Goal: Contribute content: Contribute content

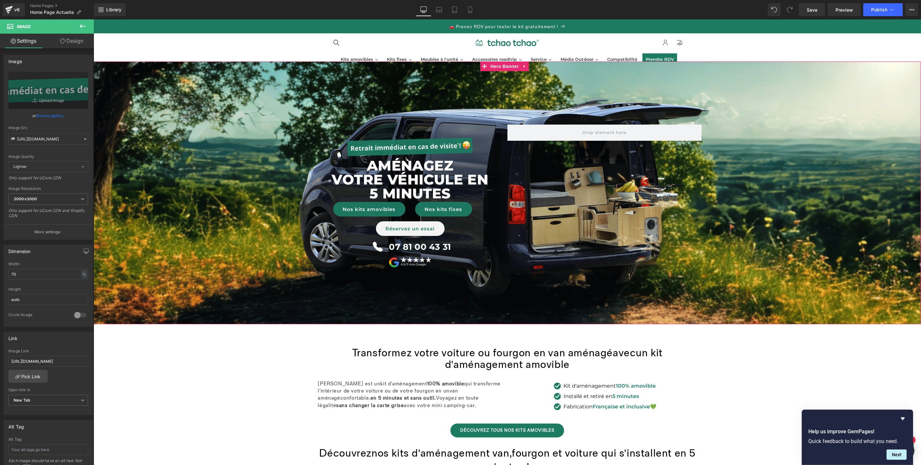
click at [207, 138] on span "Image AménageZ VOTRE véhicule en 5 minutes Text Block Nos kits amovibles Button…" at bounding box center [507, 193] width 828 height 160
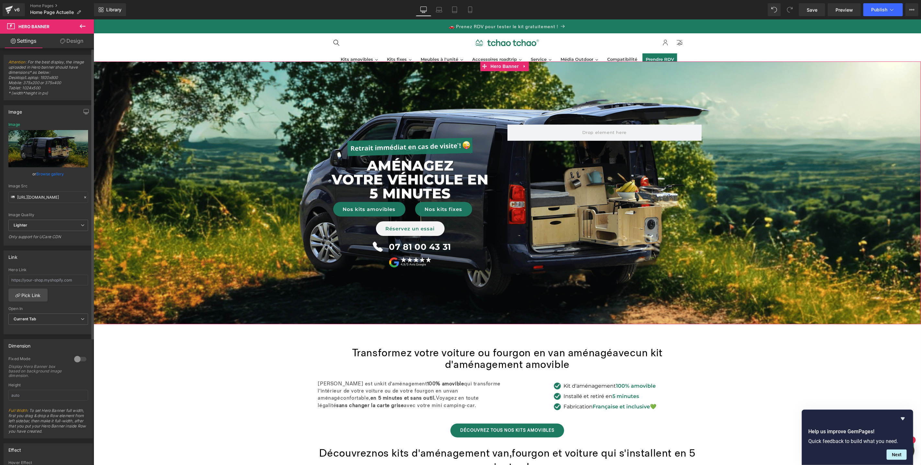
click at [43, 173] on link "Browse gallery" at bounding box center [51, 173] width 28 height 11
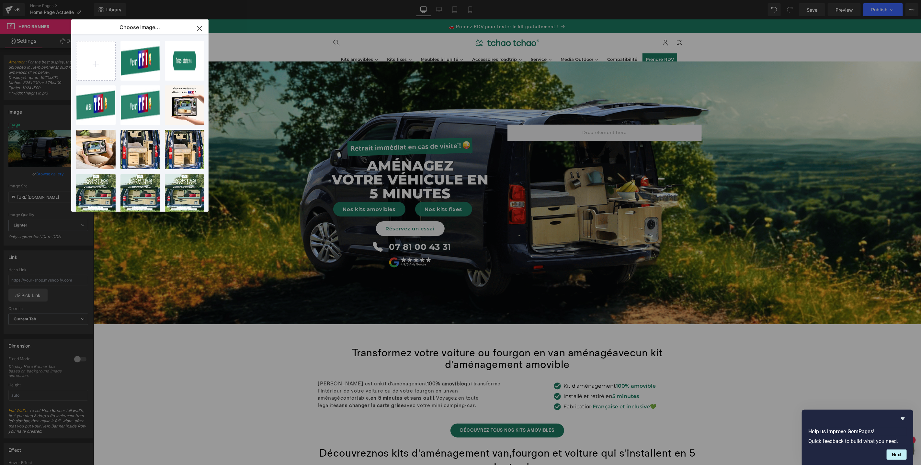
click at [200, 29] on icon "button" at bounding box center [199, 28] width 10 height 10
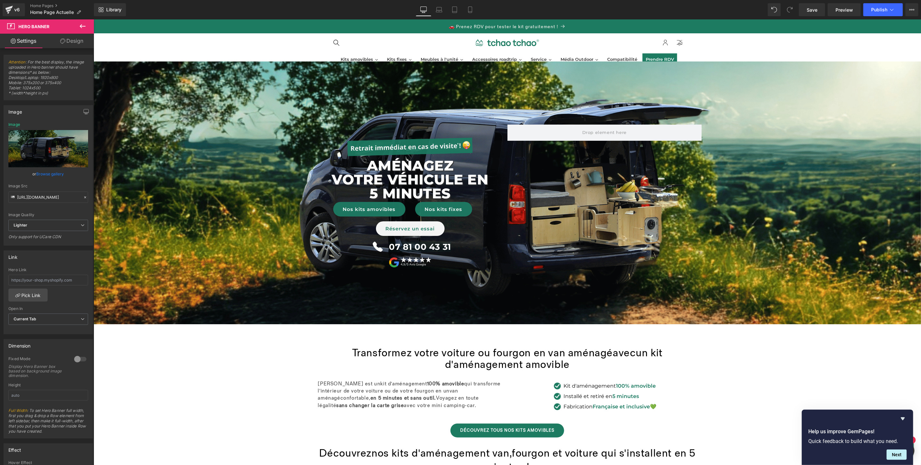
click at [83, 27] on icon at bounding box center [83, 26] width 8 height 8
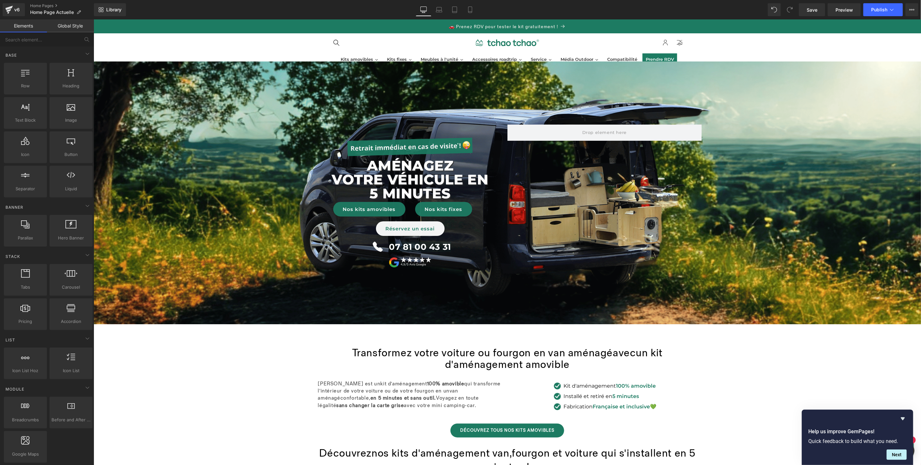
click at [286, 116] on span "Image AménageZ VOTRE véhicule en 5 minutes Text Block Nos kits amovibles Button…" at bounding box center [507, 193] width 828 height 160
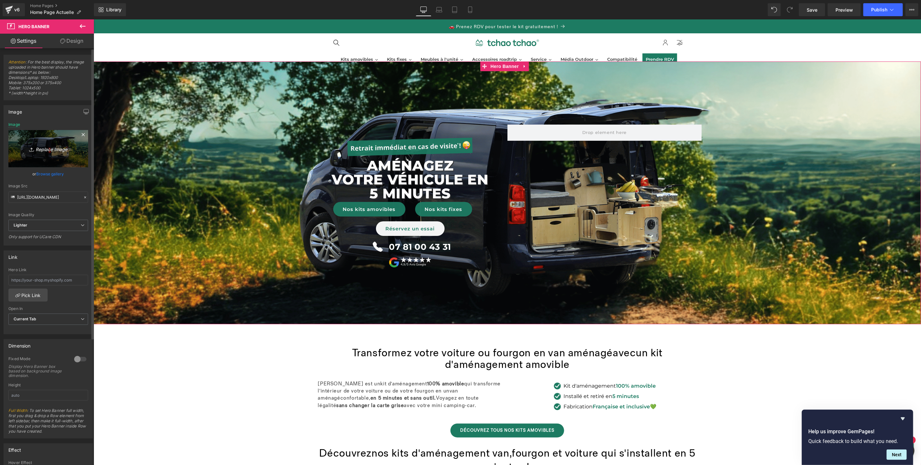
click at [56, 150] on icon "Replace Image" at bounding box center [48, 149] width 52 height 8
type input "C:\fakepath\Home desktop - Site (12).png"
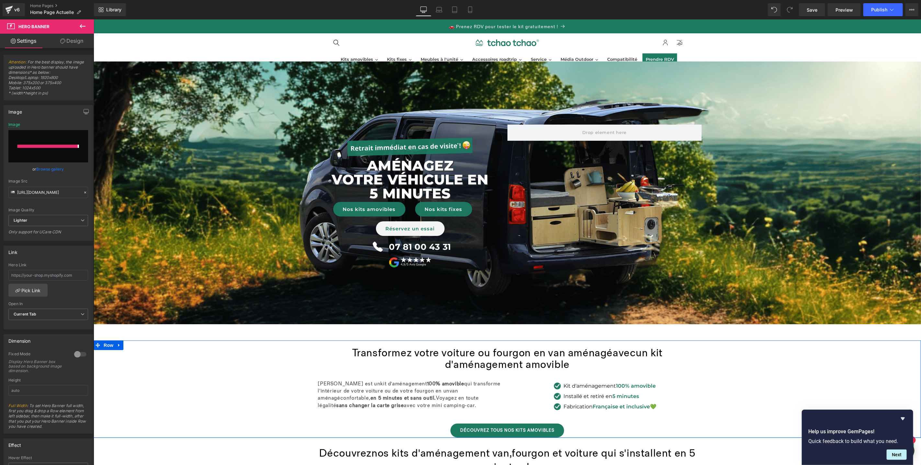
type input "[URL][DOMAIN_NAME]"
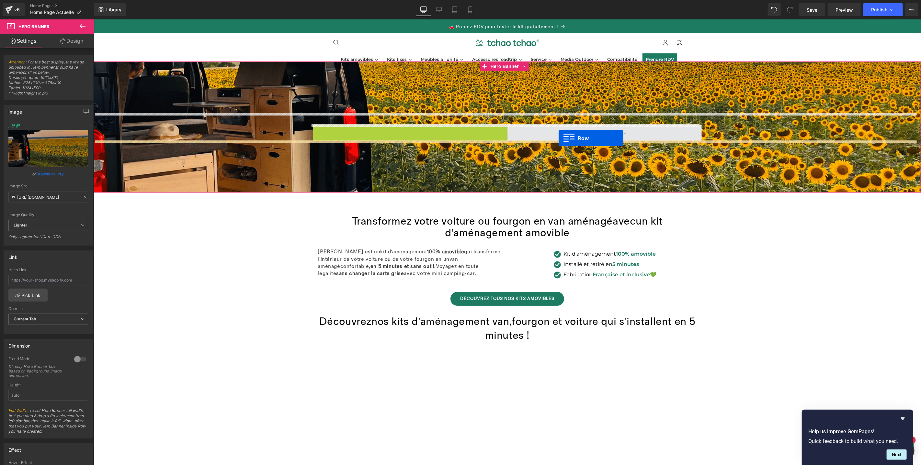
drag, startPoint x: 325, startPoint y: 130, endPoint x: 558, endPoint y: 138, distance: 233.4
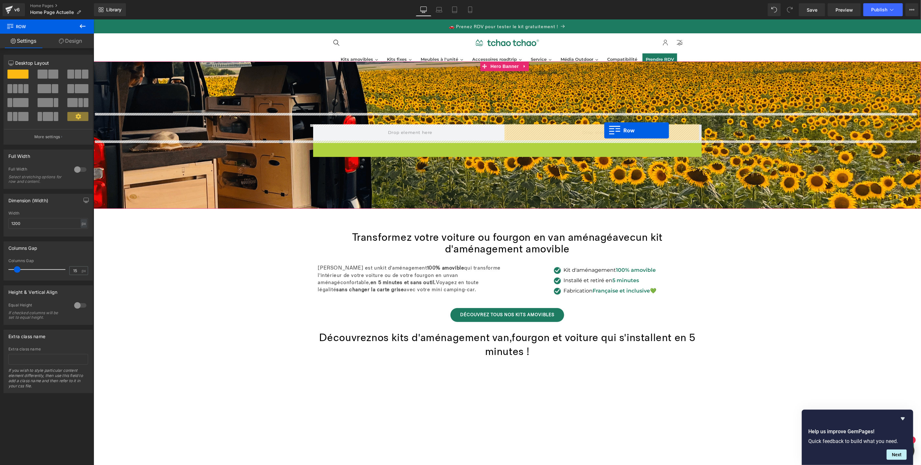
drag, startPoint x: 315, startPoint y: 145, endPoint x: 604, endPoint y: 130, distance: 290.0
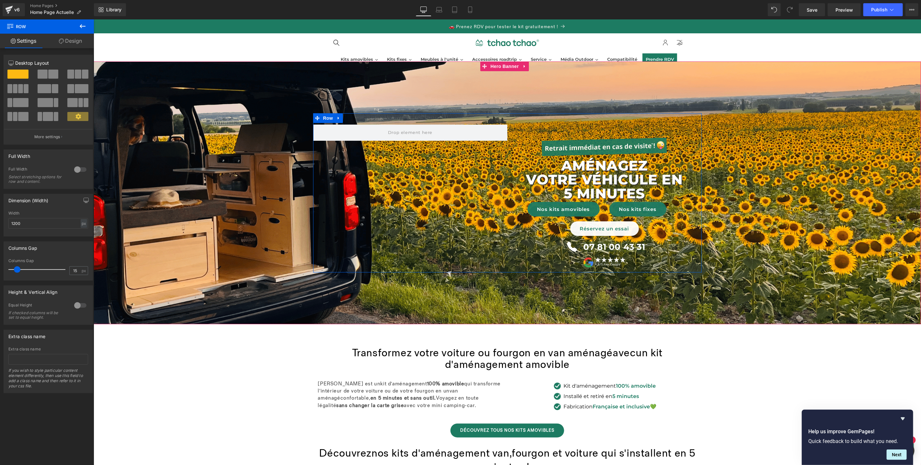
click at [402, 212] on div "Image AménageZ VOTRE véhicule en 5 minutes Text Block Nos kits amovibles Button…" at bounding box center [507, 193] width 389 height 160
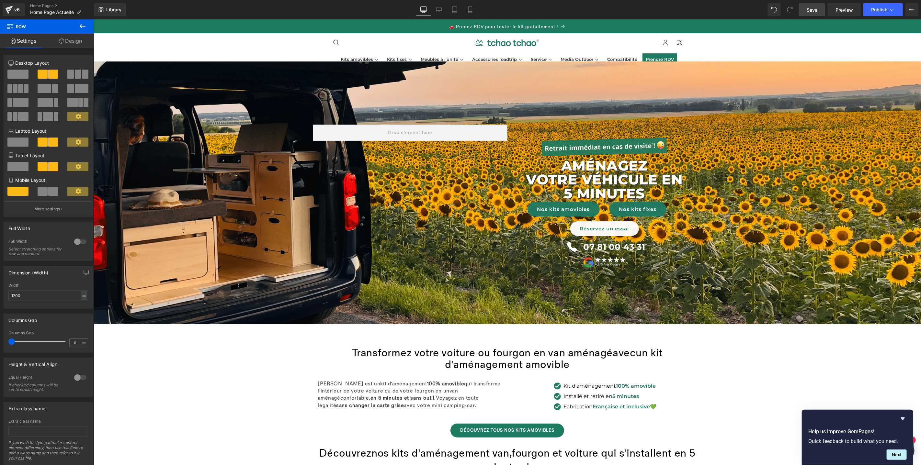
click at [811, 9] on span "Save" at bounding box center [812, 9] width 11 height 7
click at [851, 13] on span "Preview" at bounding box center [844, 9] width 17 height 7
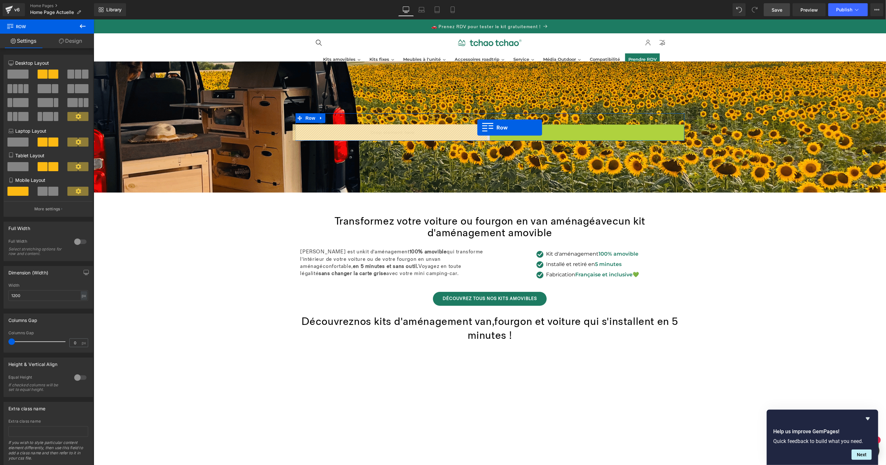
drag, startPoint x: 490, startPoint y: 128, endPoint x: 477, endPoint y: 127, distance: 13.6
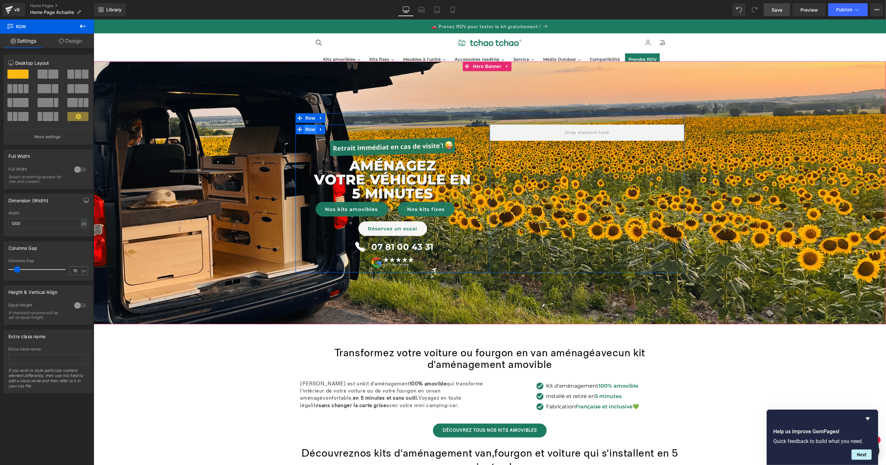
click at [304, 129] on span "Row" at bounding box center [310, 129] width 13 height 10
click at [20, 75] on span at bounding box center [17, 74] width 21 height 9
click at [305, 116] on span "Row" at bounding box center [310, 118] width 13 height 10
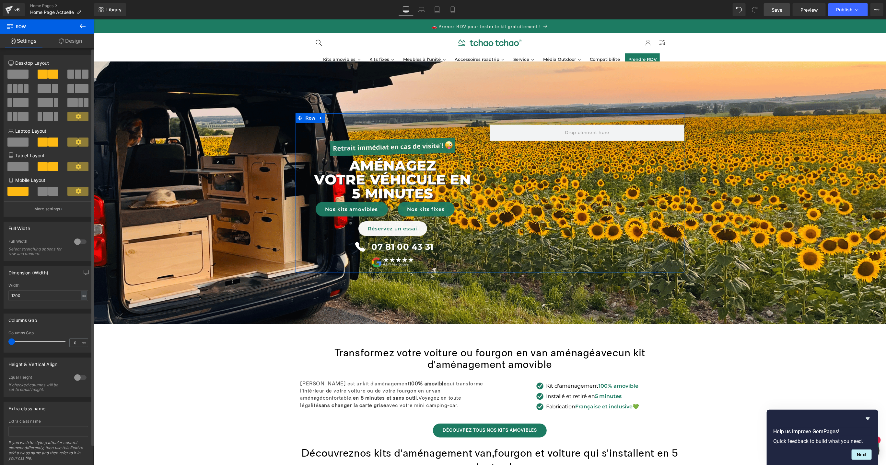
click at [18, 73] on span at bounding box center [17, 74] width 21 height 9
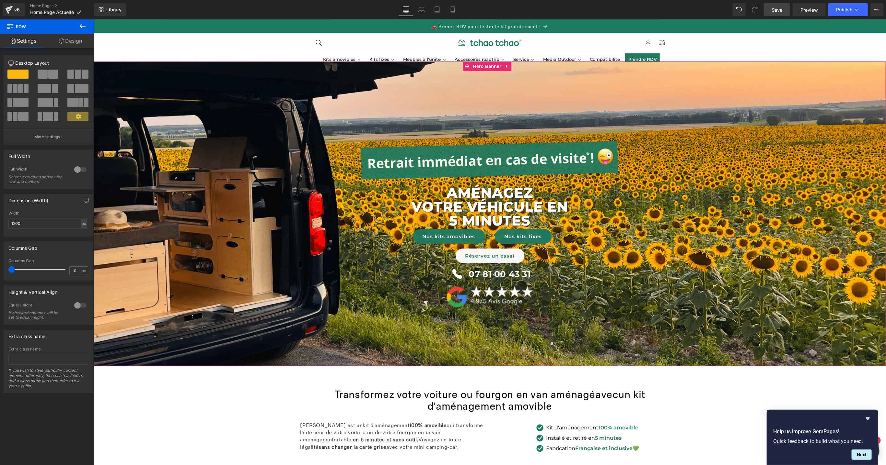
click at [777, 166] on span "Image AménageZ VOTRE véhicule en 5 minutes Text Block Nos kits amovibles Button…" at bounding box center [489, 213] width 792 height 201
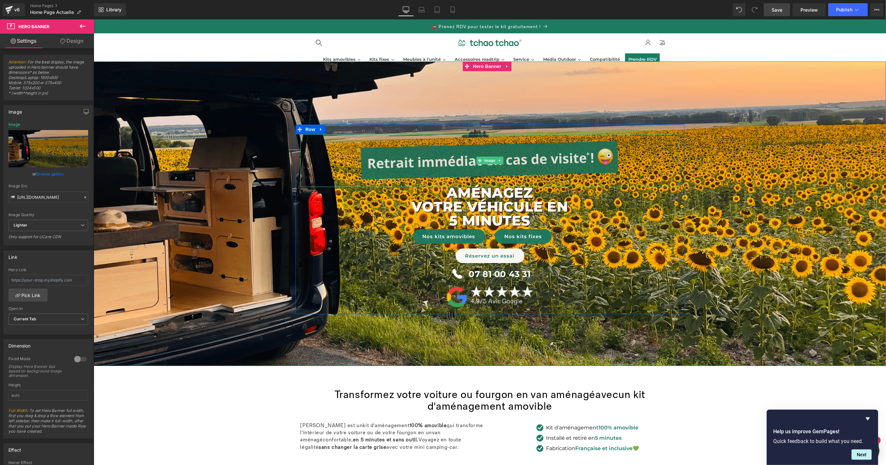
click at [488, 158] on div "Image" at bounding box center [489, 160] width 379 height 53
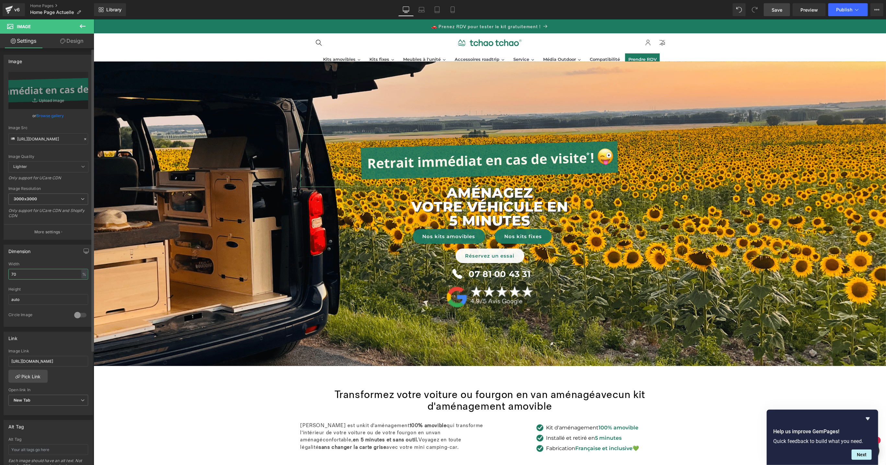
click at [40, 273] on input "70" at bounding box center [48, 274] width 80 height 11
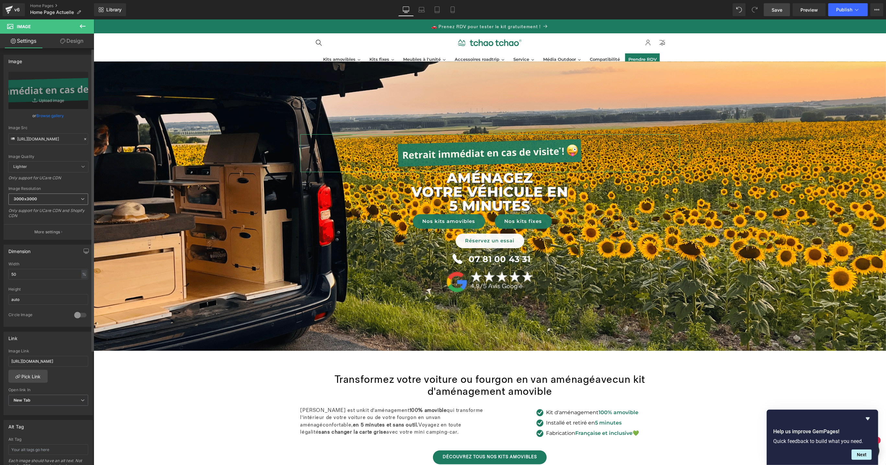
click at [44, 198] on span "3000x3000" at bounding box center [48, 199] width 80 height 11
click at [42, 253] on li "800x800" at bounding box center [48, 258] width 80 height 10
click at [34, 275] on input "50" at bounding box center [48, 274] width 80 height 11
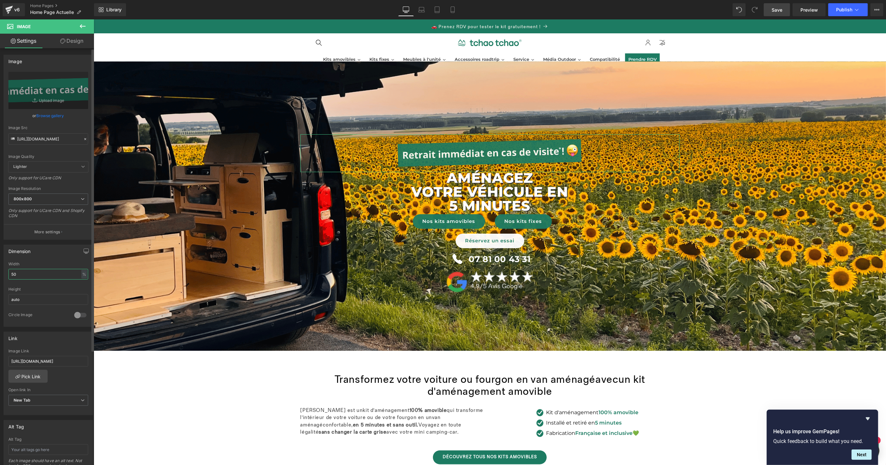
click at [34, 274] on input "50" at bounding box center [48, 274] width 80 height 11
type input "30"
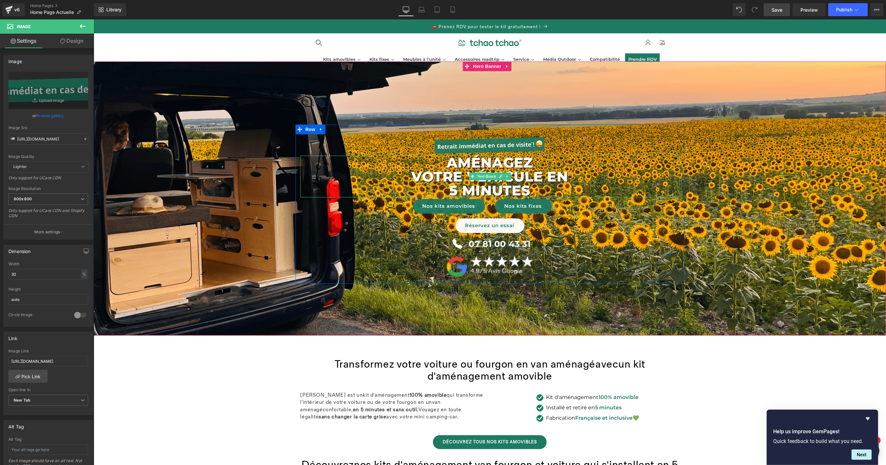
click at [505, 183] on font "5 minutes" at bounding box center [489, 190] width 81 height 17
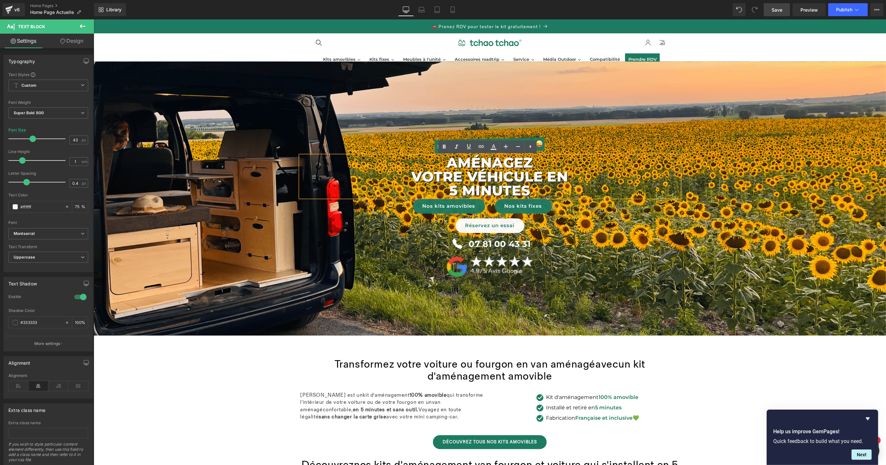
click at [434, 183] on font "VOTRE véhicule en" at bounding box center [489, 176] width 157 height 17
click at [411, 176] on font "VOTRE véhicule en" at bounding box center [489, 176] width 157 height 17
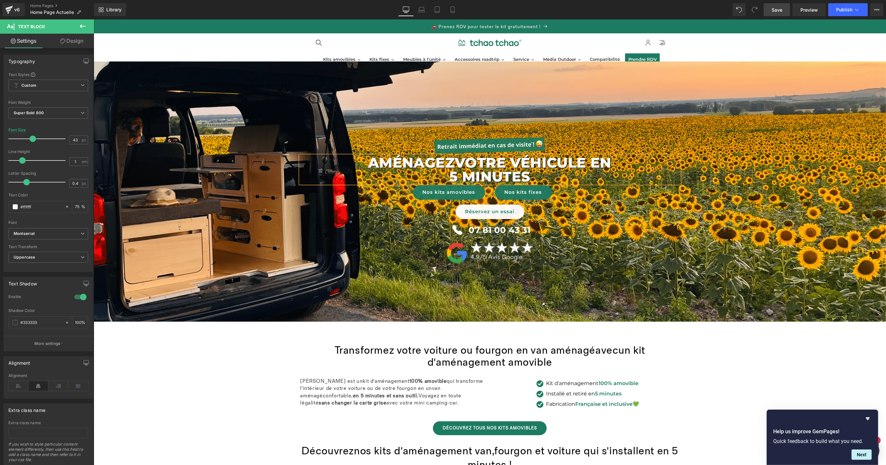
click at [588, 163] on span "VOTRE véhicule en" at bounding box center [532, 162] width 157 height 17
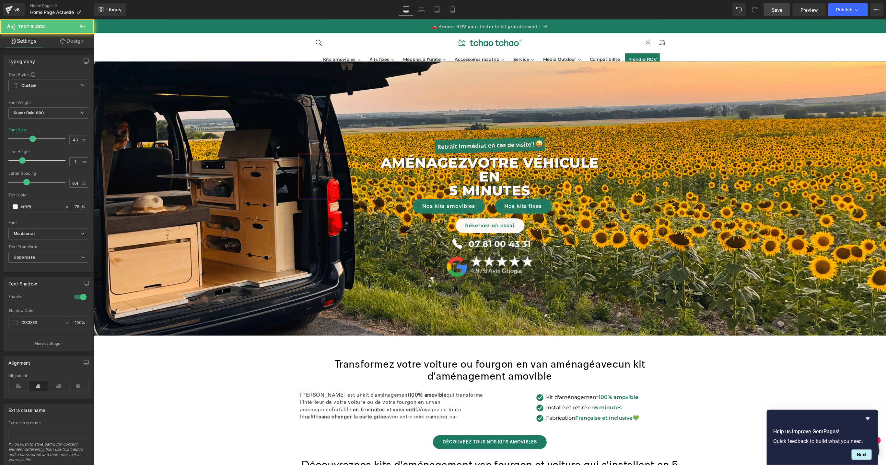
click at [449, 189] on font "5 minutes" at bounding box center [489, 190] width 81 height 17
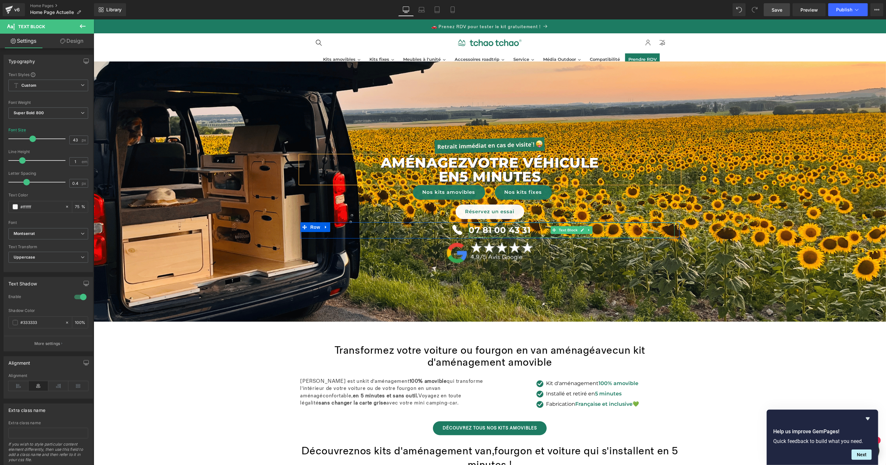
click at [586, 224] on p "07 81 00 43 31" at bounding box center [571, 230] width 206 height 15
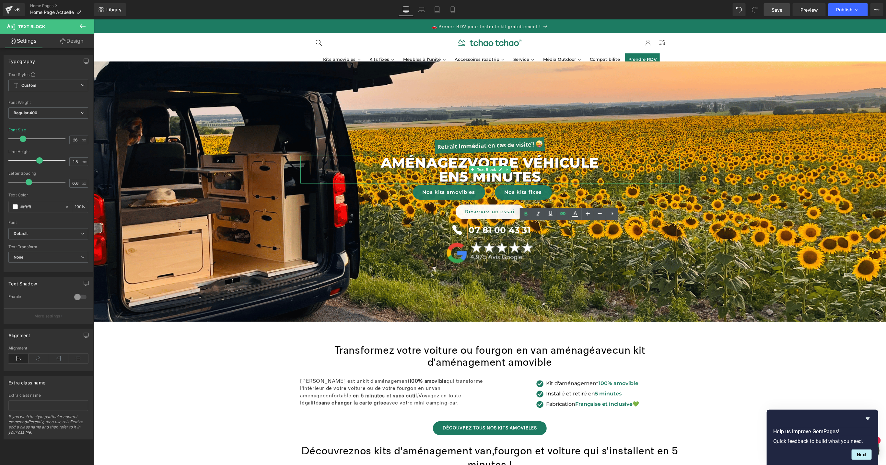
click at [529, 176] on span "5 minutes" at bounding box center [499, 176] width 81 height 17
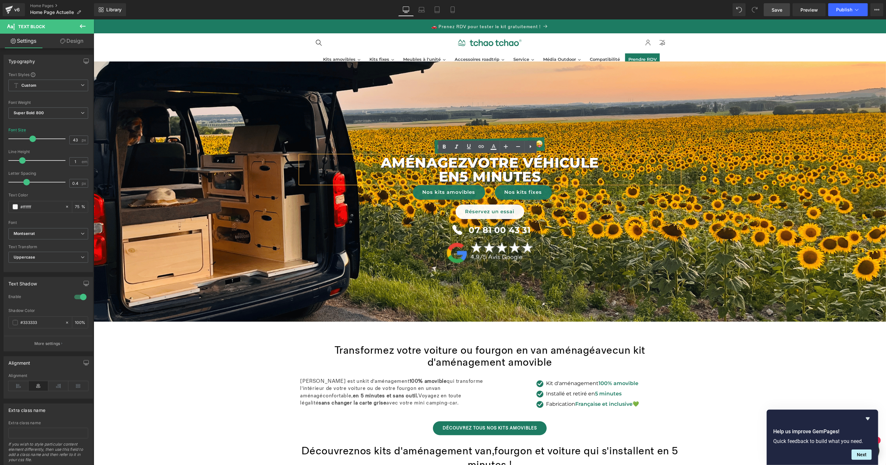
click at [764, 157] on span "Image AménageZ VOTRE véhicule en 5 minutes Text Block Nos kits amovibles Button…" at bounding box center [489, 191] width 792 height 157
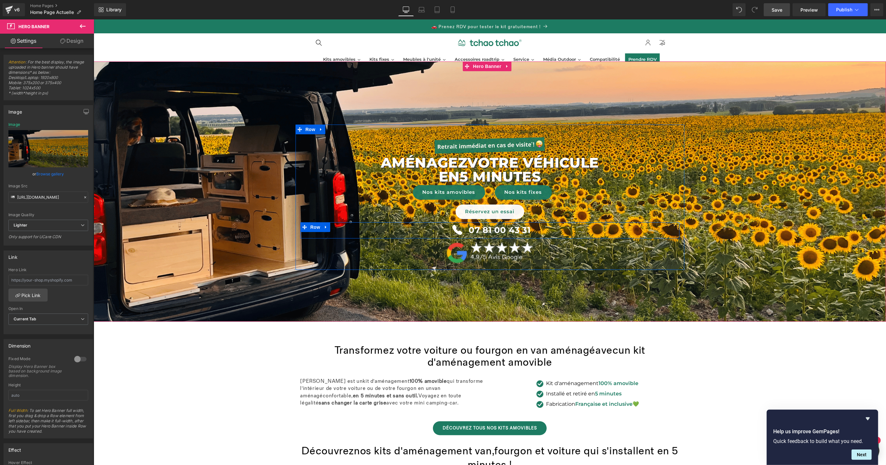
click at [603, 222] on div at bounding box center [489, 222] width 379 height 0
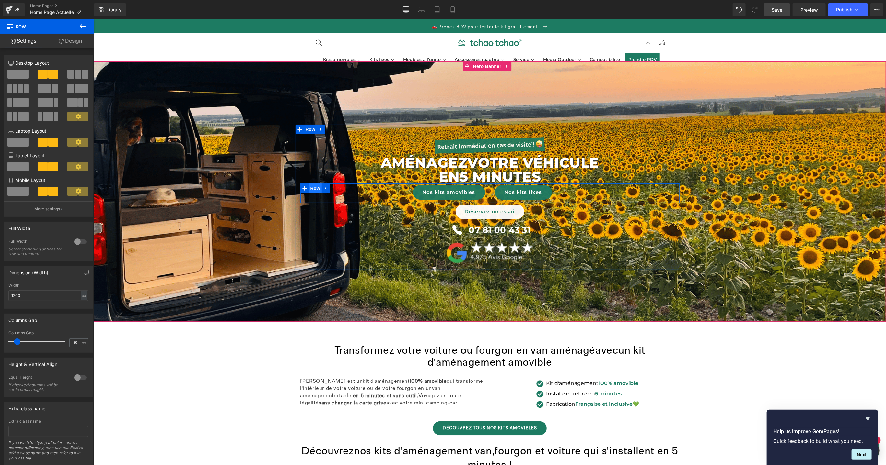
click at [309, 190] on span "Row" at bounding box center [314, 188] width 13 height 10
click at [437, 193] on link "Button" at bounding box center [435, 192] width 21 height 8
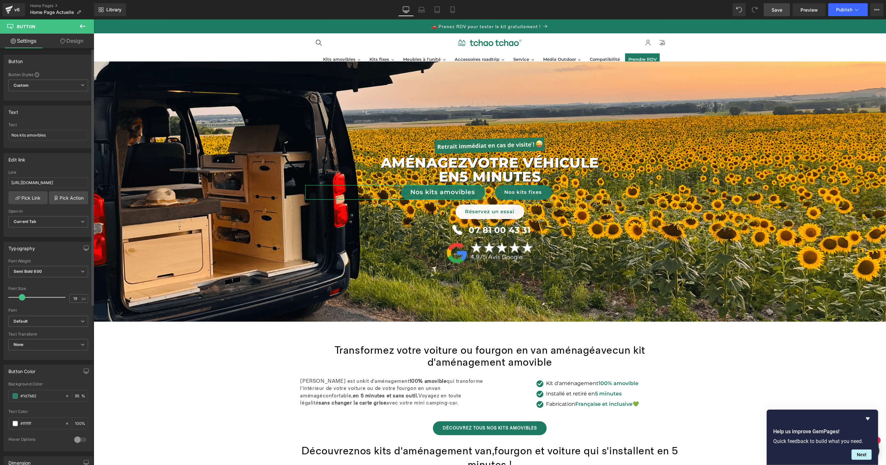
type input "18"
click at [22, 297] on span at bounding box center [21, 297] width 6 height 6
drag, startPoint x: 525, startPoint y: 194, endPoint x: 471, endPoint y: 202, distance: 54.0
click at [525, 194] on div "Nos kits fixes Button" at bounding box center [584, 192] width 180 height 15
type input "18"
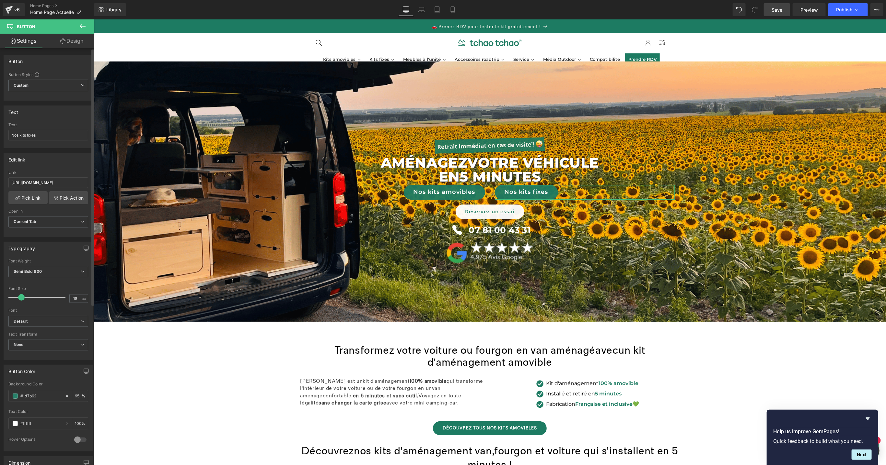
click at [21, 300] on span at bounding box center [21, 297] width 6 height 6
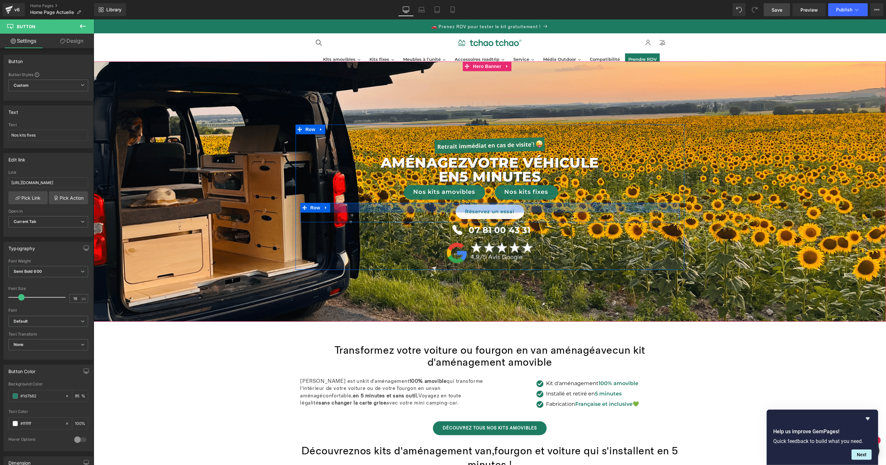
click at [498, 212] on div at bounding box center [489, 208] width 379 height 10
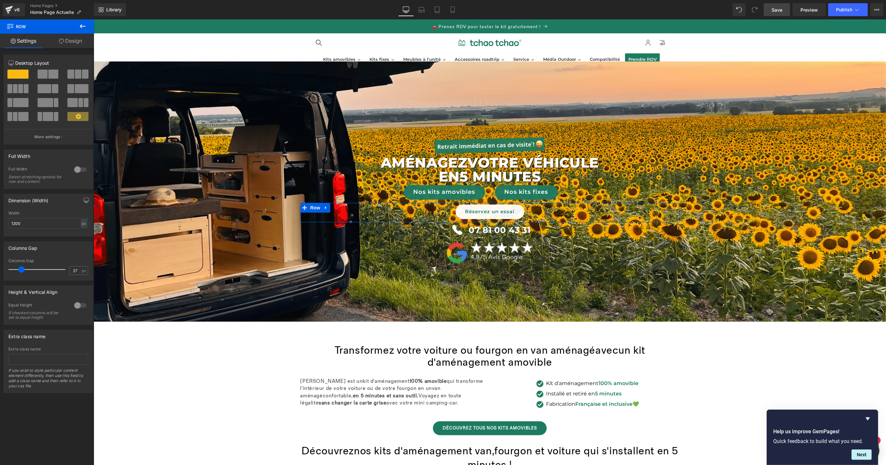
drag, startPoint x: 18, startPoint y: 272, endPoint x: 22, endPoint y: 272, distance: 4.3
click at [22, 272] on span at bounding box center [21, 270] width 6 height 6
click at [23, 271] on span at bounding box center [22, 270] width 6 height 6
type input "20"
drag, startPoint x: 23, startPoint y: 271, endPoint x: 19, endPoint y: 272, distance: 4.0
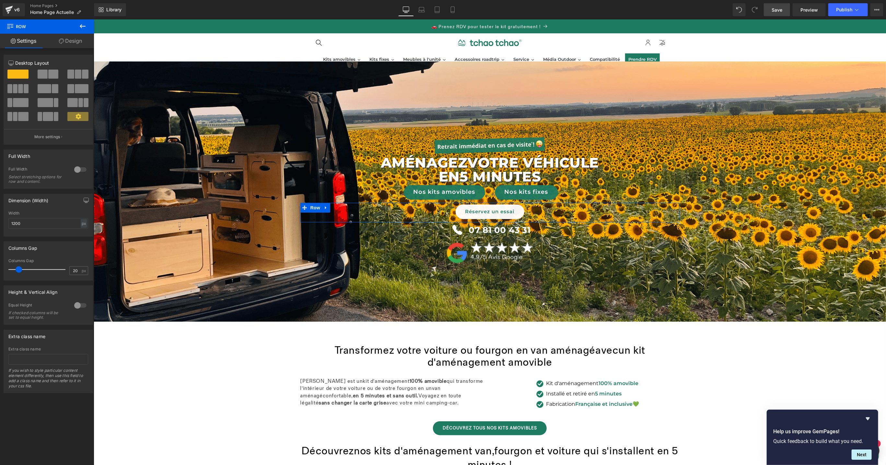
click at [19, 272] on span at bounding box center [19, 270] width 6 height 6
click at [488, 214] on link "Button" at bounding box center [485, 212] width 21 height 8
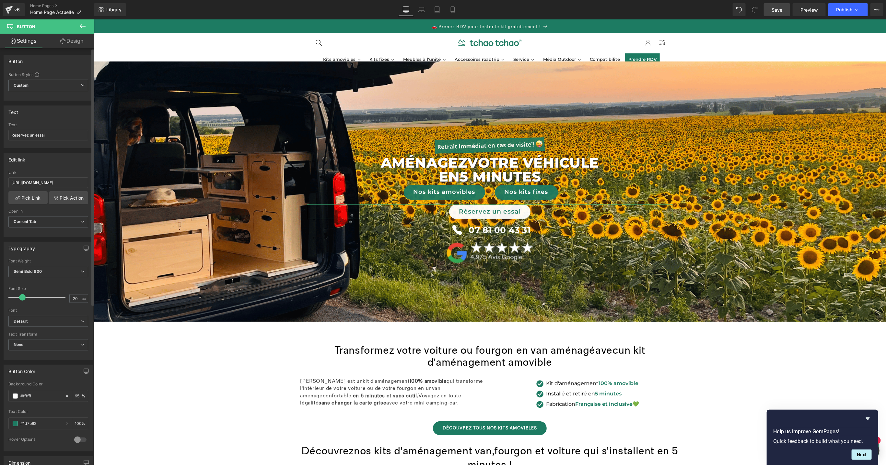
type input "21"
click at [25, 298] on span at bounding box center [23, 297] width 6 height 6
click at [486, 171] on div "AménageZ VOTRE véhicule en 5 minutes Text Block" at bounding box center [489, 169] width 379 height 28
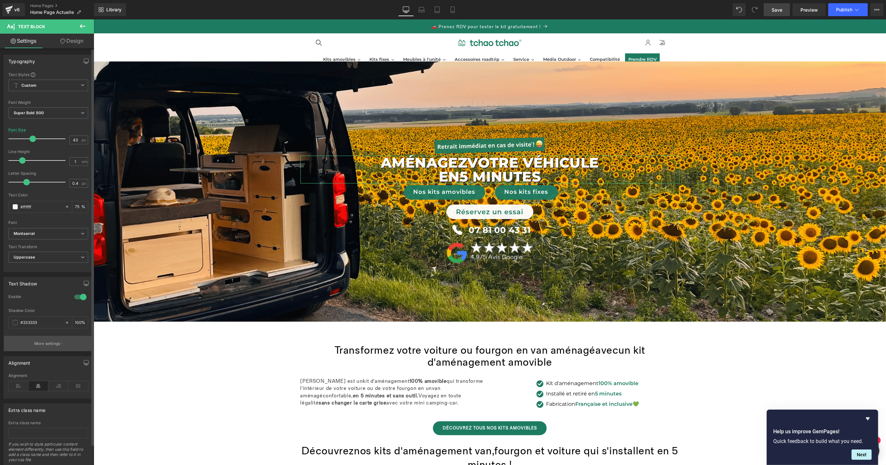
click at [47, 347] on p "More settings" at bounding box center [47, 344] width 26 height 6
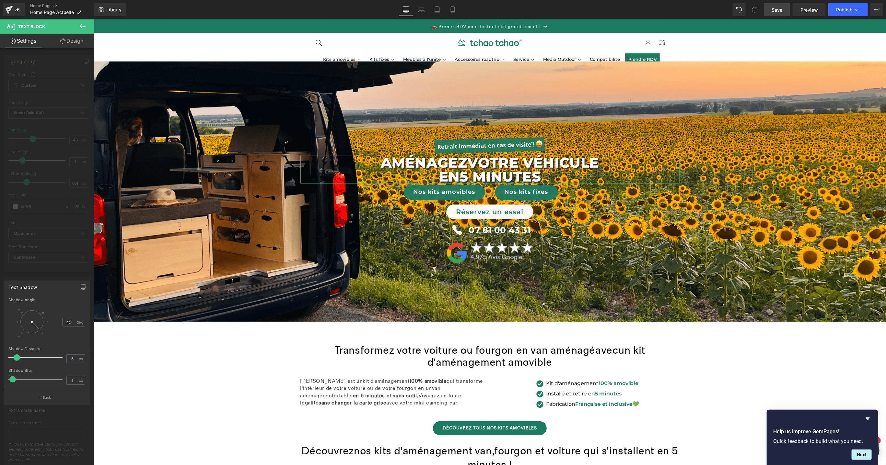
type input "4"
click at [16, 360] on span at bounding box center [16, 358] width 6 height 6
click at [76, 362] on input "4" at bounding box center [72, 359] width 11 height 8
type input "3"
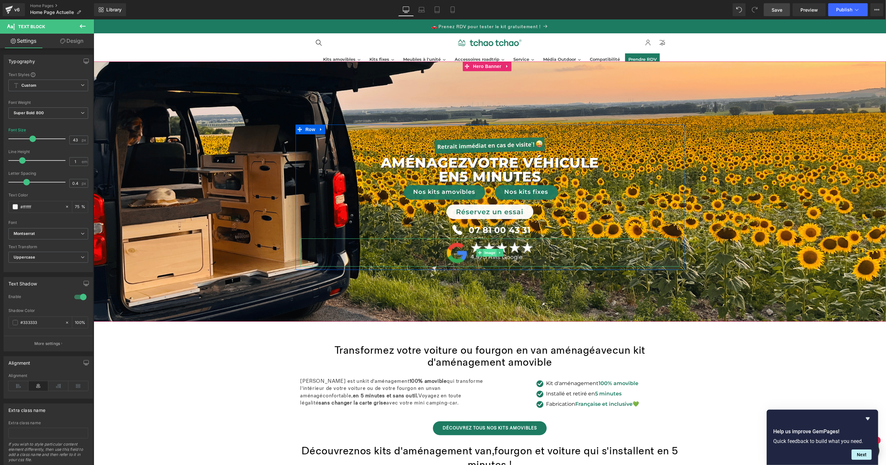
click at [488, 251] on div "Image" at bounding box center [489, 252] width 379 height 29
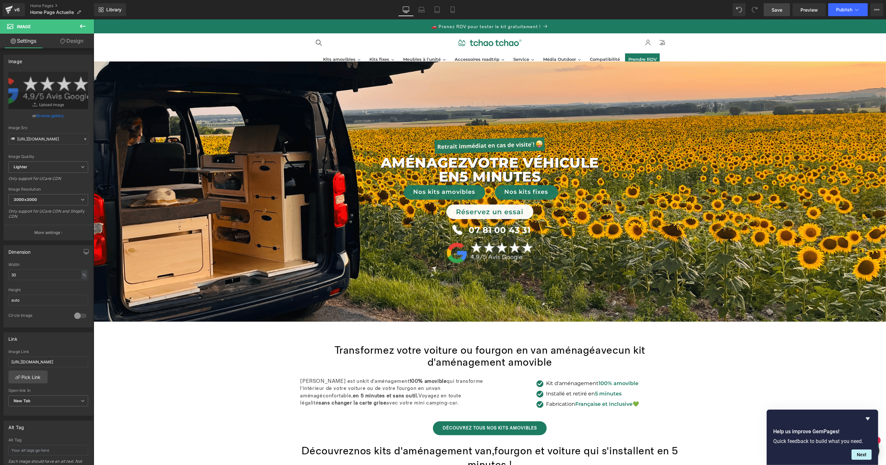
click at [82, 27] on icon at bounding box center [83, 26] width 8 height 8
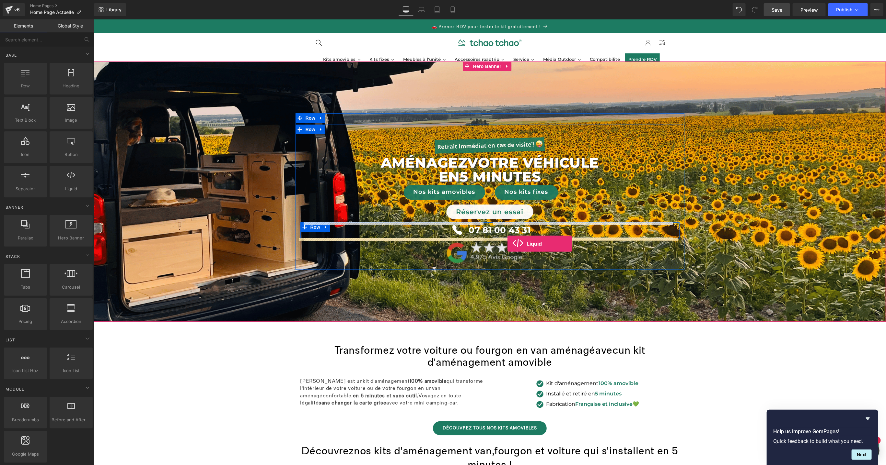
drag, startPoint x: 166, startPoint y: 210, endPoint x: 507, endPoint y: 244, distance: 342.1
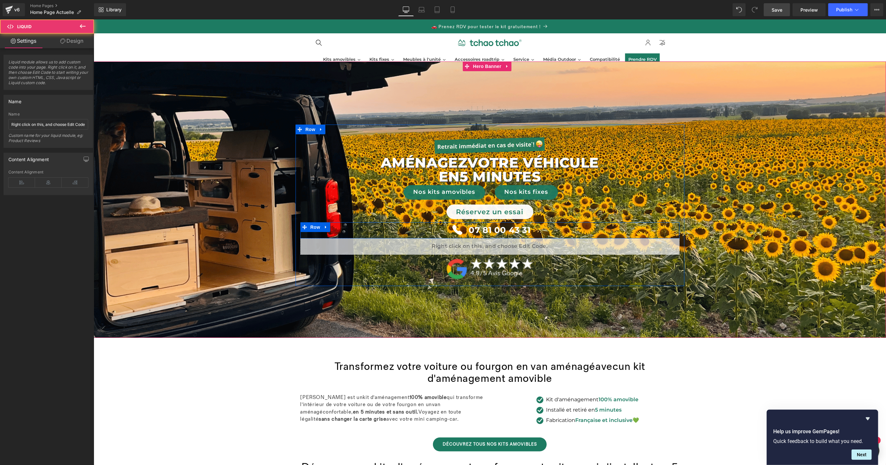
click at [498, 243] on div "Liquid" at bounding box center [489, 246] width 379 height 16
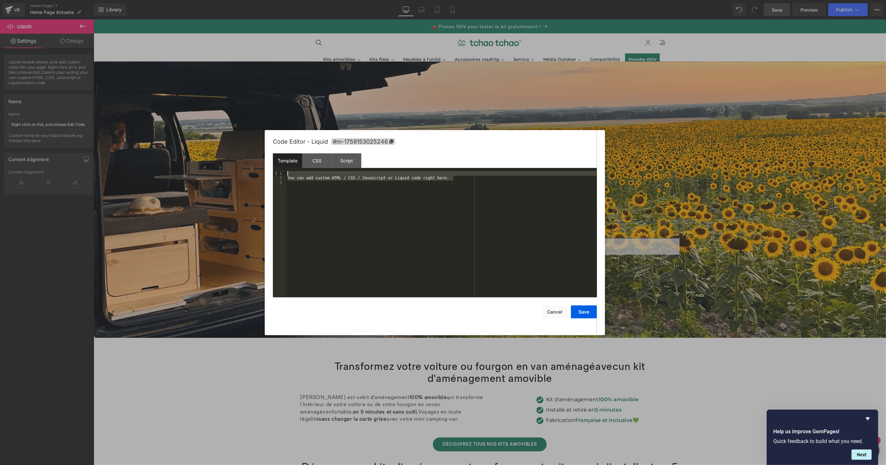
drag, startPoint x: 484, startPoint y: 180, endPoint x: 282, endPoint y: 170, distance: 201.7
click at [282, 170] on div "Template CSS Script Data 1 2 3 You can add custom HTML / CSS / Javascript or Li…" at bounding box center [435, 226] width 324 height 144
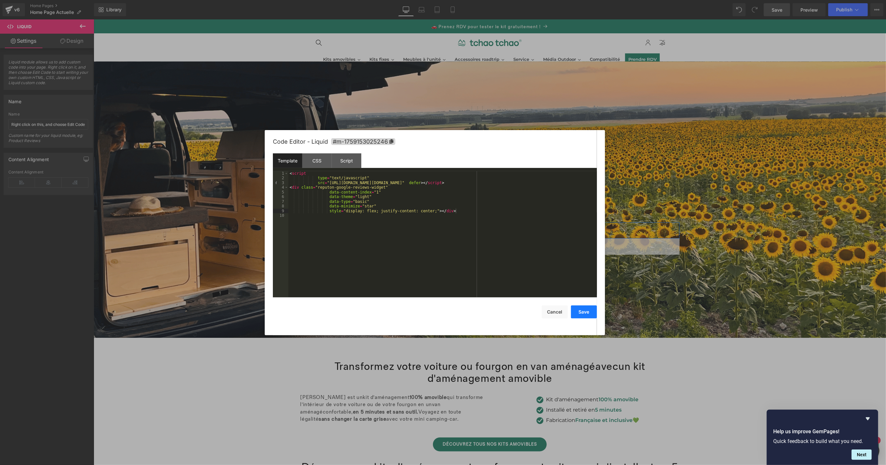
click at [588, 315] on button "Save" at bounding box center [584, 312] width 26 height 13
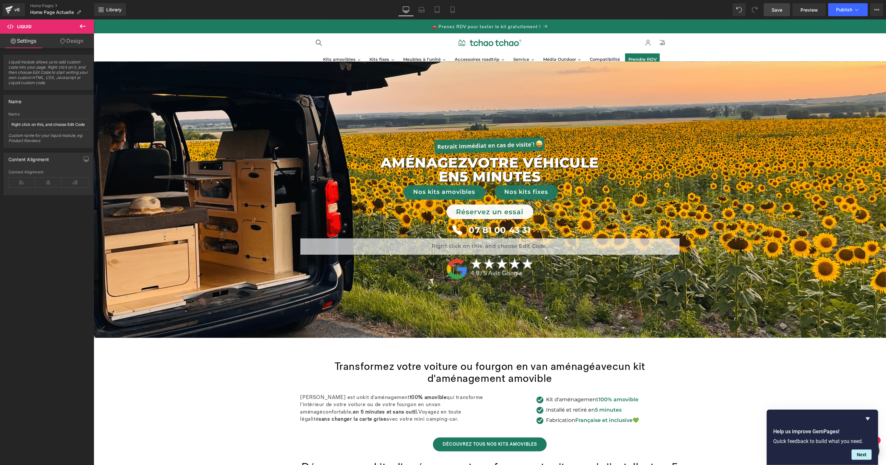
click at [778, 10] on span "Save" at bounding box center [776, 9] width 11 height 7
click at [809, 11] on span "Preview" at bounding box center [808, 9] width 17 height 7
click at [499, 270] on link at bounding box center [499, 269] width 7 height 8
click at [501, 269] on icon at bounding box center [503, 269] width 4 height 4
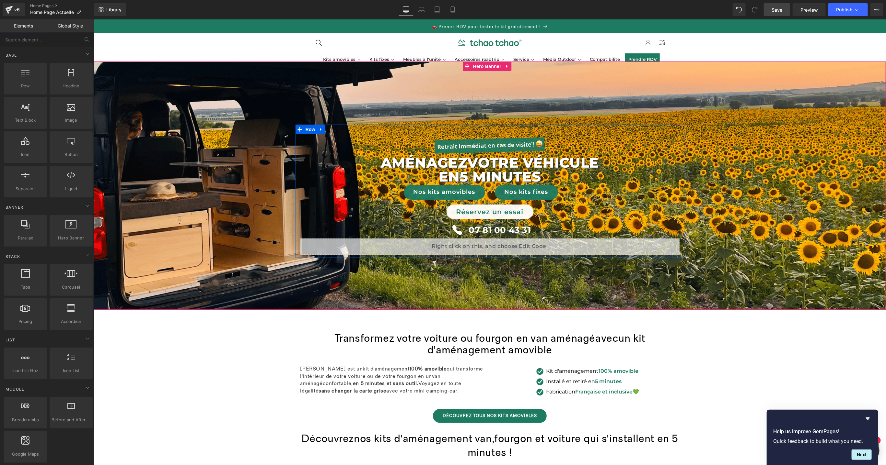
click at [496, 242] on div "Liquid" at bounding box center [489, 246] width 379 height 16
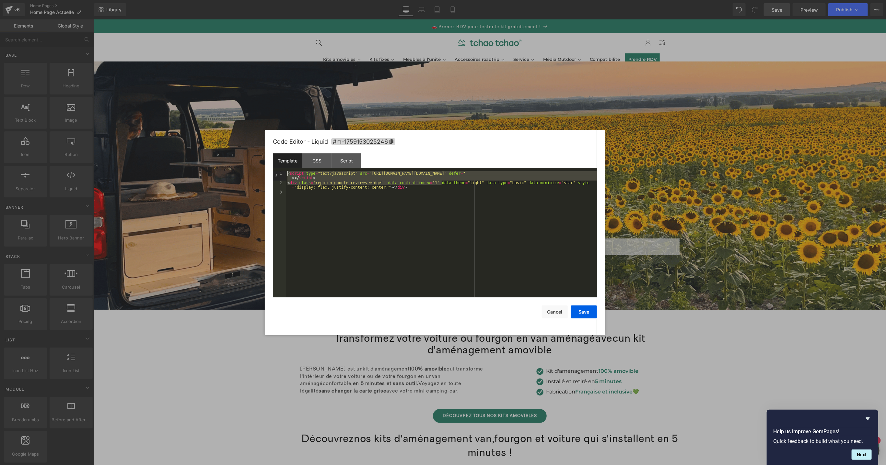
drag, startPoint x: 441, startPoint y: 186, endPoint x: 297, endPoint y: 170, distance: 144.3
click at [297, 170] on div "Template CSS Script Data 1 2 3 < script type = "text/javascript" src = "[URL][D…" at bounding box center [435, 226] width 324 height 144
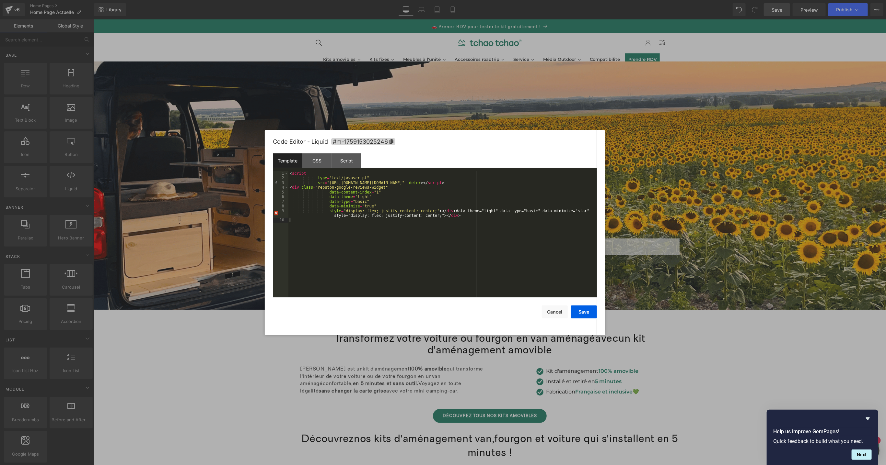
click at [484, 239] on div "< script type = "text/javascript" src = "[URL][DOMAIN_NAME][DOMAIN_NAME]" defer…" at bounding box center [442, 239] width 308 height 136
click at [583, 312] on button "Save" at bounding box center [584, 312] width 26 height 13
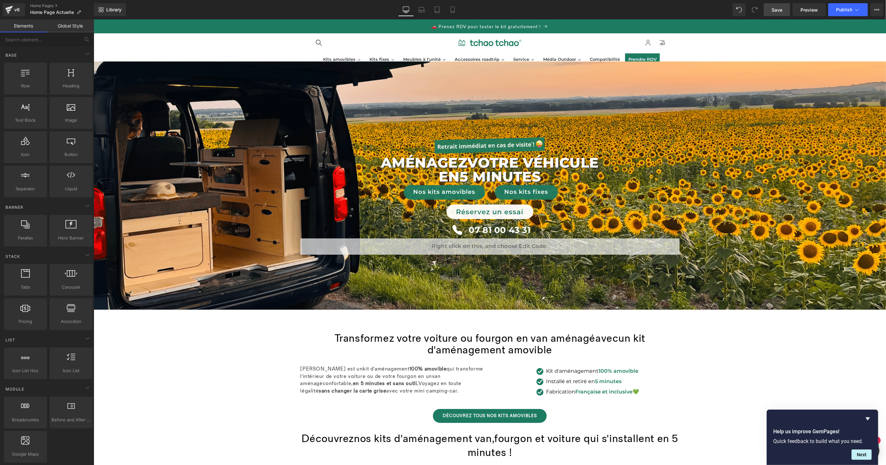
click at [779, 13] on span "Save" at bounding box center [776, 9] width 11 height 7
click at [798, 9] on link "Preview" at bounding box center [808, 9] width 33 height 13
click at [482, 243] on div "Liquid" at bounding box center [489, 246] width 379 height 16
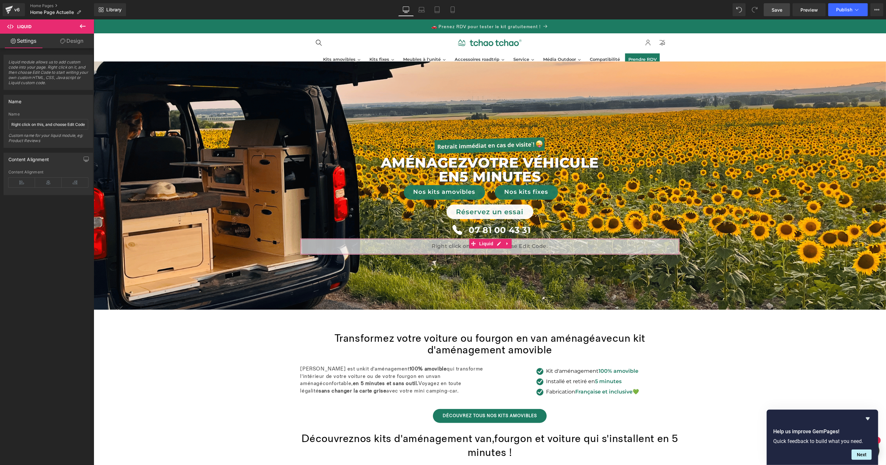
click at [69, 47] on link "Design" at bounding box center [71, 41] width 47 height 15
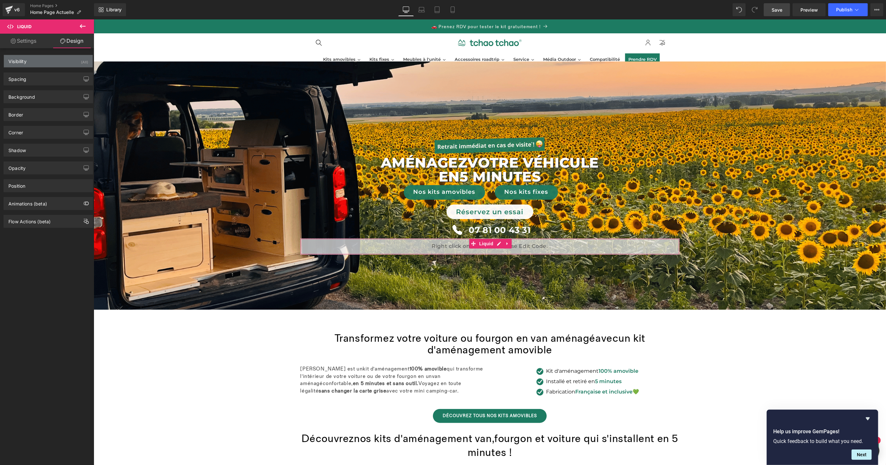
click at [55, 66] on div "Visibility (All)" at bounding box center [48, 61] width 89 height 12
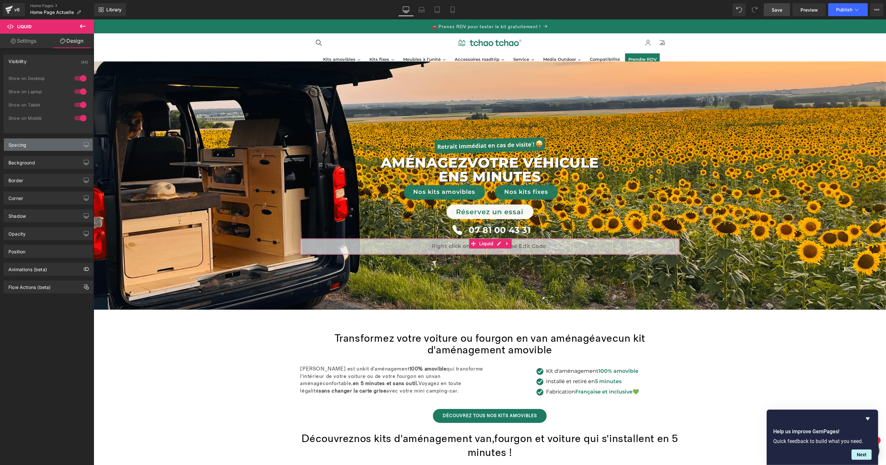
click at [37, 141] on div "Spacing" at bounding box center [48, 145] width 89 height 12
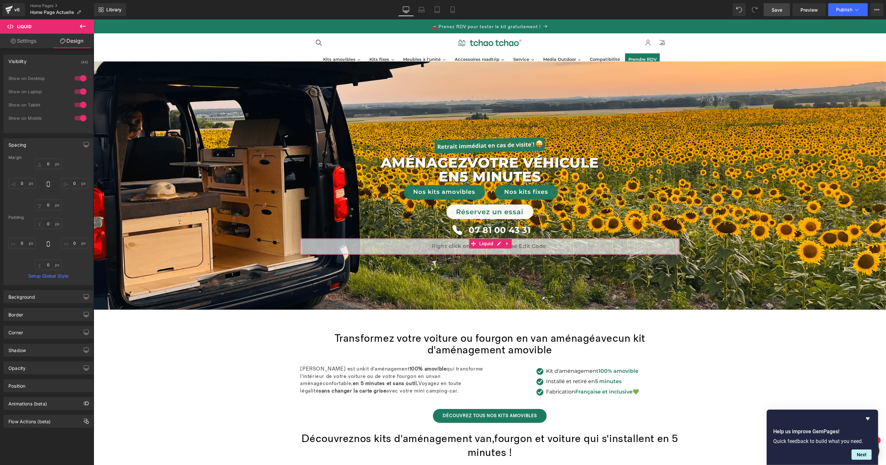
click at [25, 43] on link "Settings" at bounding box center [23, 41] width 47 height 15
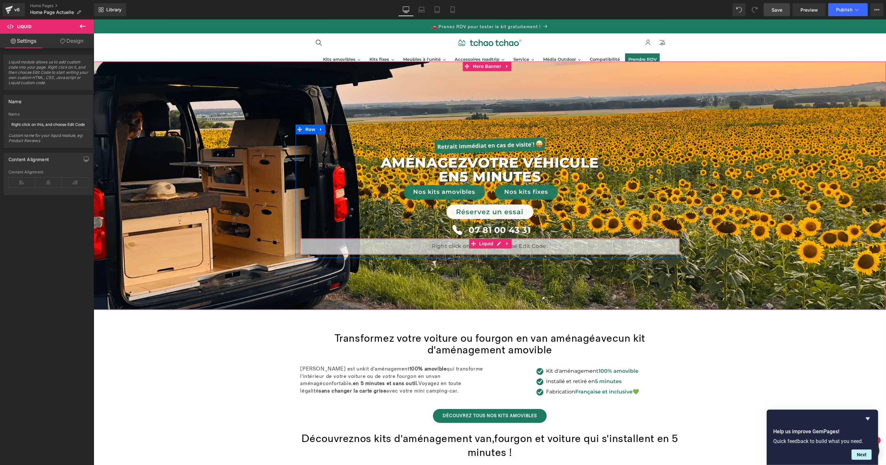
click at [495, 243] on div "Liquid" at bounding box center [489, 246] width 379 height 16
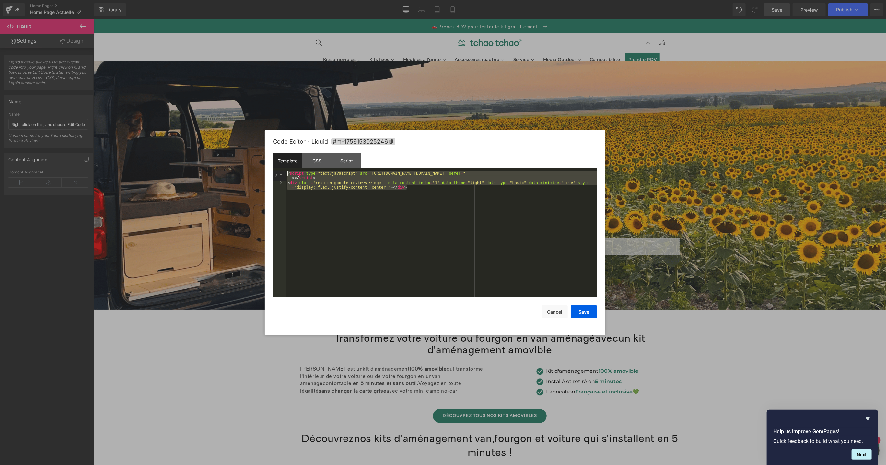
drag, startPoint x: 430, startPoint y: 194, endPoint x: 292, endPoint y: 165, distance: 141.4
click at [292, 165] on div "Template CSS Script Data 1 2 < script type = "text/javascript" src = "[URL][DOM…" at bounding box center [435, 226] width 324 height 144
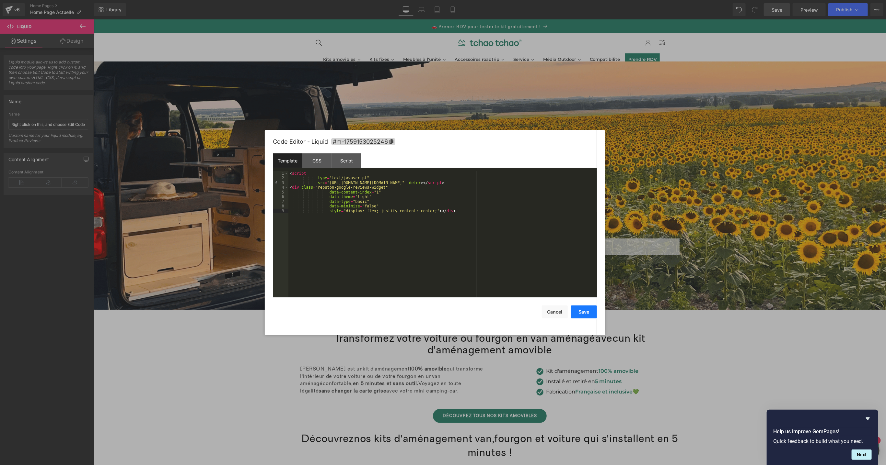
click at [582, 311] on button "Save" at bounding box center [584, 312] width 26 height 13
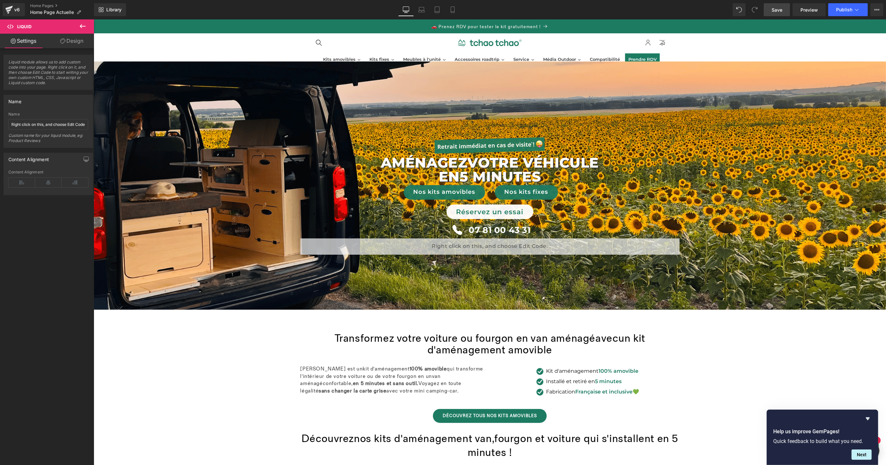
click at [773, 11] on span "Save" at bounding box center [776, 9] width 11 height 7
click at [72, 42] on link "Design" at bounding box center [71, 41] width 47 height 15
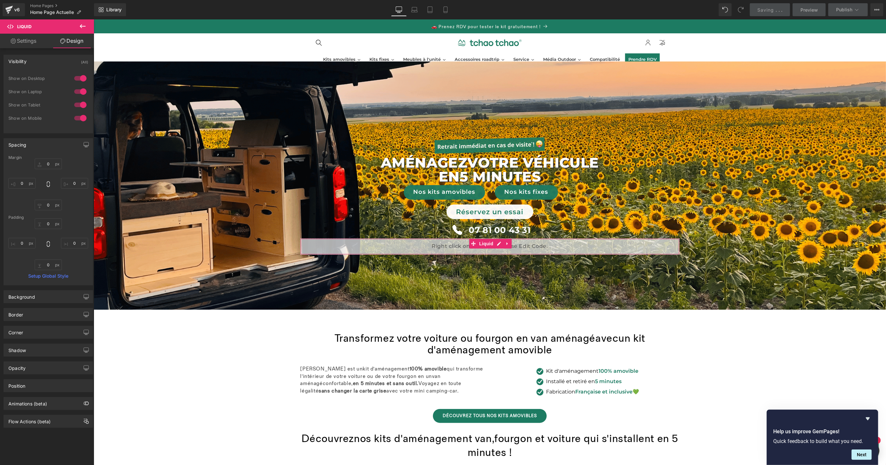
type input "0"
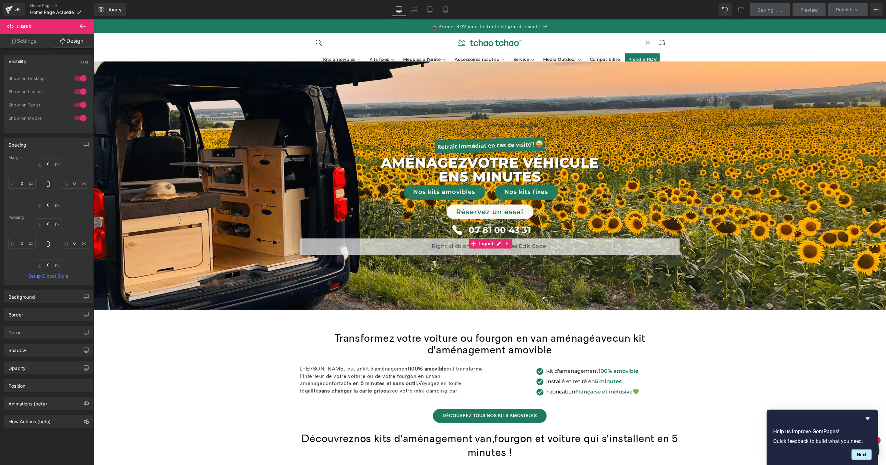
type input "0"
click at [805, 9] on span "Preview" at bounding box center [808, 9] width 17 height 7
click at [487, 244] on div "Liquid" at bounding box center [489, 246] width 379 height 16
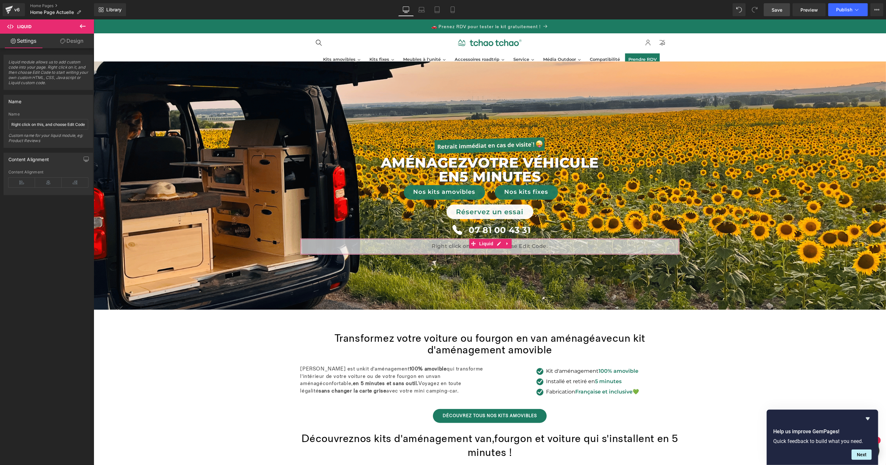
click at [74, 42] on link "Design" at bounding box center [71, 41] width 47 height 15
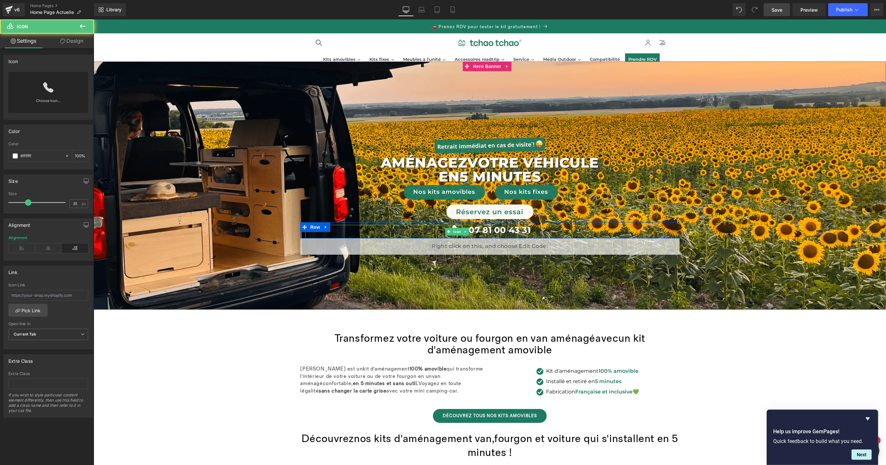
click at [337, 233] on div at bounding box center [383, 232] width 157 height 14
click at [315, 225] on span "Row" at bounding box center [314, 227] width 13 height 10
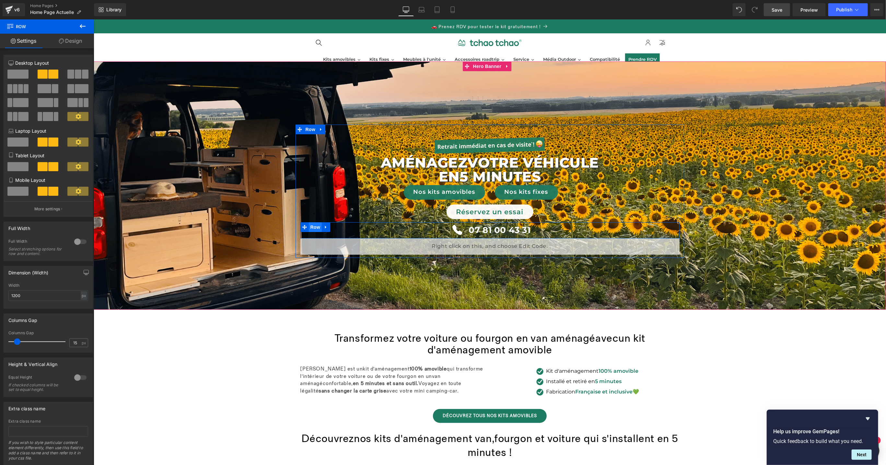
click at [313, 227] on span "Row" at bounding box center [314, 227] width 13 height 10
click at [21, 75] on span at bounding box center [17, 74] width 21 height 9
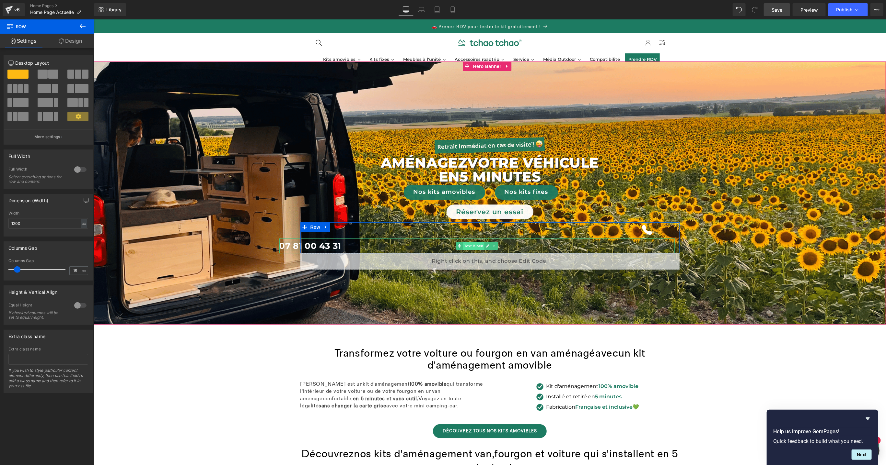
click at [475, 248] on div "07 81 00 43 31 Text Block" at bounding box center [476, 245] width 395 height 15
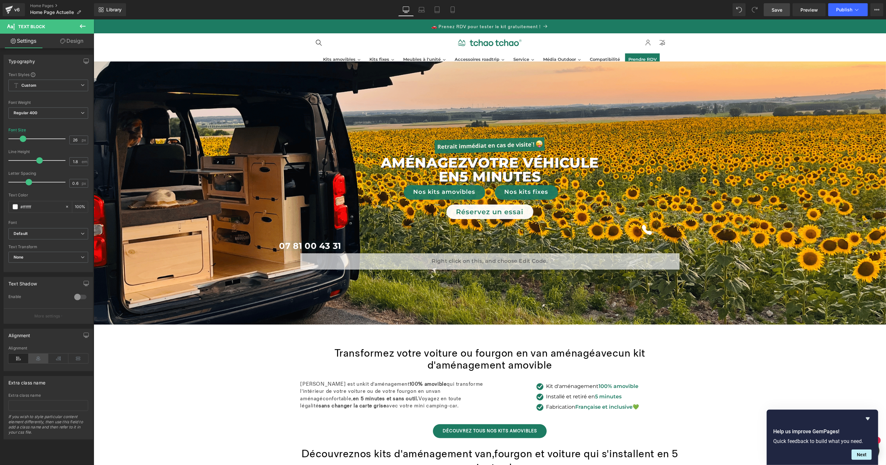
click at [36, 361] on icon at bounding box center [39, 359] width 20 height 10
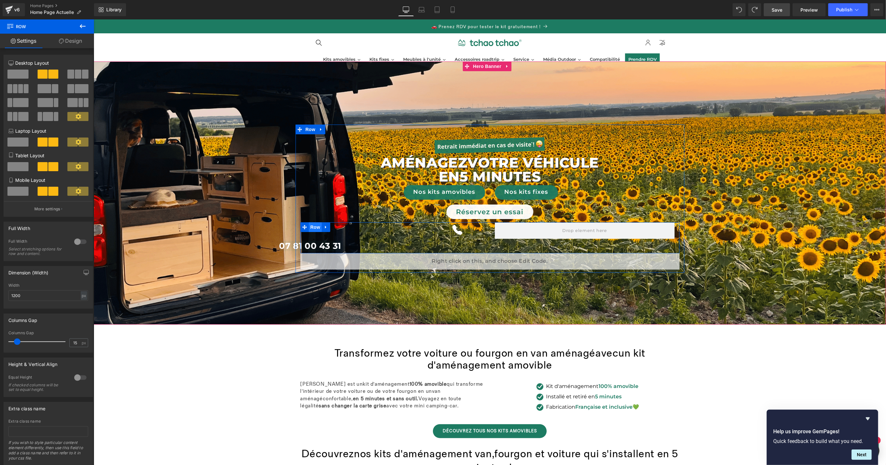
click at [315, 225] on span "Row" at bounding box center [314, 227] width 13 height 10
click at [43, 76] on span at bounding box center [43, 74] width 10 height 9
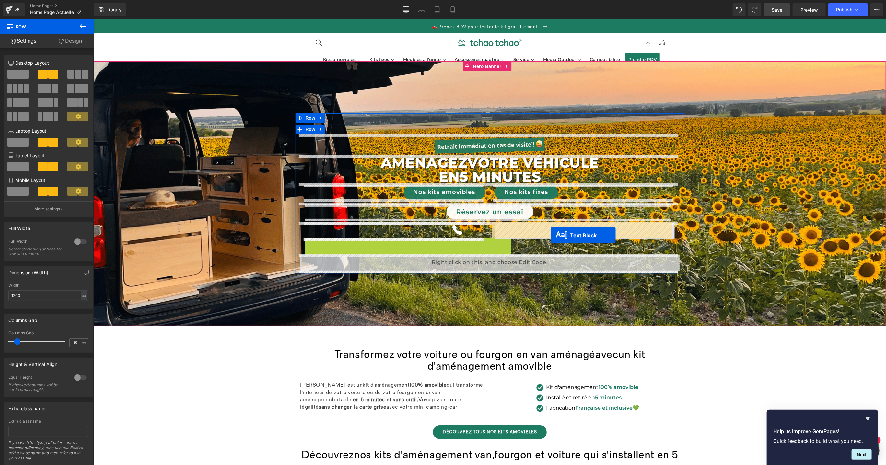
drag, startPoint x: 373, startPoint y: 244, endPoint x: 550, endPoint y: 235, distance: 177.4
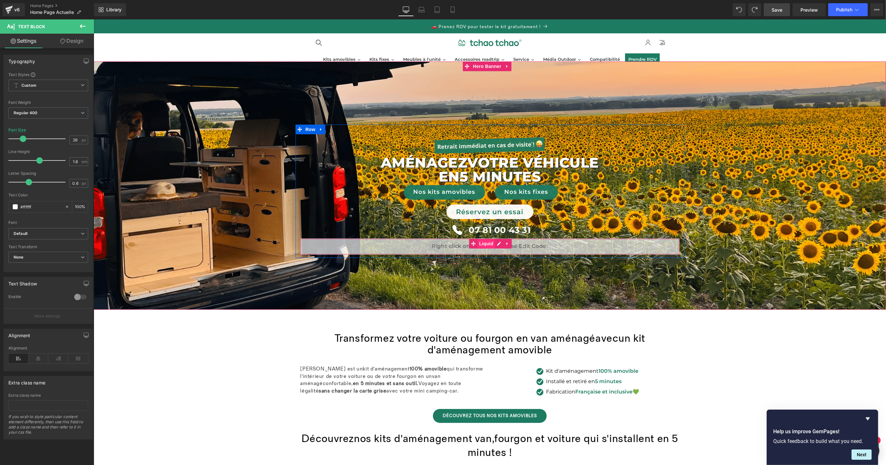
click at [484, 243] on div "Liquid" at bounding box center [489, 246] width 379 height 16
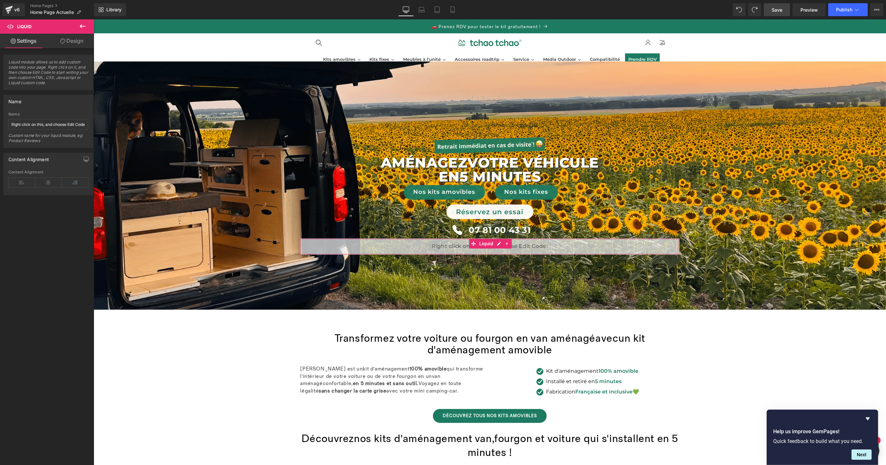
drag, startPoint x: 75, startPoint y: 36, endPoint x: 35, endPoint y: 90, distance: 66.7
click at [74, 37] on link "Design" at bounding box center [71, 41] width 47 height 15
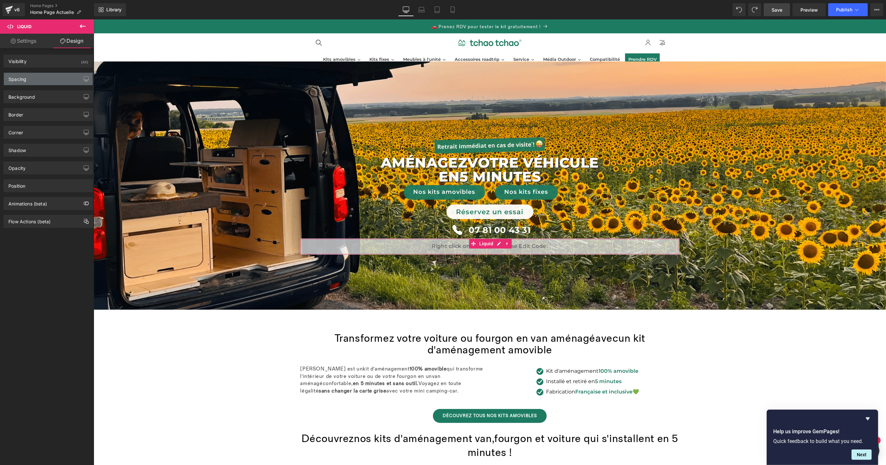
type input "0"
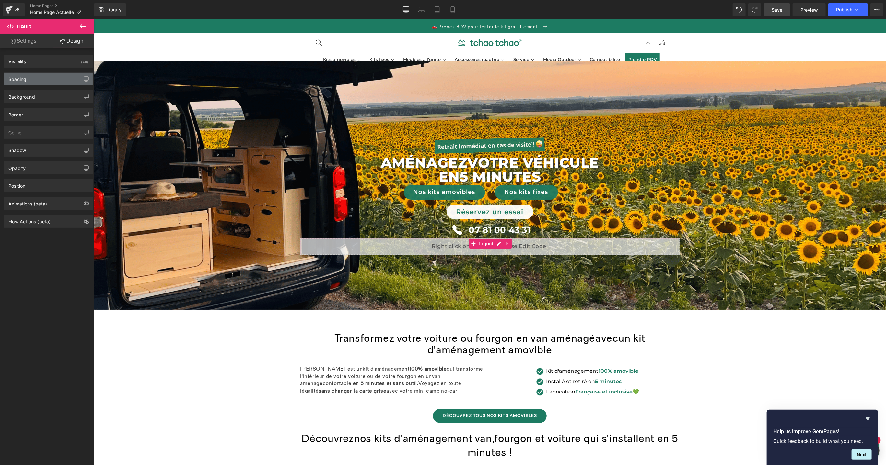
type input "0"
click at [35, 81] on div "Spacing" at bounding box center [48, 79] width 89 height 12
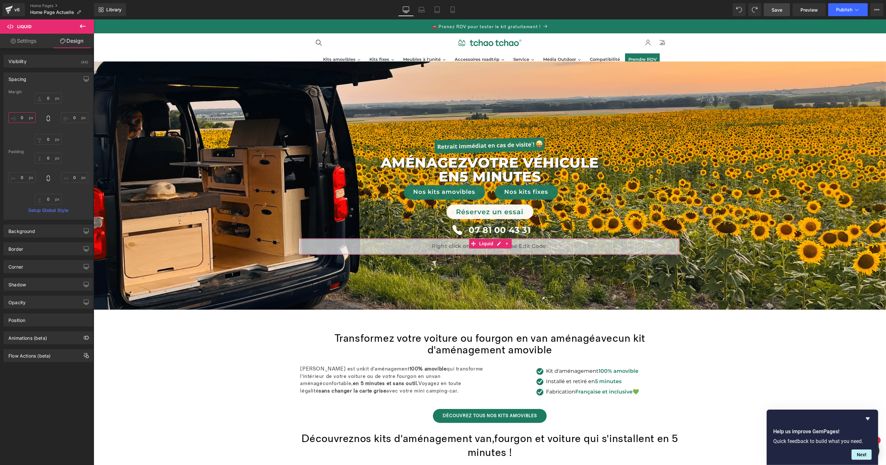
click at [24, 117] on input "0" at bounding box center [21, 117] width 27 height 11
drag, startPoint x: 25, startPoint y: 118, endPoint x: 17, endPoint y: 118, distance: 8.1
click at [17, 118] on input "50" at bounding box center [21, 117] width 27 height 11
type input "150"
click at [71, 118] on input "0" at bounding box center [74, 117] width 27 height 11
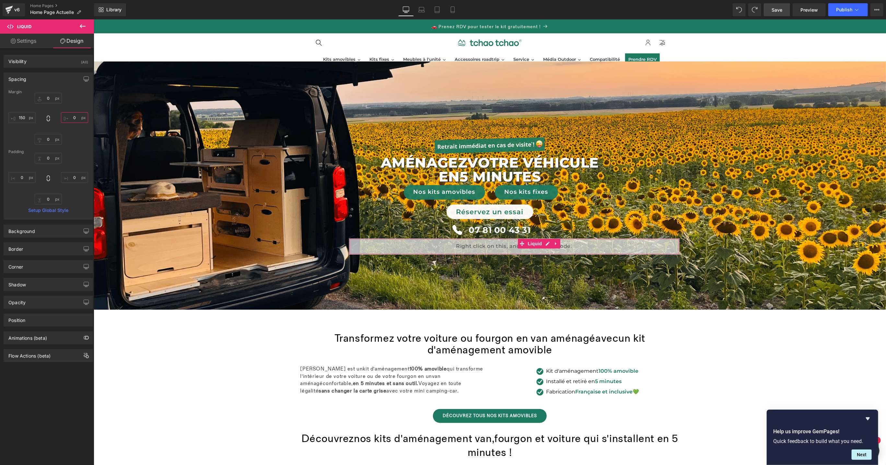
click at [71, 118] on input "0" at bounding box center [74, 117] width 27 height 11
type input "150"
click at [778, 7] on span "Save" at bounding box center [776, 9] width 11 height 7
click at [812, 10] on span "Preview" at bounding box center [808, 9] width 17 height 7
click at [486, 243] on div "Liquid" at bounding box center [490, 246] width 282 height 16
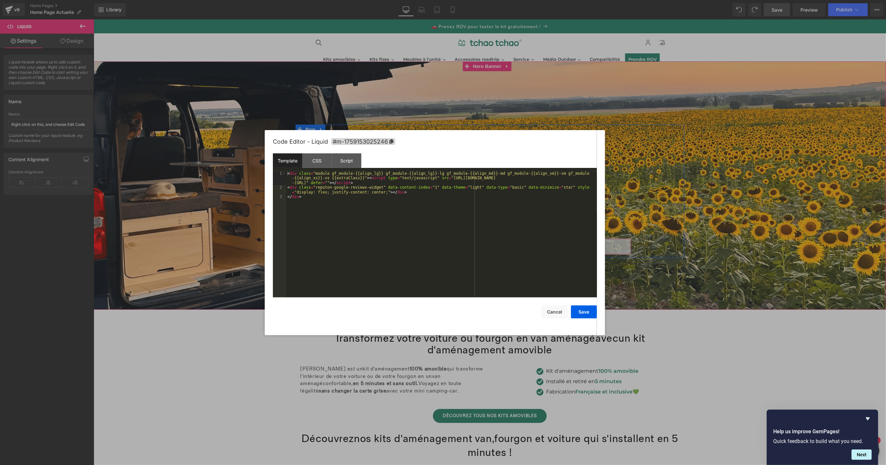
click at [494, 244] on div "Liquid" at bounding box center [490, 246] width 282 height 16
drag, startPoint x: 429, startPoint y: 201, endPoint x: 382, endPoint y: 202, distance: 46.3
click at [428, 201] on div "< div class = "module gf_module-{{align_lg}} gf_module-{{align_lg}}-lg gf_modul…" at bounding box center [441, 243] width 311 height 145
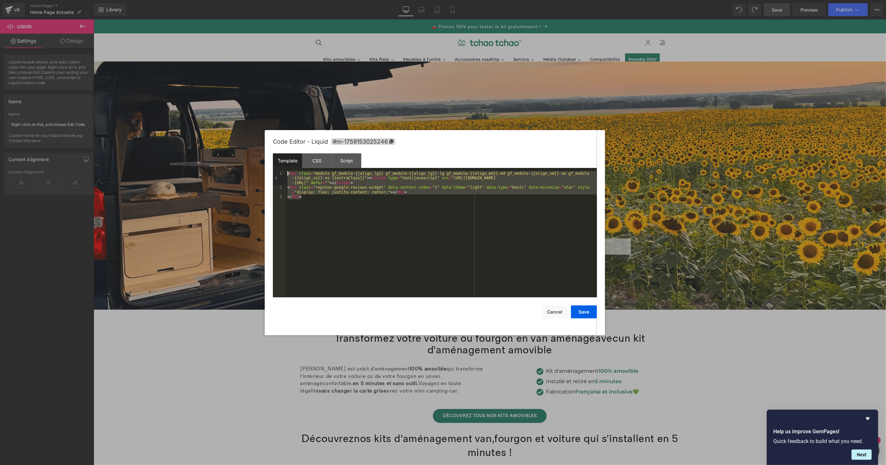
drag, startPoint x: 338, startPoint y: 213, endPoint x: 275, endPoint y: 168, distance: 77.3
click at [275, 168] on div "Template CSS Script Data 1 2 3 < div class = "module gf_module-{{align_lg}} gf_…" at bounding box center [435, 226] width 324 height 144
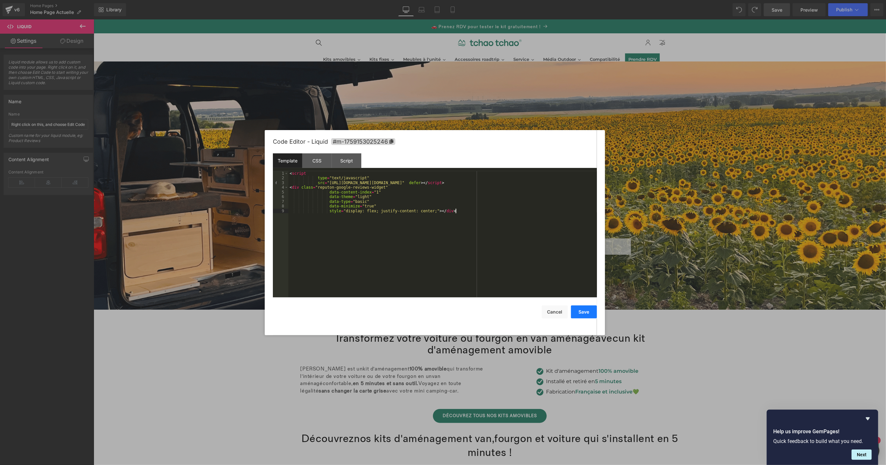
click at [580, 314] on button "Save" at bounding box center [584, 312] width 26 height 13
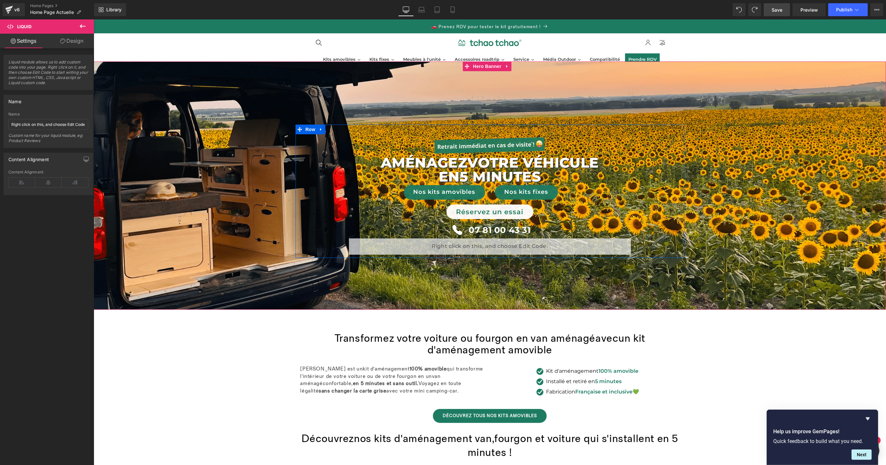
click at [494, 242] on div "Liquid" at bounding box center [490, 246] width 282 height 16
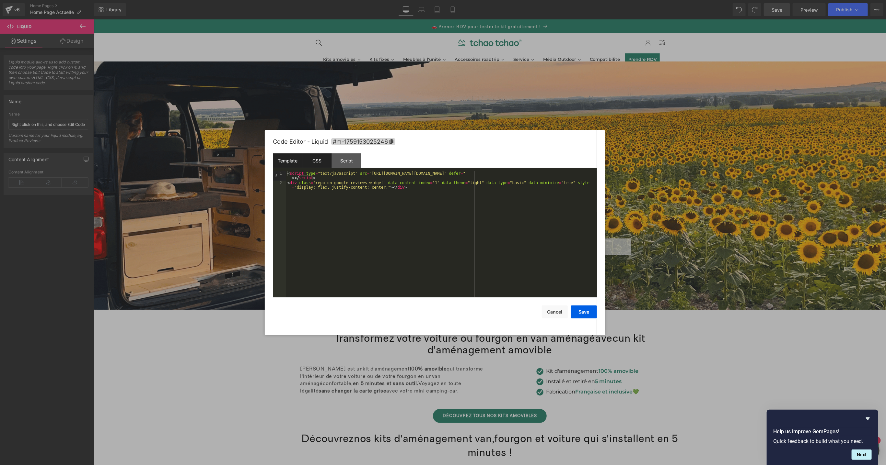
click at [308, 164] on div "CSS" at bounding box center [316, 161] width 29 height 15
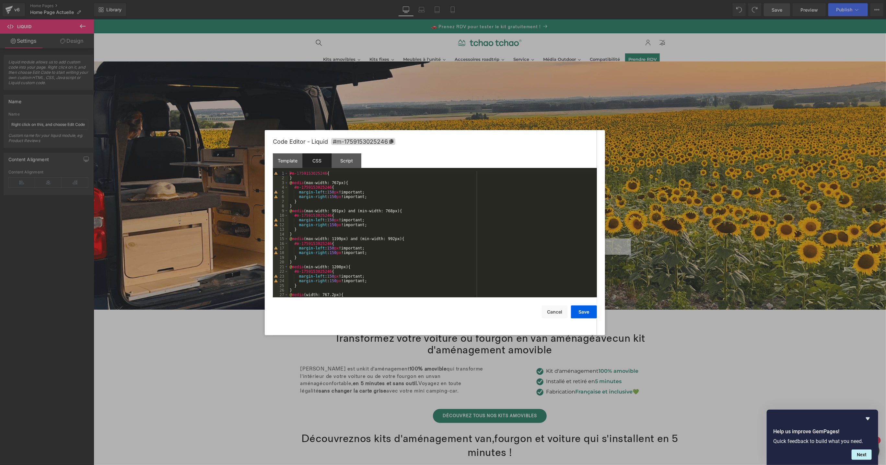
click at [415, 230] on div "#m-1759153025246 { } @ media (max-width: 767px) { #m-1759153025246 { margin-lef…" at bounding box center [441, 239] width 306 height 136
click at [588, 313] on button "Save" at bounding box center [584, 312] width 26 height 13
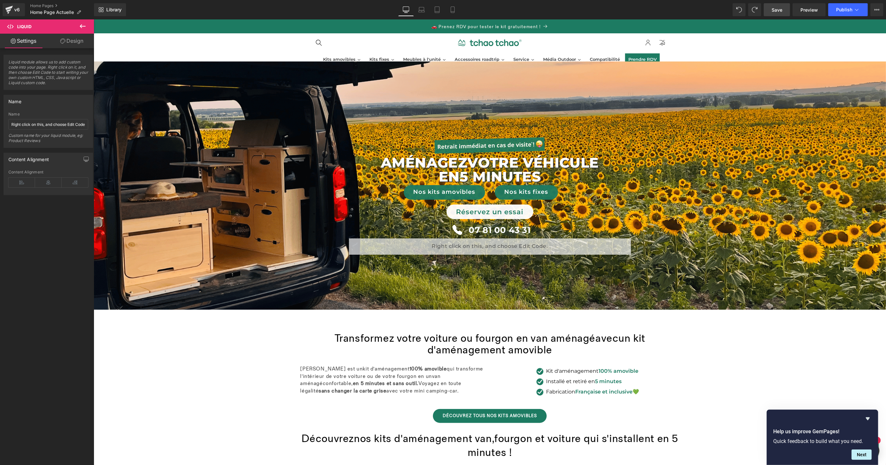
drag, startPoint x: 779, startPoint y: 12, endPoint x: 650, endPoint y: 17, distance: 128.7
click at [779, 12] on span "Save" at bounding box center [776, 9] width 11 height 7
click at [810, 12] on span "Preview" at bounding box center [808, 9] width 17 height 7
click at [508, 244] on link at bounding box center [507, 244] width 8 height 10
click at [482, 254] on div at bounding box center [489, 254] width 281 height 2
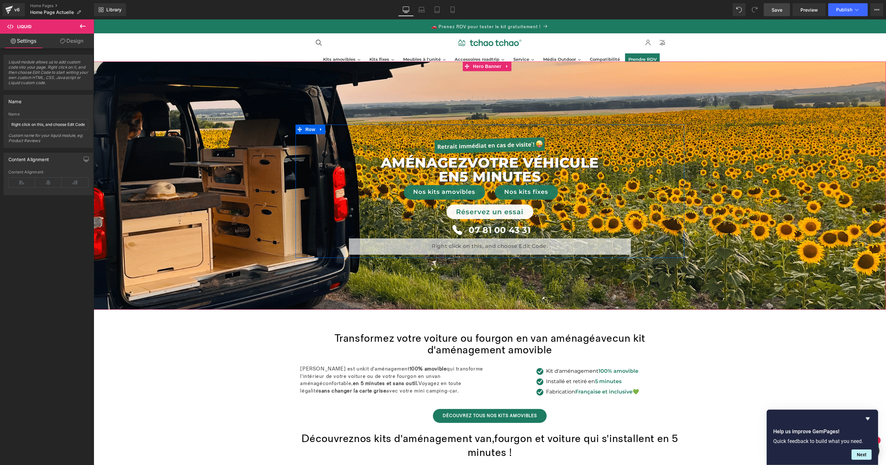
click at [486, 244] on div "Liquid" at bounding box center [490, 246] width 282 height 16
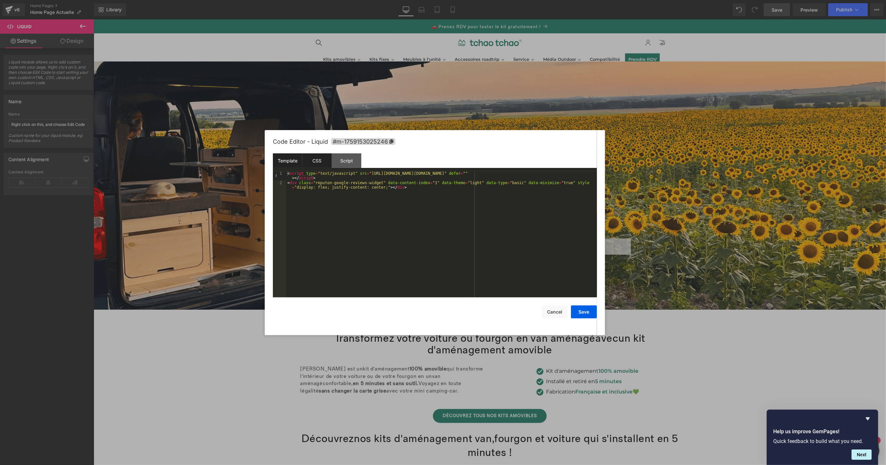
click at [315, 165] on div "CSS" at bounding box center [316, 161] width 29 height 15
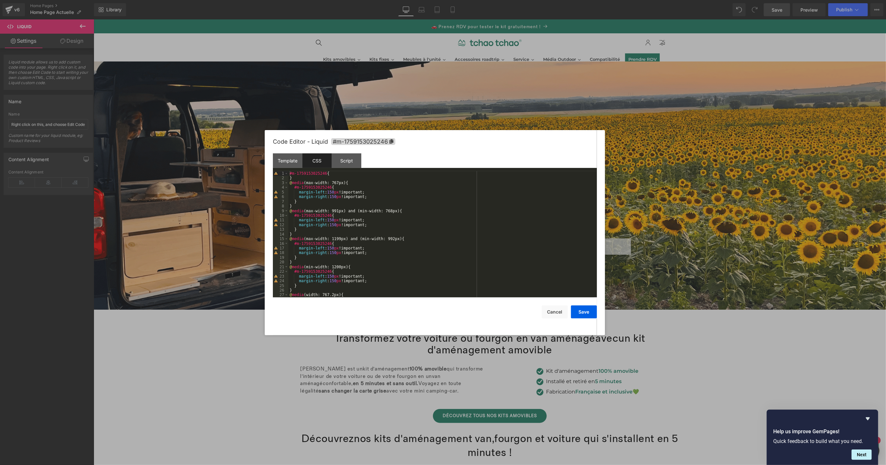
scroll to position [28, 0]
click at [589, 314] on button "Save" at bounding box center [584, 312] width 26 height 13
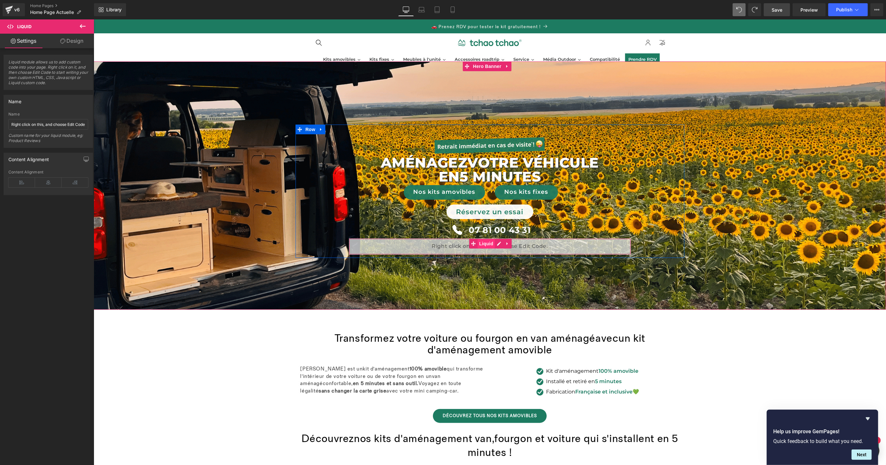
click at [481, 244] on div "Liquid" at bounding box center [490, 246] width 282 height 16
click at [51, 184] on icon at bounding box center [48, 183] width 27 height 10
click at [69, 38] on link "Design" at bounding box center [71, 41] width 47 height 15
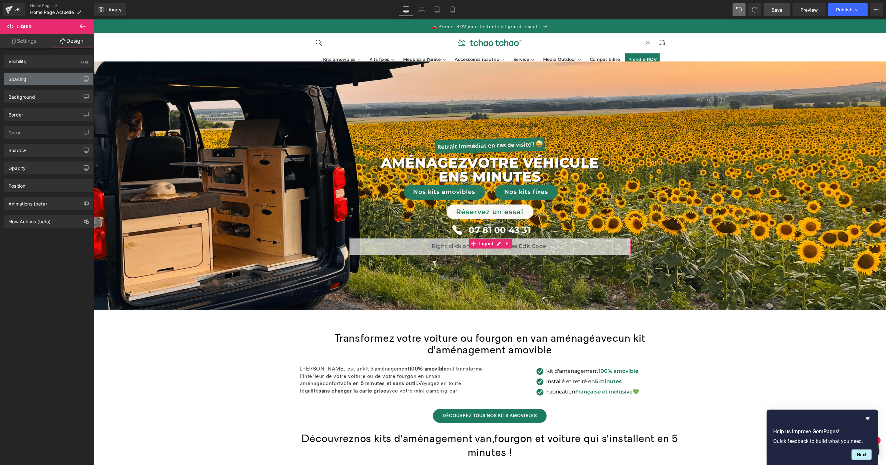
click at [47, 81] on div "Spacing" at bounding box center [48, 79] width 89 height 12
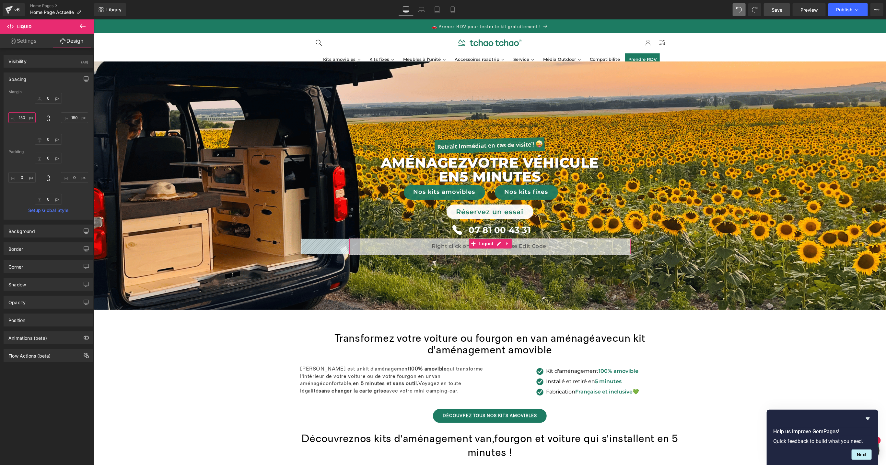
click at [25, 117] on input "150" at bounding box center [21, 117] width 27 height 11
click at [47, 199] on input "0" at bounding box center [48, 199] width 27 height 11
type input "1"
type input "0"
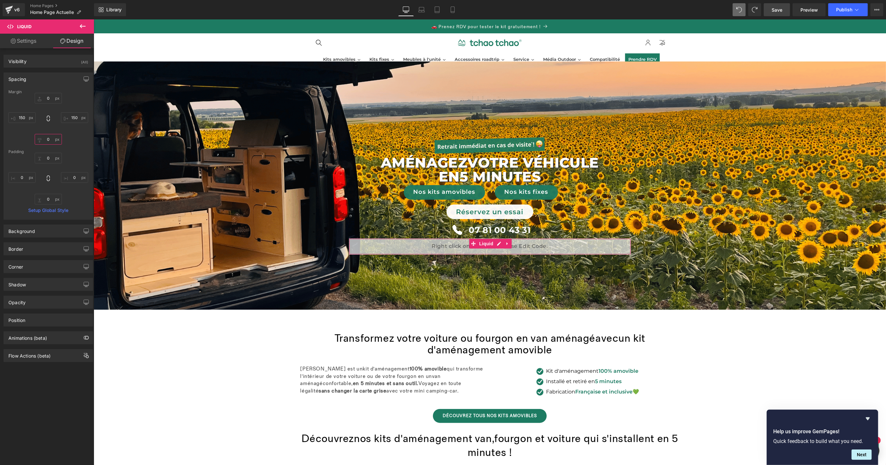
drag, startPoint x: 48, startPoint y: 140, endPoint x: 55, endPoint y: 142, distance: 7.8
click at [48, 140] on input "0" at bounding box center [48, 139] width 27 height 11
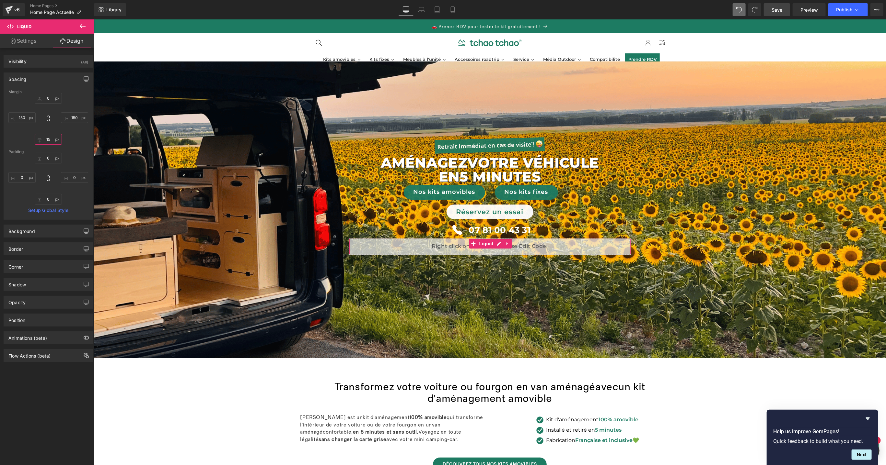
type input "1"
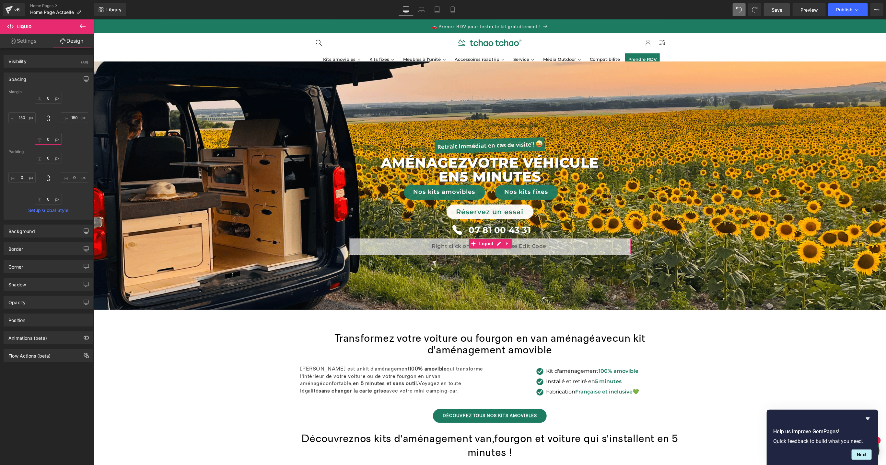
type input "0"
click at [22, 43] on link "Settings" at bounding box center [23, 41] width 47 height 15
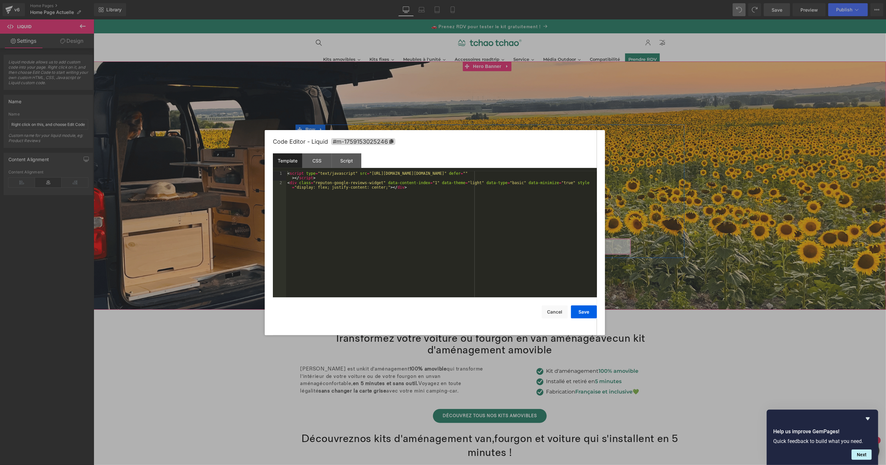
click at [496, 244] on div "Liquid" at bounding box center [490, 246] width 282 height 16
click at [318, 161] on div "CSS" at bounding box center [316, 161] width 29 height 15
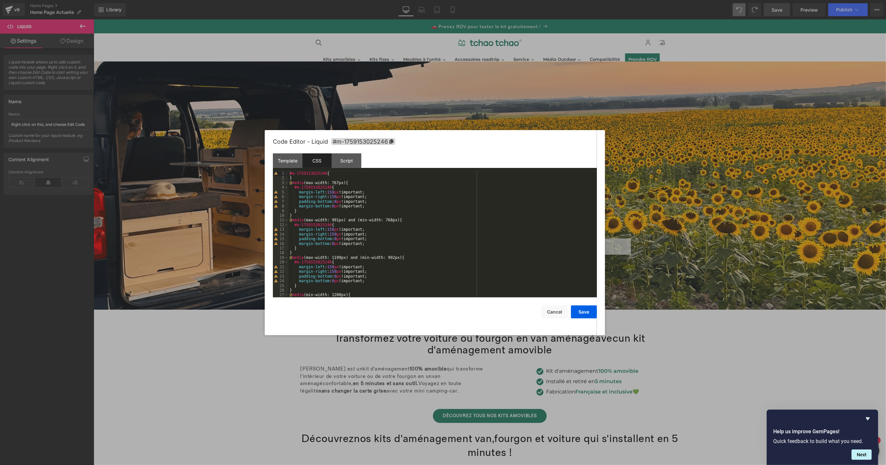
click at [455, 259] on div "#m-1759153025246 { } @ media (max-width: 767px) { #m-1759153025246 { margin-lef…" at bounding box center [441, 239] width 306 height 136
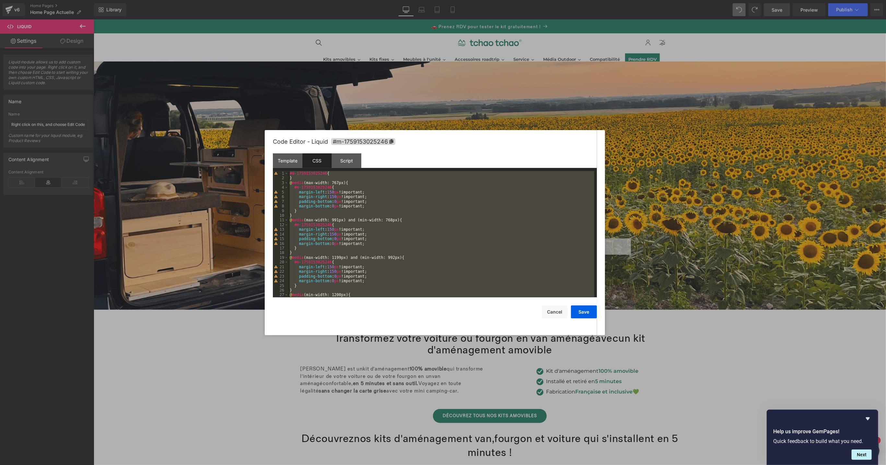
click at [439, 206] on div "#m-1759153025246 { } @ media (max-width: 767px) { #m-1759153025246 { margin-lef…" at bounding box center [441, 239] width 306 height 136
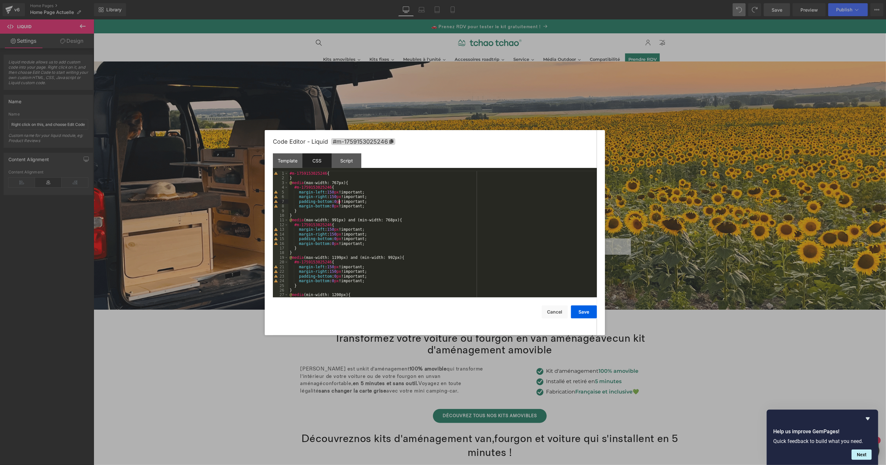
click at [338, 202] on div "#m-1759153025246 { } @ media (max-width: 767px) { #m-1759153025246 { margin-lef…" at bounding box center [441, 239] width 306 height 136
click at [376, 211] on div "#m-1759153025246 { } @ media (max-width: 767px) { #m-1759153025246 { margin-lef…" at bounding box center [441, 239] width 306 height 136
click at [373, 209] on div "#m-1759153025246 { } @ media (max-width: 767px) { #m-1759153025246 { margin-lef…" at bounding box center [441, 239] width 306 height 136
click at [333, 213] on div "#m-1759153025246 { } @ media (max-width: 767px) { #m-1759153025246 { margin-lef…" at bounding box center [441, 239] width 306 height 136
click at [587, 312] on button "Save" at bounding box center [584, 312] width 26 height 13
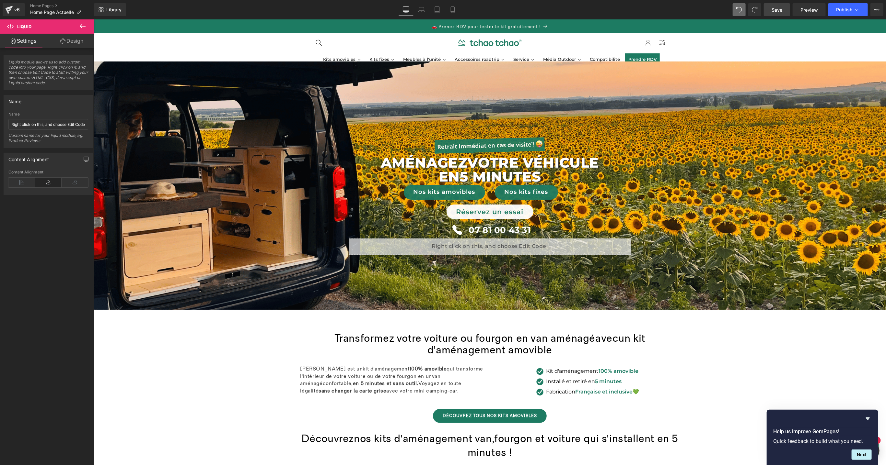
click at [772, 9] on span "Save" at bounding box center [776, 9] width 11 height 7
click at [808, 13] on link "Preview" at bounding box center [808, 9] width 33 height 13
click at [494, 244] on div "Liquid" at bounding box center [490, 246] width 282 height 16
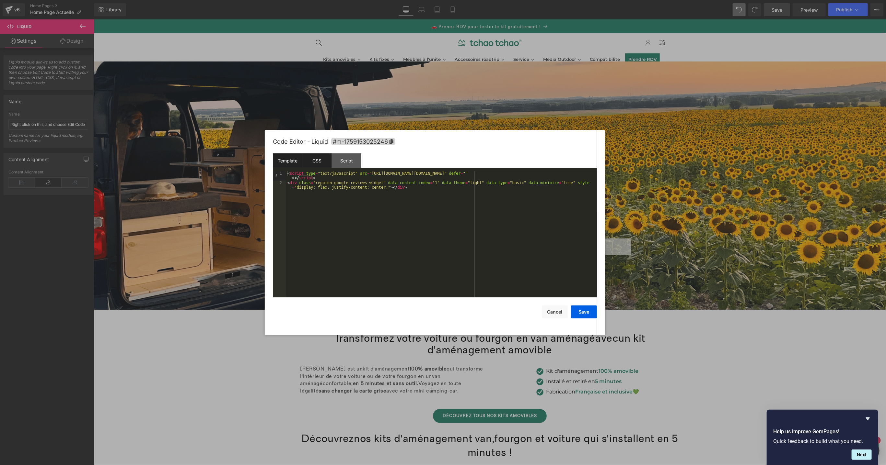
click at [312, 162] on div "CSS" at bounding box center [316, 161] width 29 height 15
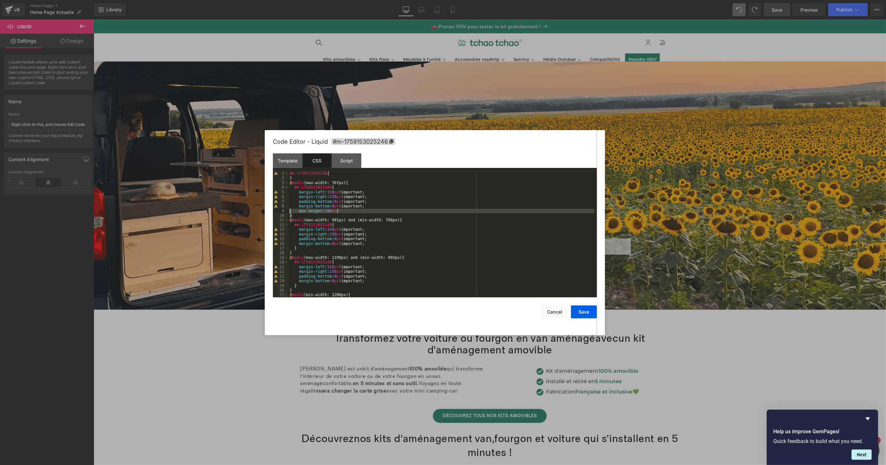
drag, startPoint x: 348, startPoint y: 214, endPoint x: 287, endPoint y: 213, distance: 61.6
click at [287, 213] on pre "1 2 3 4 5 6 7 8 9 10 11 12 13 14 15 16 17 18 19 20 21 22 23 24 25 26 27 28 #m-1…" at bounding box center [435, 234] width 324 height 126
drag, startPoint x: 289, startPoint y: 211, endPoint x: 338, endPoint y: 216, distance: 49.5
click at [289, 211] on div "#m-1759153025246 { } @ media (max-width: 767px) { #m-1759153025246 { margin-lef…" at bounding box center [441, 239] width 306 height 136
drag, startPoint x: 294, startPoint y: 216, endPoint x: 297, endPoint y: 216, distance: 3.3
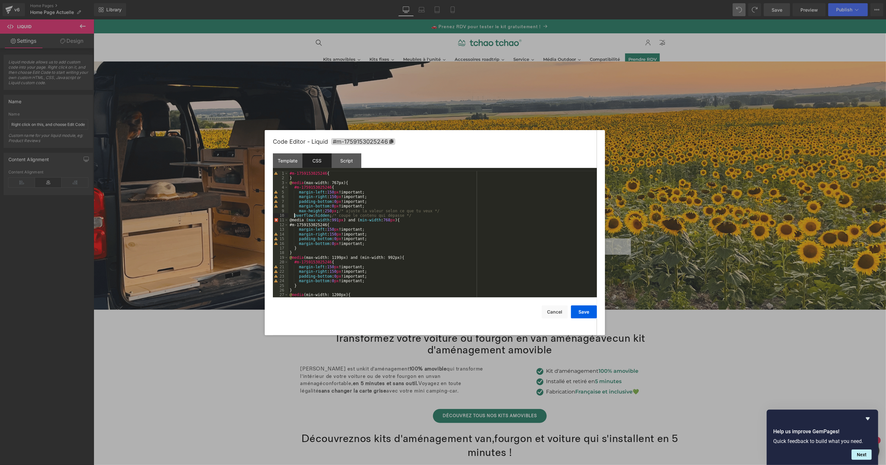
click at [294, 216] on div "#m-1759153025246 { } @ media (max-width: 767px) { #m-1759153025246 { margin-lef…" at bounding box center [441, 239] width 306 height 136
click at [441, 220] on div "#m-1759153025246 { } @ media (max-width: 767px) { #m-1759153025246 { margin-lef…" at bounding box center [441, 239] width 306 height 136
drag, startPoint x: 449, startPoint y: 211, endPoint x: 345, endPoint y: 210, distance: 103.7
click at [345, 210] on div "#m-1759153025246 { } @ media (max-width: 767px) { #m-1759153025246 { margin-lef…" at bounding box center [441, 239] width 306 height 136
drag, startPoint x: 432, startPoint y: 216, endPoint x: 344, endPoint y: 215, distance: 88.1
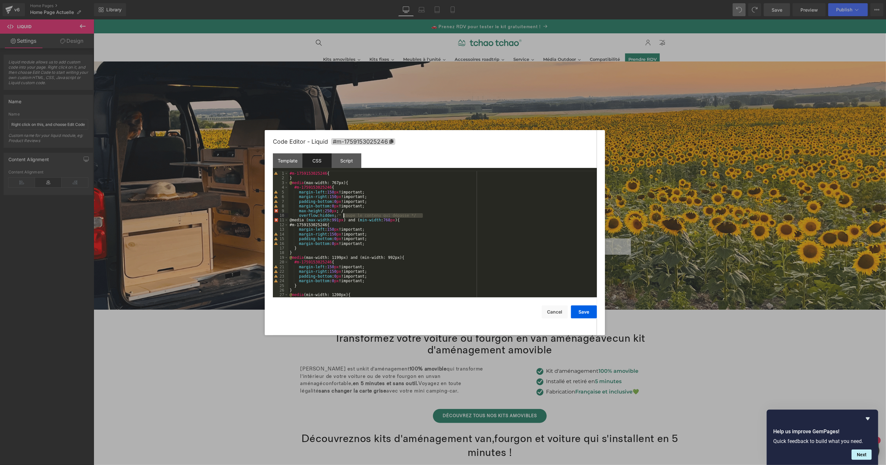
click at [344, 215] on div "#m-1759153025246 { } @ media (max-width: 767px) { #m-1759153025246 { margin-lef…" at bounding box center [441, 239] width 306 height 136
drag, startPoint x: 333, startPoint y: 211, endPoint x: 328, endPoint y: 213, distance: 6.0
click at [328, 213] on div "#m-1759153025246 { } @ media (max-width: 767px) { #m-1759153025246 { margin-lef…" at bounding box center [441, 239] width 306 height 136
click at [581, 315] on button "Save" at bounding box center [584, 312] width 26 height 13
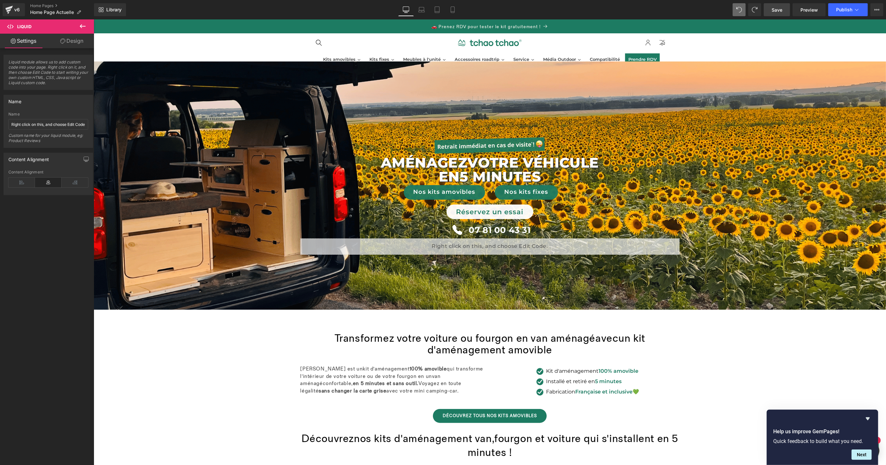
click at [770, 9] on link "Save" at bounding box center [776, 9] width 26 height 13
click at [772, 13] on link "Save" at bounding box center [776, 9] width 26 height 13
click at [811, 14] on link "Preview" at bounding box center [808, 9] width 33 height 13
click at [779, 7] on span "Save" at bounding box center [776, 9] width 11 height 7
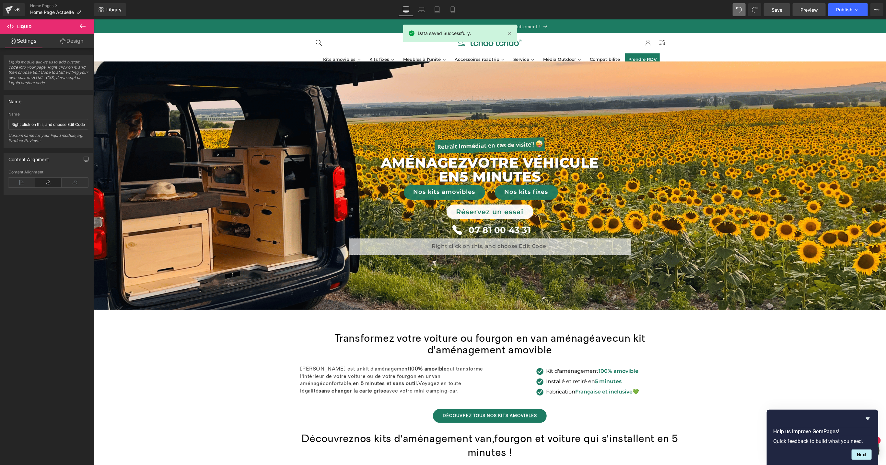
click at [810, 11] on span "Preview" at bounding box center [808, 9] width 17 height 7
click at [86, 22] on icon at bounding box center [83, 26] width 8 height 8
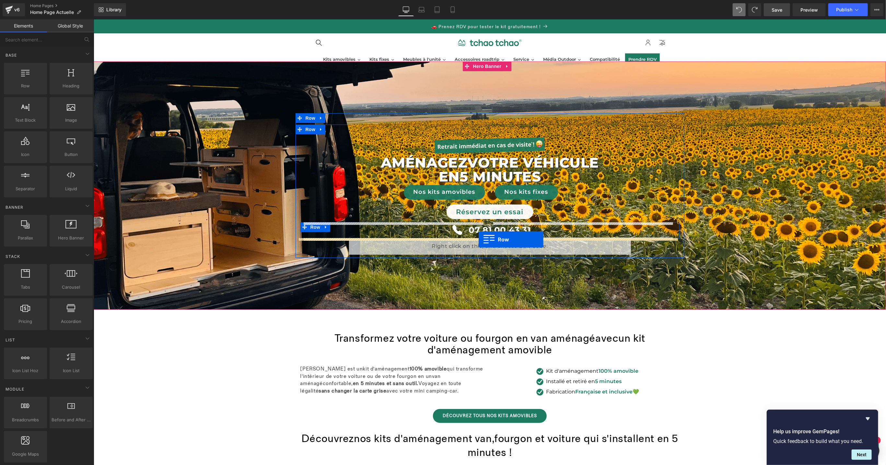
drag, startPoint x: 114, startPoint y: 100, endPoint x: 478, endPoint y: 239, distance: 389.5
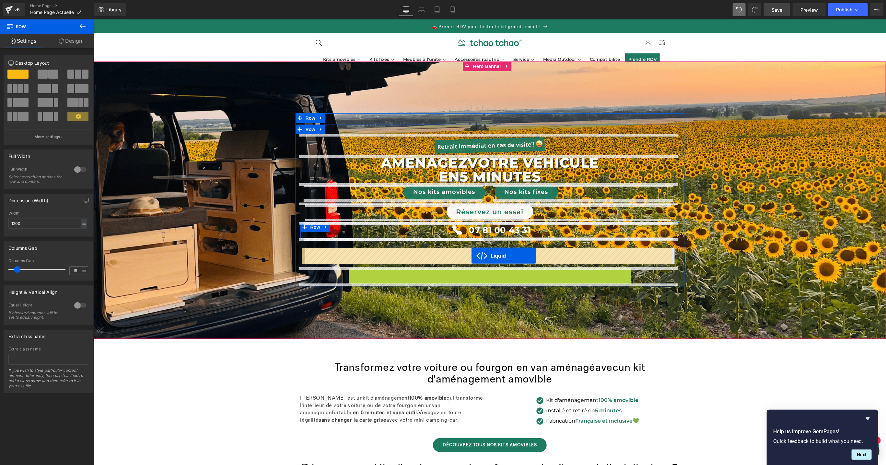
drag, startPoint x: 469, startPoint y: 273, endPoint x: 471, endPoint y: 256, distance: 17.3
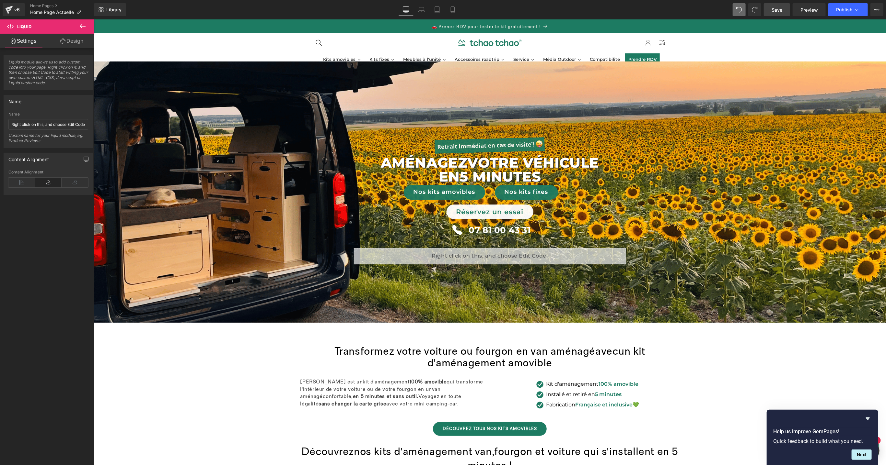
click at [780, 12] on span "Save" at bounding box center [776, 9] width 11 height 7
click at [799, 10] on link "Preview" at bounding box center [808, 9] width 33 height 13
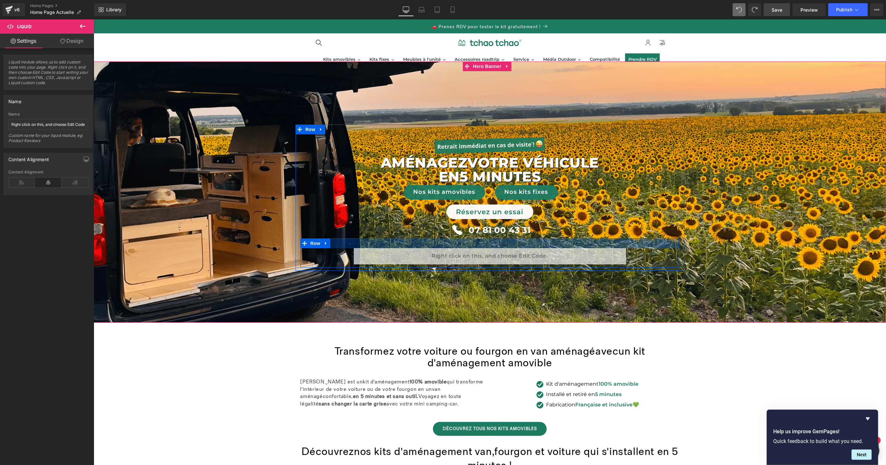
drag, startPoint x: 402, startPoint y: 248, endPoint x: 404, endPoint y: 242, distance: 6.3
click at [404, 242] on div "Liquid Row" at bounding box center [489, 252] width 379 height 29
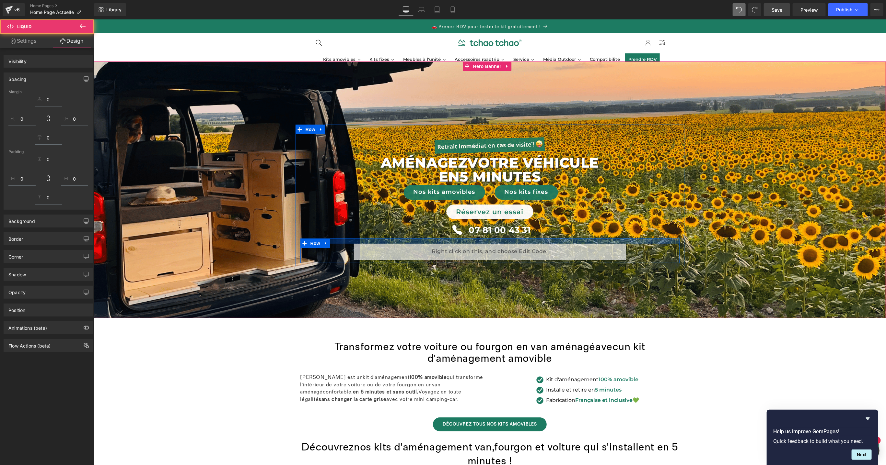
click at [413, 243] on div "Liquid Row" at bounding box center [489, 250] width 379 height 25
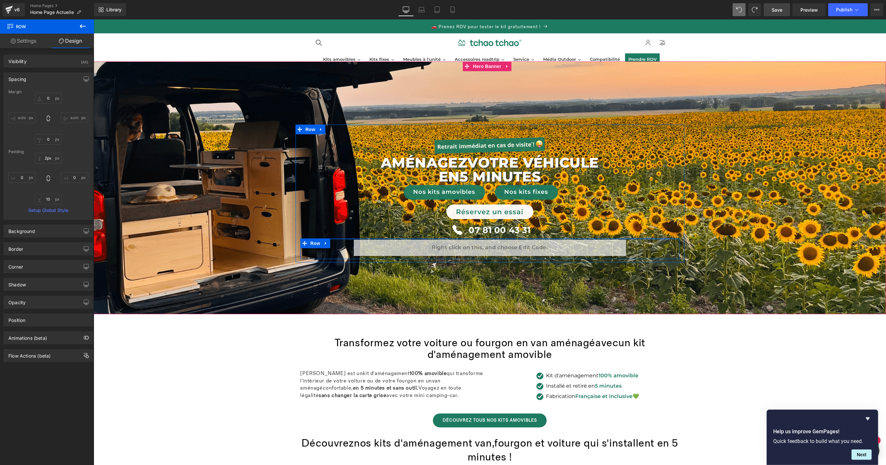
type input "0px"
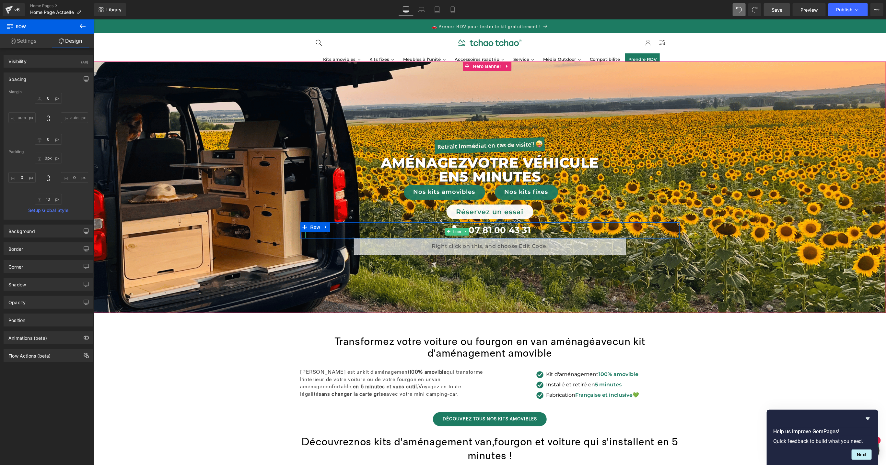
drag, startPoint x: 444, startPoint y: 242, endPoint x: 447, endPoint y: 235, distance: 6.8
click at [447, 235] on div "Image AménageZ VOTRE véhicule en 5 minutes Text Block Nos kits amovibles Button…" at bounding box center [489, 196] width 389 height 124
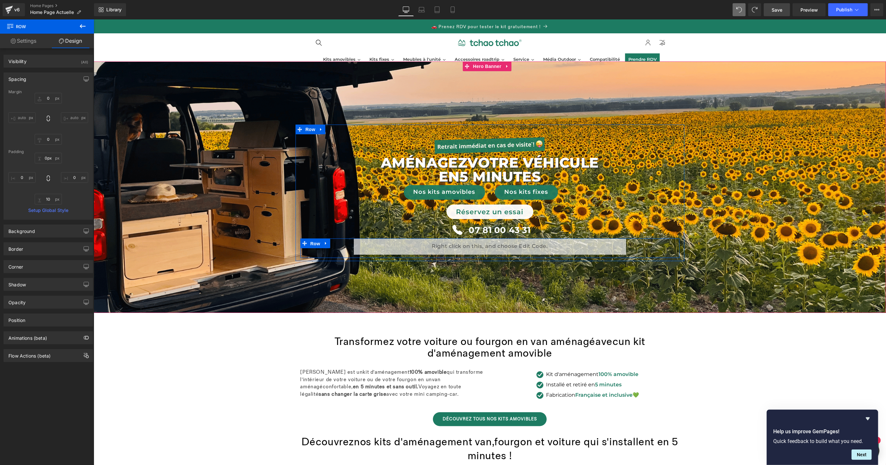
drag, startPoint x: 310, startPoint y: 241, endPoint x: 333, endPoint y: 198, distance: 48.7
click at [310, 241] on span "Row" at bounding box center [314, 244] width 13 height 10
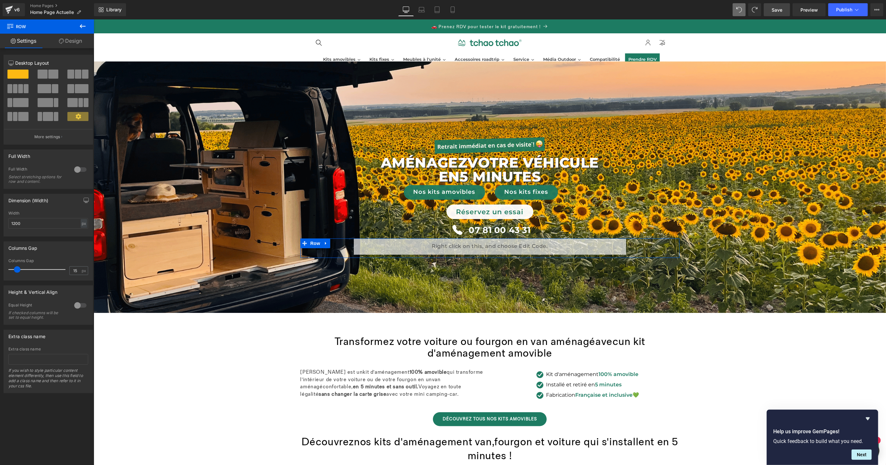
click at [80, 307] on div at bounding box center [81, 306] width 16 height 10
type input "107"
drag, startPoint x: 15, startPoint y: 271, endPoint x: 47, endPoint y: 276, distance: 31.7
click at [47, 276] on div at bounding box center [39, 269] width 54 height 13
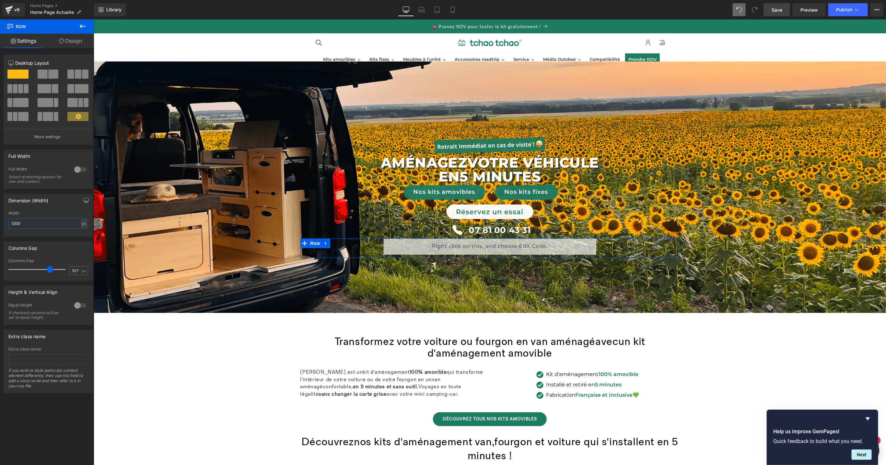
click at [47, 226] on input "1200" at bounding box center [48, 223] width 80 height 11
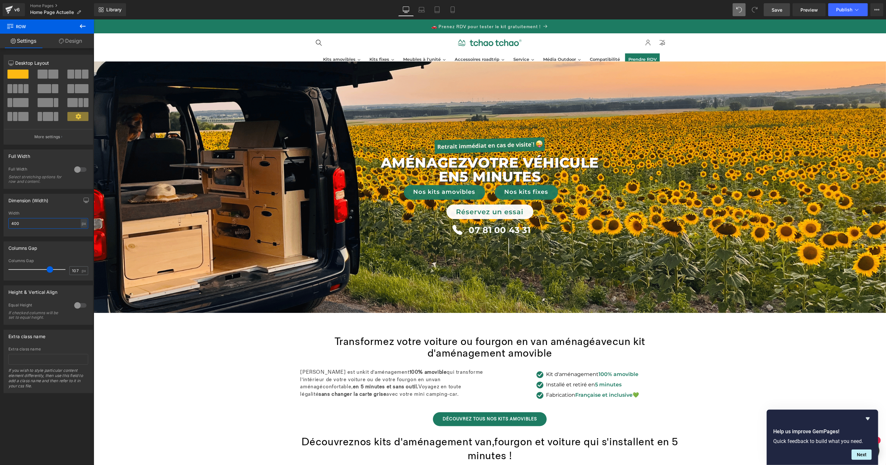
type input "400"
click at [774, 13] on span "Save" at bounding box center [776, 9] width 11 height 7
click at [806, 12] on span "Preview" at bounding box center [808, 9] width 17 height 7
type input "0"
drag, startPoint x: 37, startPoint y: 273, endPoint x: 0, endPoint y: 270, distance: 37.1
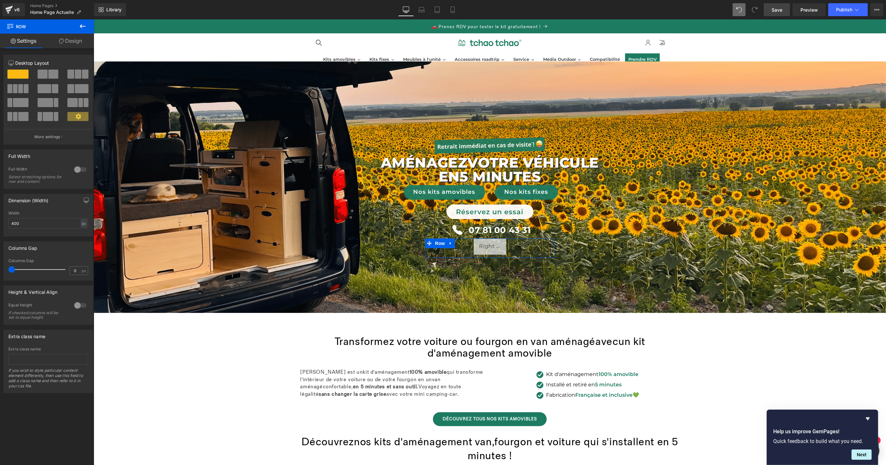
click at [0, 270] on div "Columns Gap 0px Columns Gap 0 px" at bounding box center [48, 259] width 97 height 44
click at [777, 12] on span "Save" at bounding box center [776, 9] width 11 height 7
click at [809, 10] on span "Preview" at bounding box center [808, 9] width 17 height 7
click at [52, 141] on button "More settings" at bounding box center [48, 136] width 89 height 15
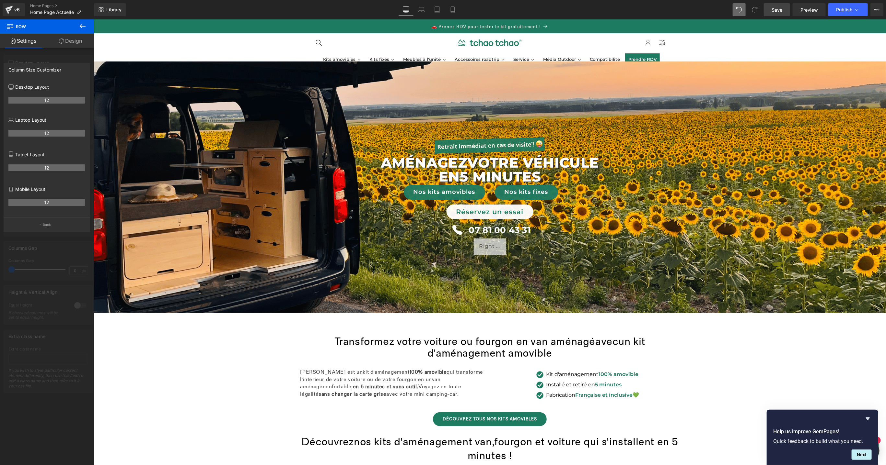
click at [82, 26] on icon at bounding box center [83, 26] width 6 height 4
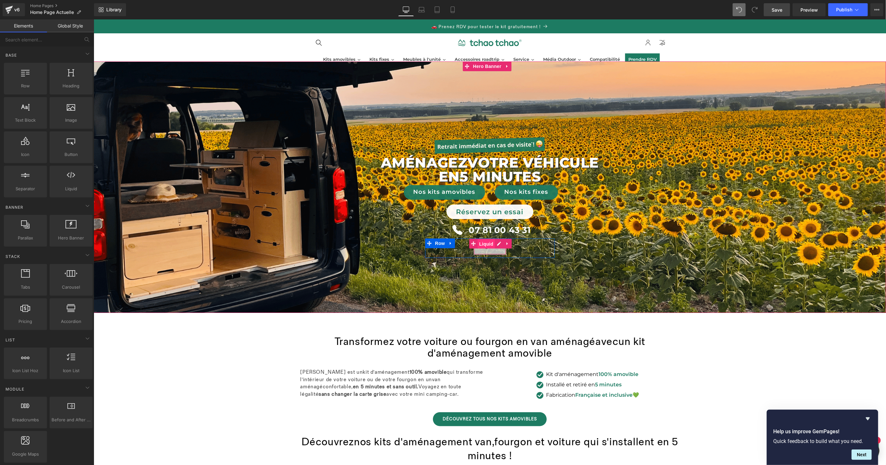
click at [484, 244] on div "Liquid" at bounding box center [489, 246] width 32 height 16
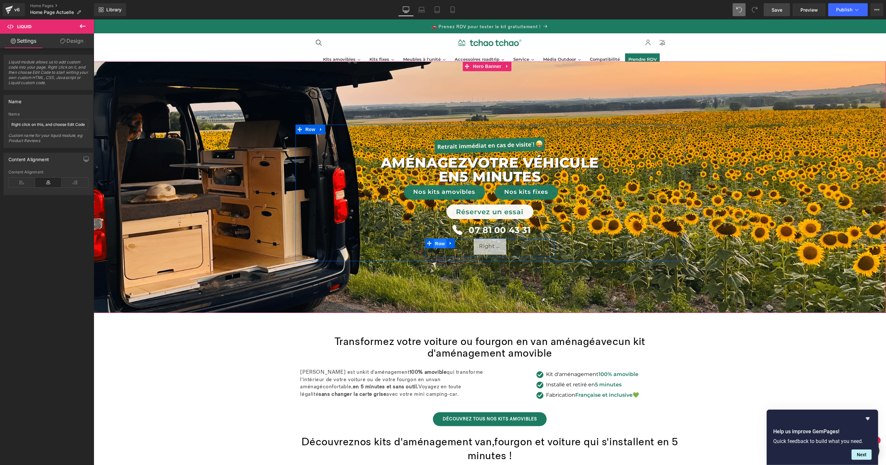
click at [433, 245] on span "Row" at bounding box center [439, 244] width 13 height 10
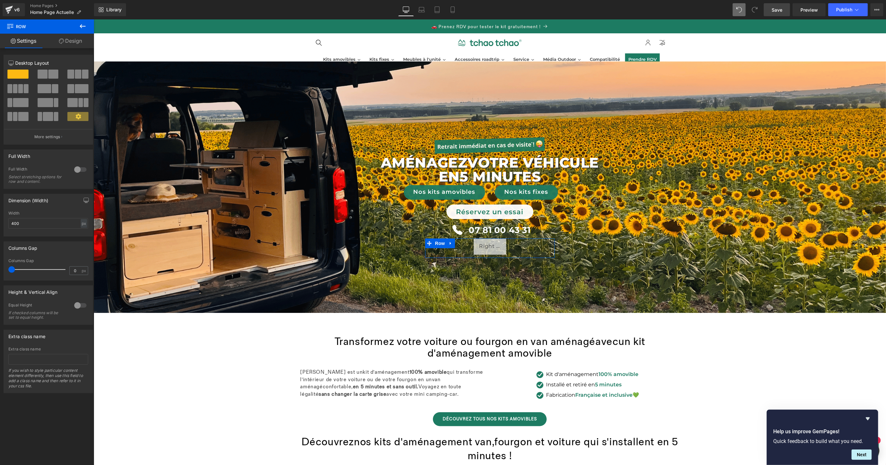
click at [78, 170] on div at bounding box center [81, 170] width 16 height 10
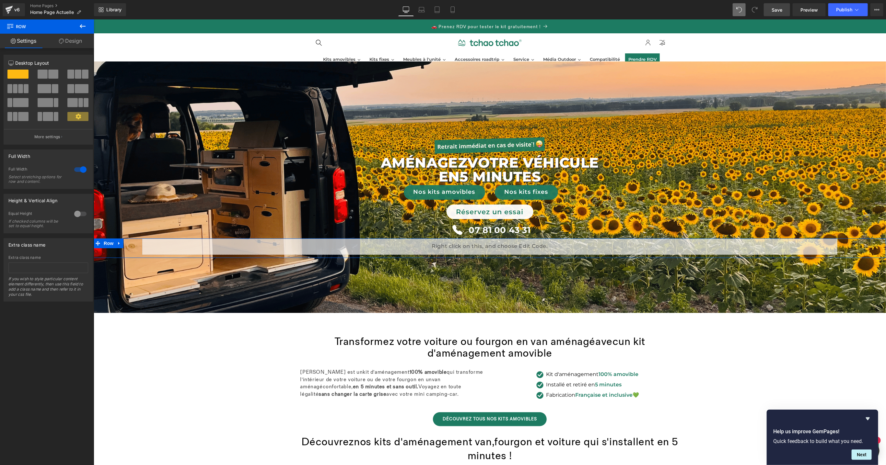
click at [78, 170] on div at bounding box center [81, 170] width 16 height 10
type input "1200"
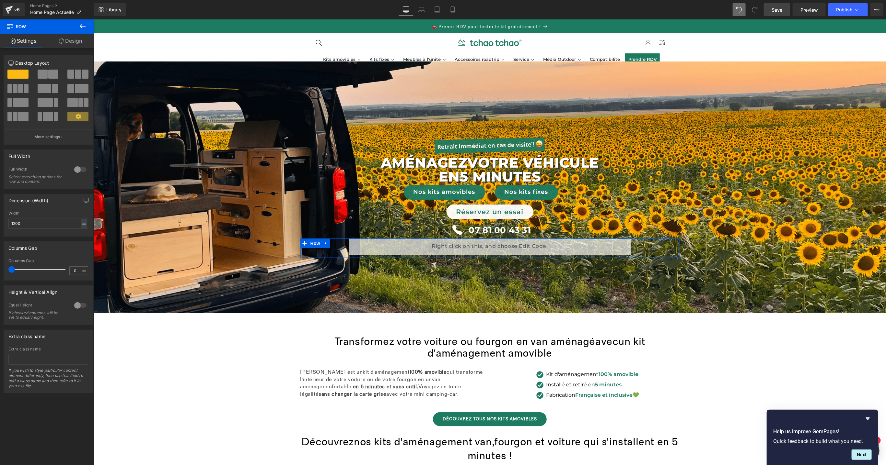
click at [80, 307] on div at bounding box center [81, 306] width 16 height 10
click at [53, 337] on span "Top" at bounding box center [48, 337] width 80 height 11
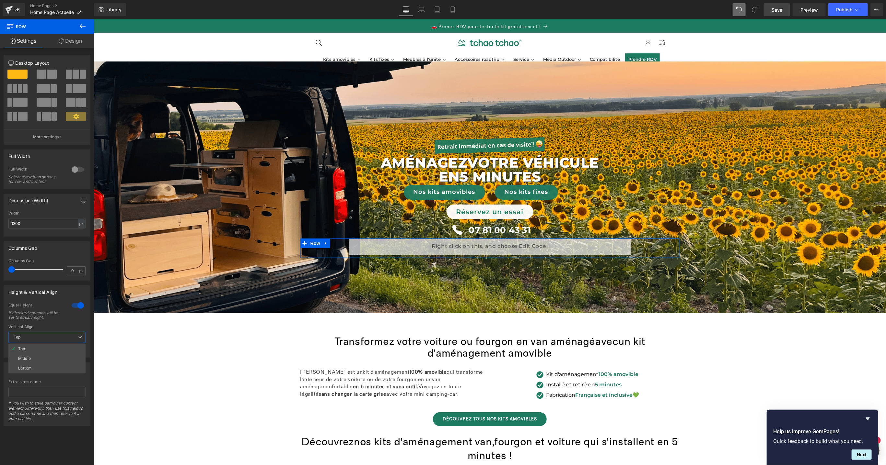
click at [53, 337] on span "Top" at bounding box center [46, 337] width 77 height 11
click at [48, 135] on p "More settings" at bounding box center [47, 137] width 26 height 6
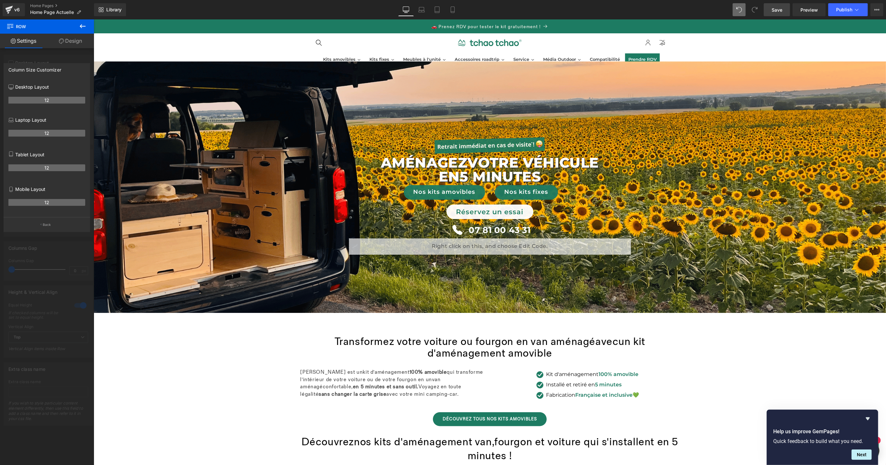
click at [85, 29] on icon at bounding box center [83, 26] width 8 height 8
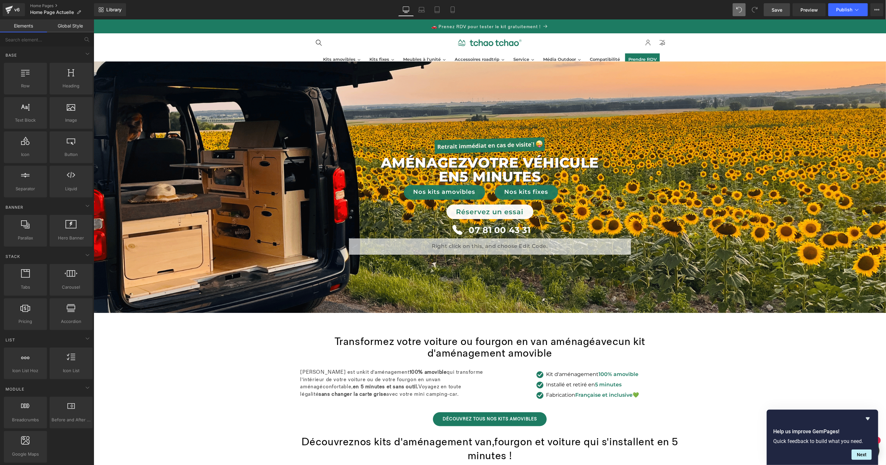
click at [774, 13] on link "Save" at bounding box center [776, 9] width 26 height 13
click at [810, 12] on span "Preview" at bounding box center [808, 9] width 17 height 7
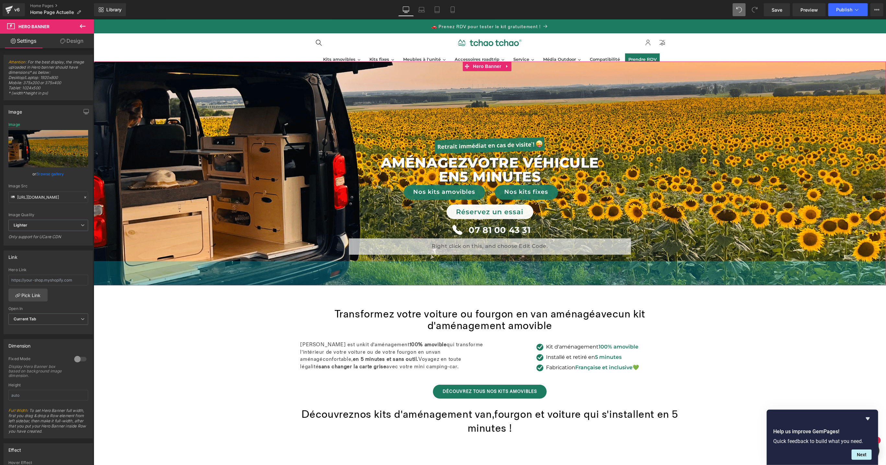
drag, startPoint x: 531, startPoint y: 310, endPoint x: 583, endPoint y: 49, distance: 266.1
click at [527, 282] on div "75px" at bounding box center [489, 273] width 792 height 24
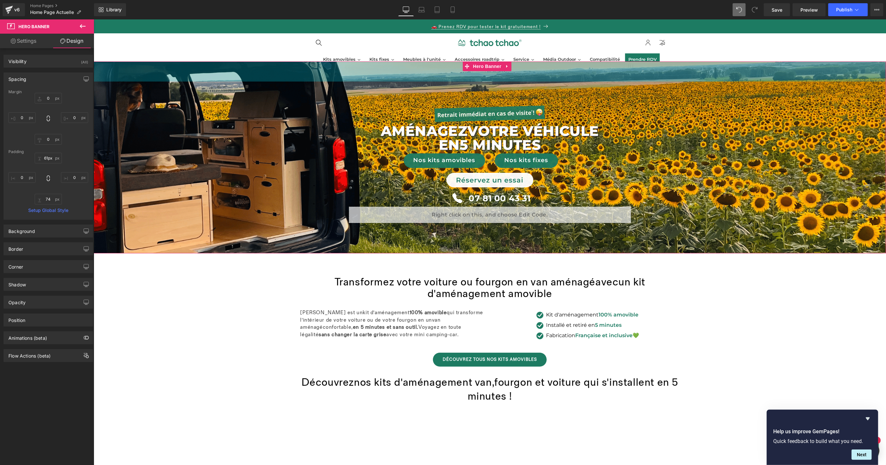
type input "60px"
drag, startPoint x: 577, startPoint y: 64, endPoint x: 582, endPoint y: 33, distance: 31.4
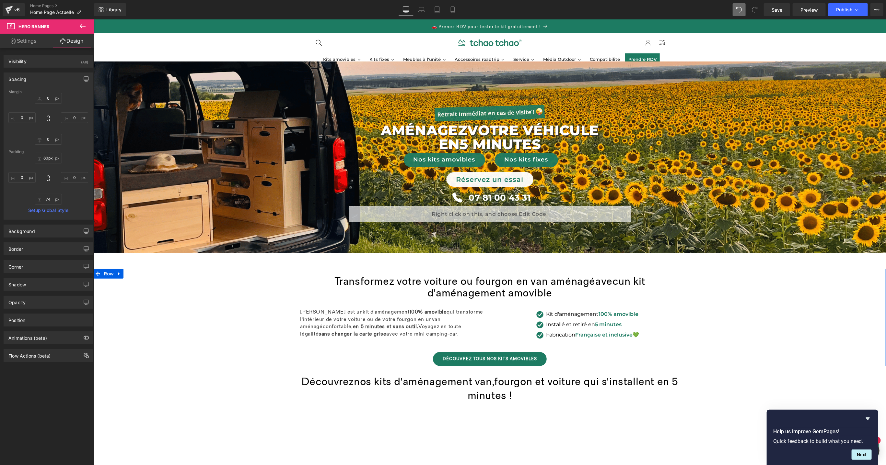
click at [720, 306] on div "Transformez votre voiture ou fourgon en van aménagé avec un kit d'aménagement a…" at bounding box center [489, 321] width 792 height 91
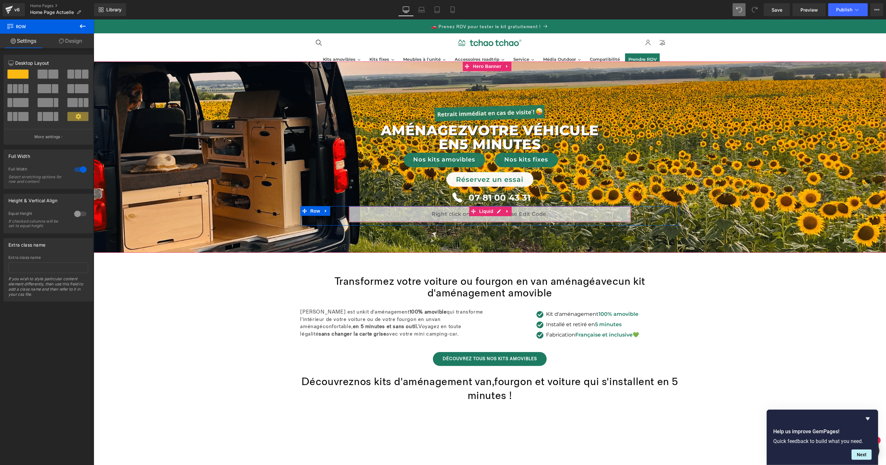
click at [524, 215] on div "Liquid" at bounding box center [490, 214] width 282 height 16
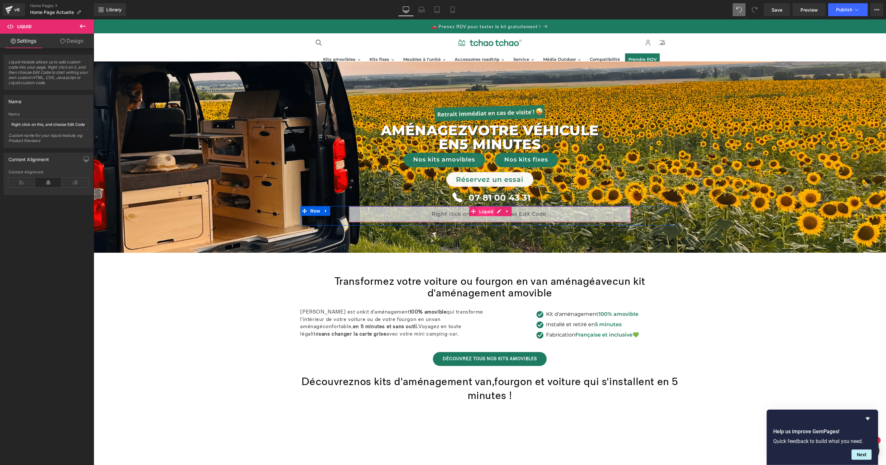
click at [483, 213] on span "Liquid" at bounding box center [485, 212] width 17 height 10
click at [498, 211] on div "Liquid" at bounding box center [490, 214] width 282 height 16
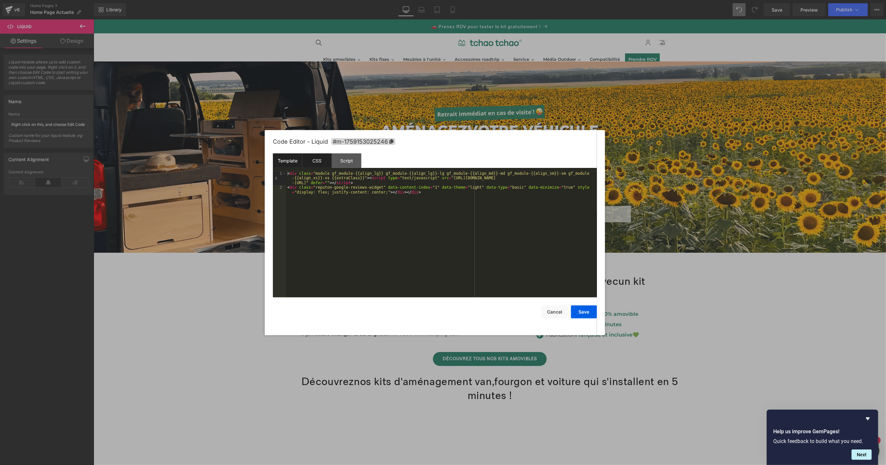
click at [312, 163] on div "CSS" at bounding box center [316, 161] width 29 height 15
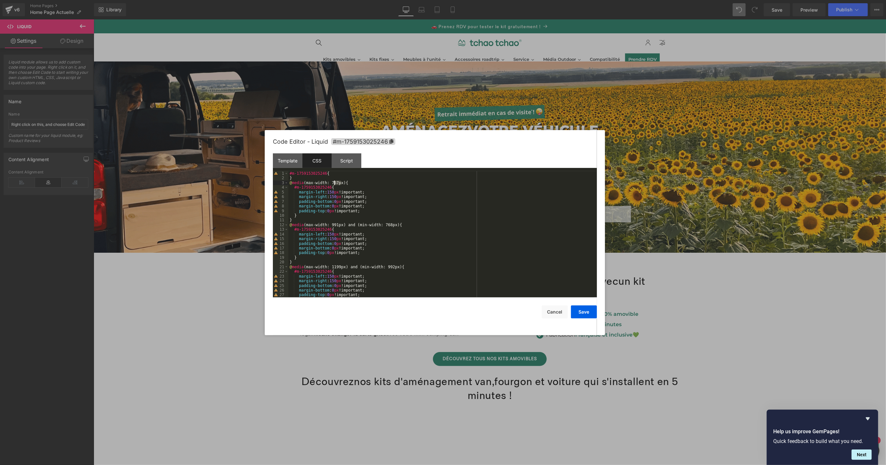
drag, startPoint x: 340, startPoint y: 185, endPoint x: 335, endPoint y: 184, distance: 5.8
click at [335, 184] on div "#m-1759153025246 { } @ media (max-width: 767px) { #m-1759153025246 { margin-lef…" at bounding box center [441, 239] width 306 height 136
drag, startPoint x: 342, startPoint y: 226, endPoint x: 334, endPoint y: 225, distance: 8.2
click at [334, 225] on div "#m-1759153025246 { } @ media (max-width: 500px) { #m-1759153025246 { margin-lef…" at bounding box center [441, 239] width 306 height 136
click at [339, 225] on div "#m-1759153025246 { } @ media (max-width: 500px) { #m-1759153025246 { margin-lef…" at bounding box center [441, 239] width 306 height 136
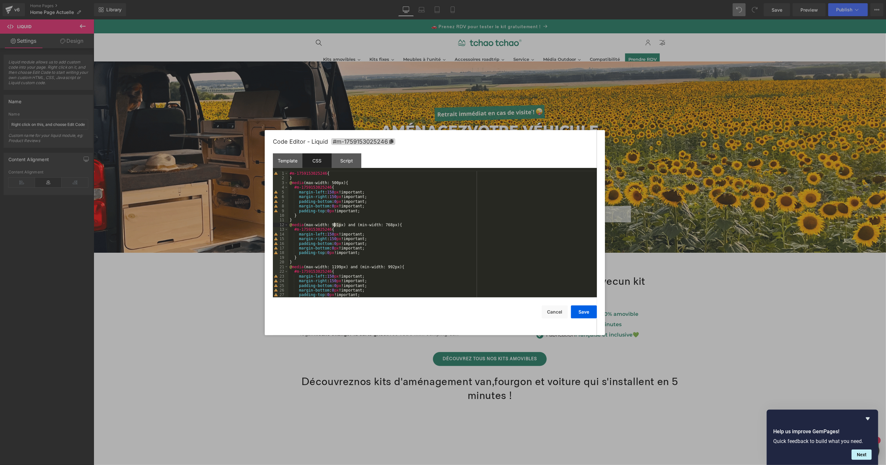
drag, startPoint x: 340, startPoint y: 225, endPoint x: 356, endPoint y: 226, distance: 15.2
click at [334, 225] on div "#m-1759153025246 { } @ media (max-width: 500px) { #m-1759153025246 { margin-lef…" at bounding box center [441, 239] width 306 height 136
click at [430, 258] on div "#m-1759153025246 { } @ media (max-width: 500px) { #m-1759153025246 { margin-lef…" at bounding box center [441, 239] width 306 height 136
click at [553, 308] on button "Cancel" at bounding box center [555, 312] width 26 height 13
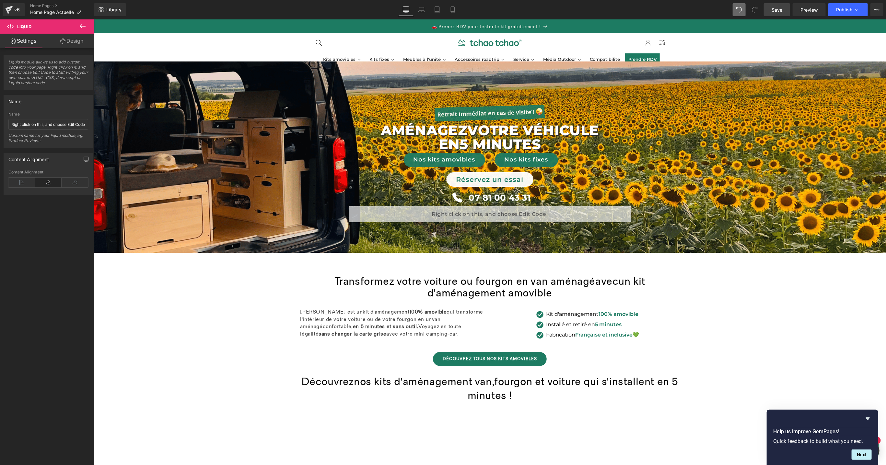
click at [775, 11] on span "Save" at bounding box center [776, 9] width 11 height 7
click at [816, 7] on span "Preview" at bounding box center [808, 9] width 17 height 7
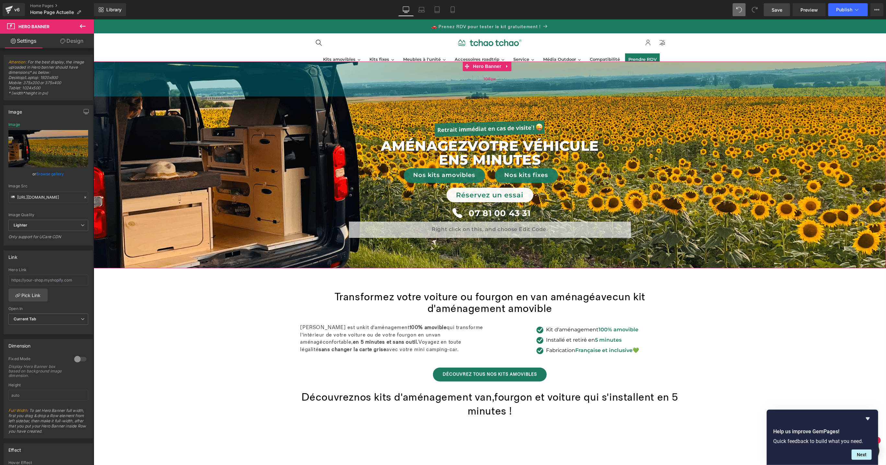
drag, startPoint x: 530, startPoint y: 62, endPoint x: 528, endPoint y: 78, distance: 15.7
click at [528, 78] on div "108px" at bounding box center [489, 78] width 792 height 35
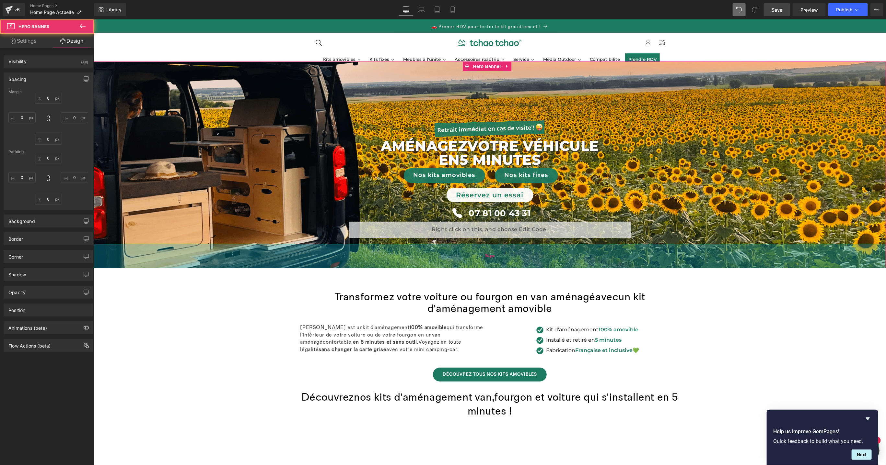
type input "0"
type input "108"
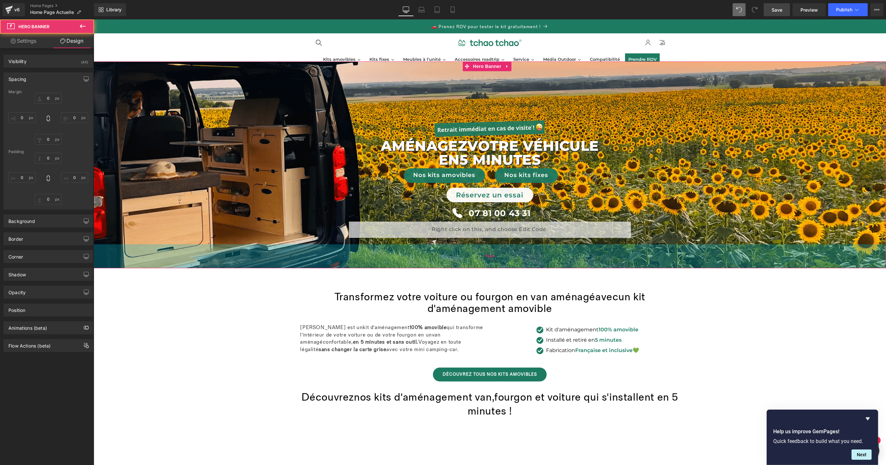
type input "0"
type input "74"
type input "0"
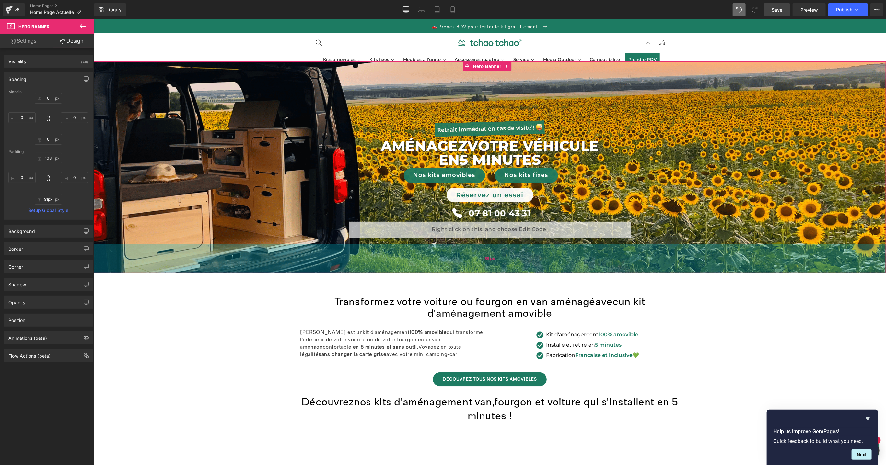
type input "92px"
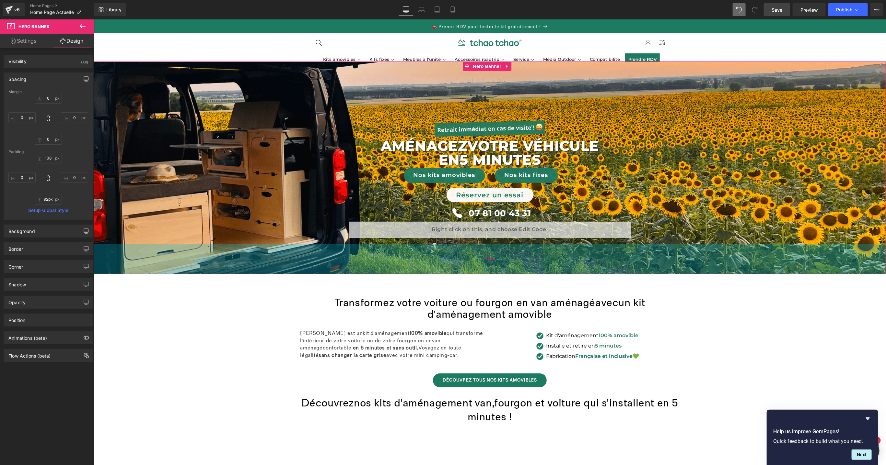
drag, startPoint x: 542, startPoint y: 267, endPoint x: 542, endPoint y: 272, distance: 5.8
click at [542, 272] on div "92px" at bounding box center [489, 259] width 792 height 30
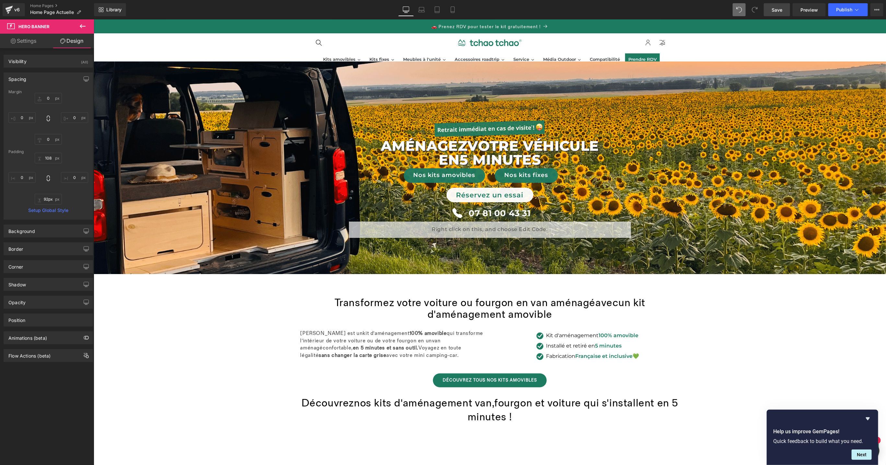
click at [779, 12] on span "Save" at bounding box center [776, 9] width 11 height 7
click at [453, 9] on icon at bounding box center [452, 9] width 6 height 6
type input "0"
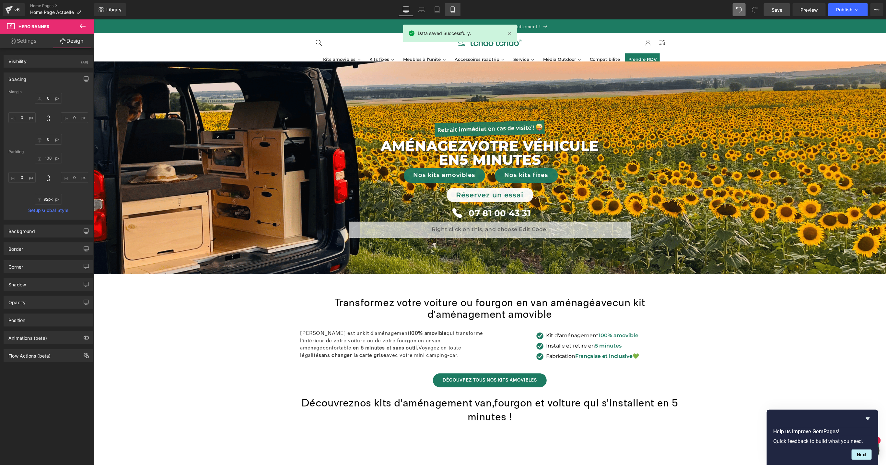
type input "0"
type input "29"
type input "0"
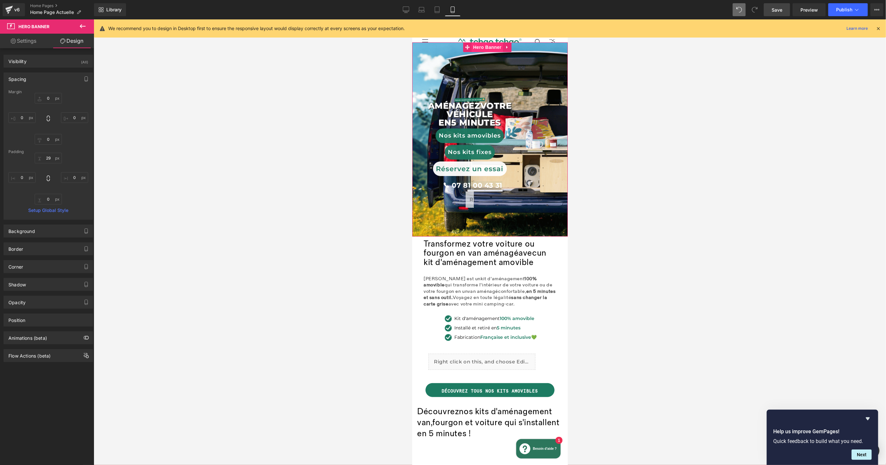
click at [484, 49] on div "Image AménageZ VOTRE véhicule en 5 minutes Text Block Nos kits amovibles Button…" at bounding box center [489, 139] width 155 height 194
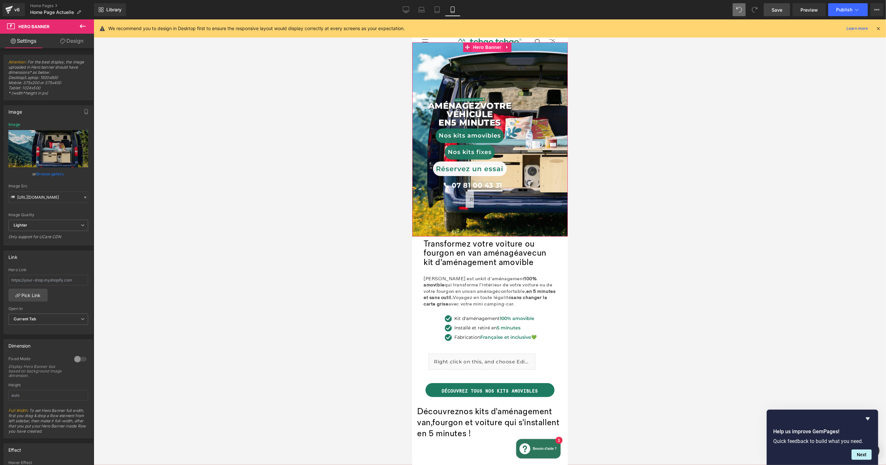
click at [489, 50] on link "Hero Banner" at bounding box center [483, 47] width 40 height 10
click at [434, 222] on div "Image AménageZ VOTRE véhicule en 5 minutes Text Block Nos kits amovibles Button…" at bounding box center [469, 150] width 115 height 174
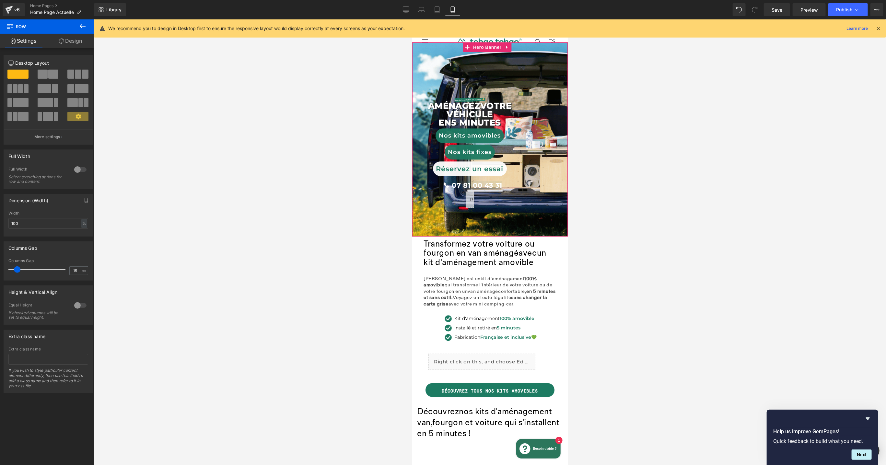
click at [480, 48] on div "Image AménageZ VOTRE véhicule en 5 minutes Text Block Nos kits amovibles Button…" at bounding box center [489, 139] width 155 height 194
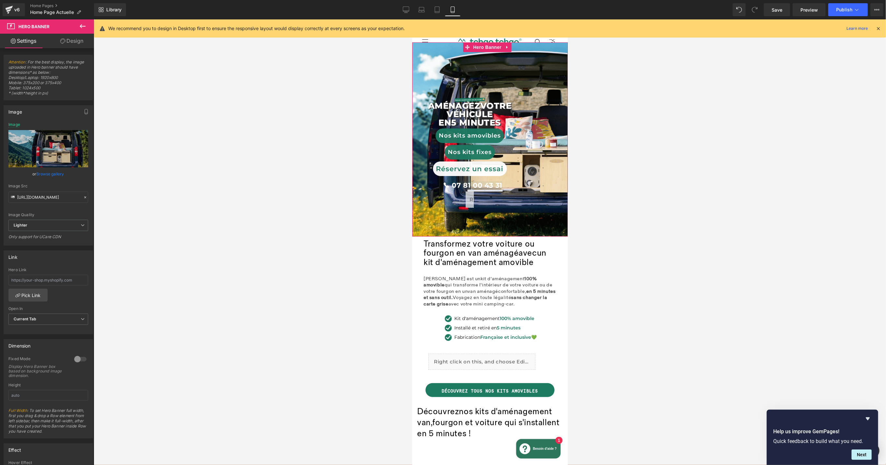
click at [45, 175] on link "Browse gallery" at bounding box center [51, 173] width 28 height 11
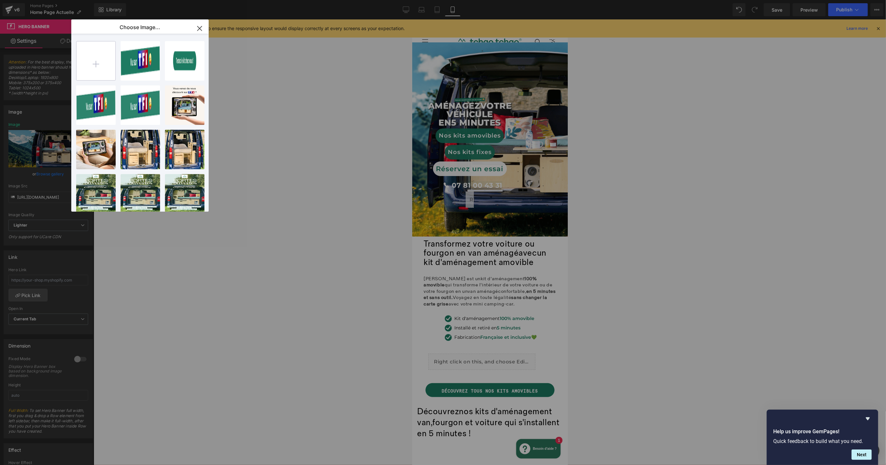
click at [104, 71] on input "file" at bounding box center [95, 60] width 39 height 39
type input "C:\fakepath\Home- mobile - site (11).png"
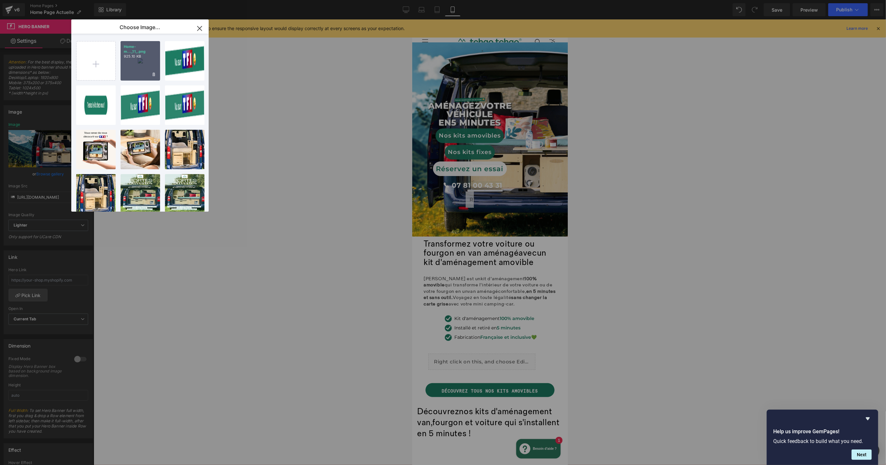
click at [142, 65] on div "Home- m..._11_.png 925.10 KB" at bounding box center [140, 61] width 40 height 40
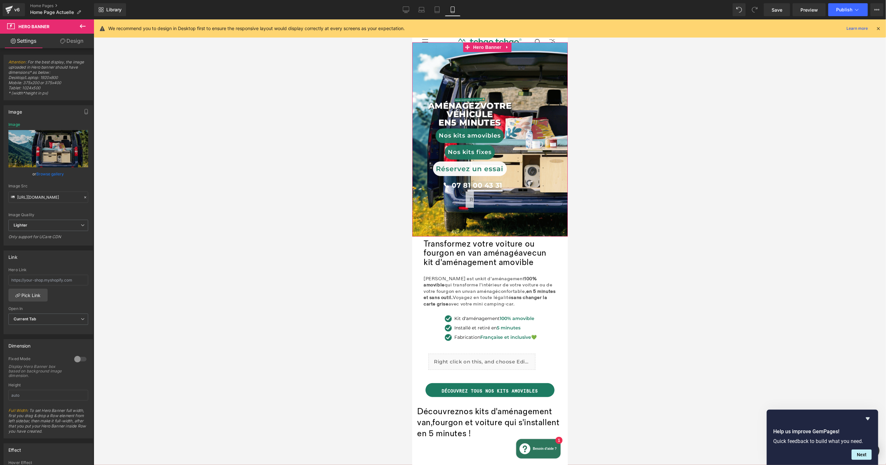
click at [49, 172] on link "Browse gallery" at bounding box center [51, 173] width 28 height 11
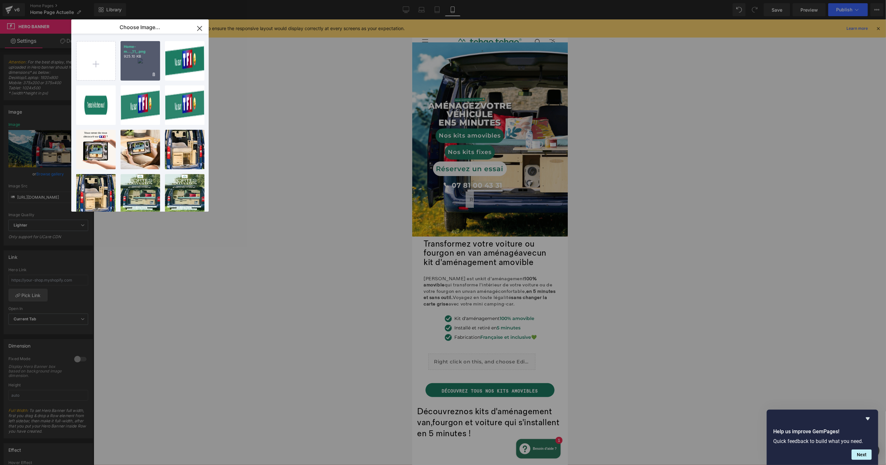
click at [132, 60] on div "Home- m..._11_.png 925.10 KB" at bounding box center [140, 61] width 40 height 40
type input "https://ucarecdn.com/cc1d842e-5518-4cee-9d1e-6611954f808f/-/format/auto/-/previ…"
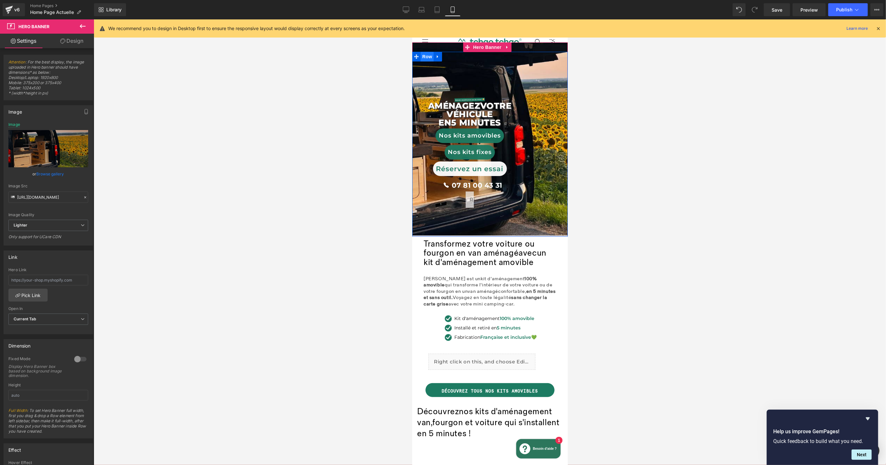
click at [429, 57] on span "Row" at bounding box center [426, 57] width 13 height 10
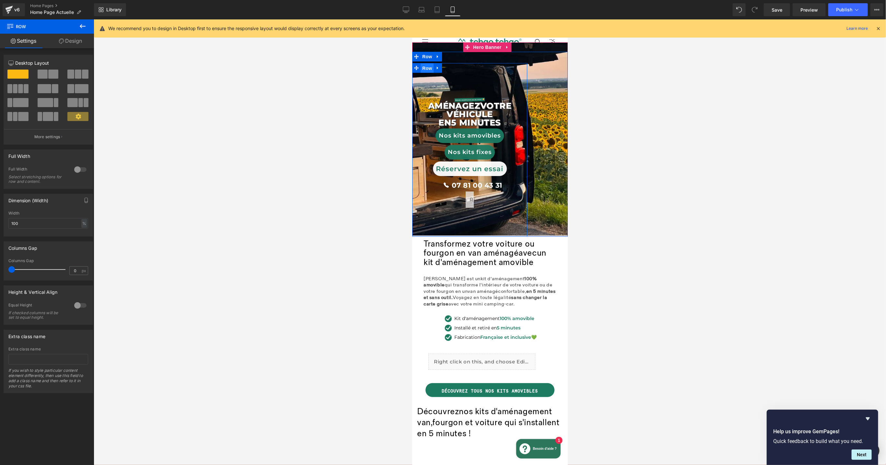
click at [425, 70] on span "Row" at bounding box center [426, 68] width 13 height 10
click at [75, 117] on icon at bounding box center [78, 117] width 6 height 6
click at [49, 141] on button "More settings" at bounding box center [48, 136] width 89 height 15
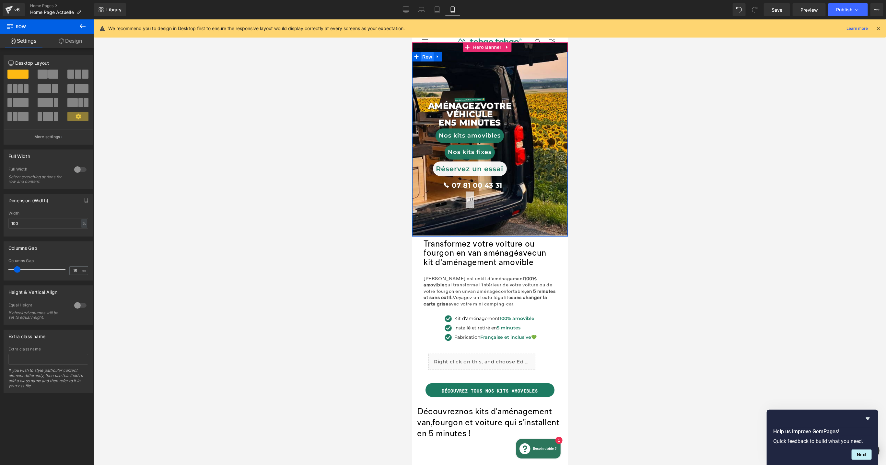
click at [430, 59] on span "Row" at bounding box center [426, 57] width 13 height 10
click at [77, 117] on icon at bounding box center [78, 117] width 6 height 6
click at [78, 120] on icon at bounding box center [78, 117] width 6 height 6
click at [55, 140] on p "More settings" at bounding box center [47, 137] width 26 height 6
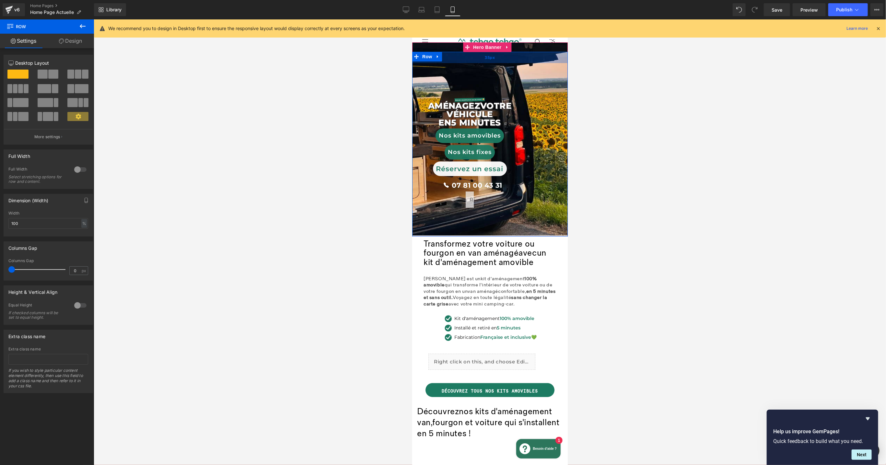
click at [487, 56] on span "35px" at bounding box center [489, 57] width 10 height 7
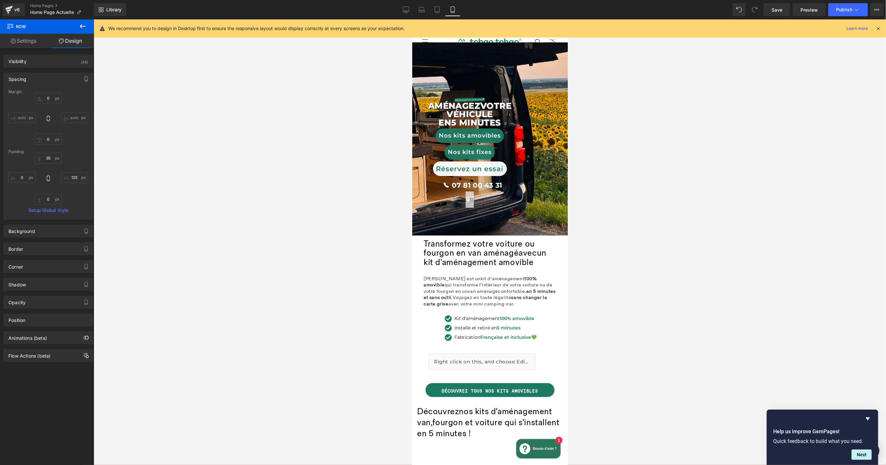
click at [90, 26] on button at bounding box center [82, 26] width 23 height 14
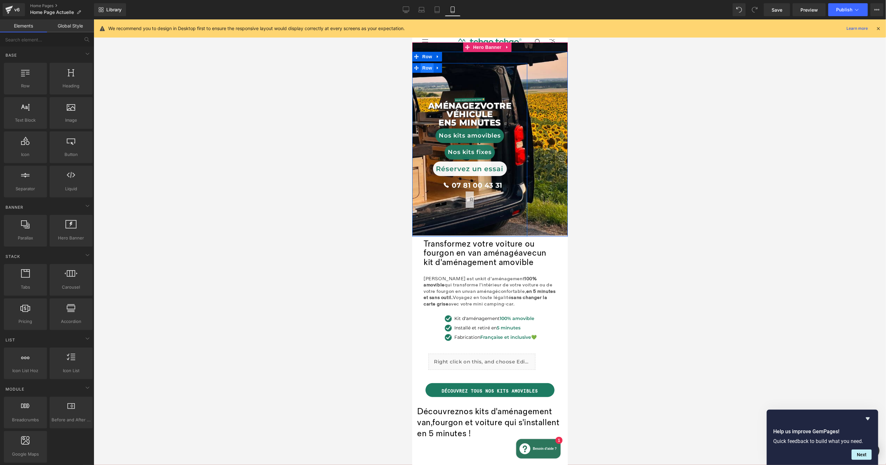
click at [427, 68] on span "Row" at bounding box center [426, 68] width 13 height 10
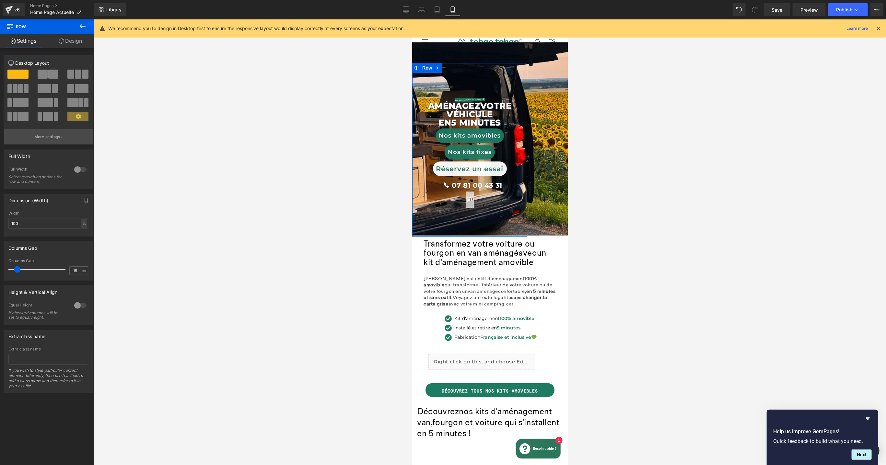
click at [44, 137] on p "More settings" at bounding box center [47, 137] width 26 height 6
click at [121, 131] on div at bounding box center [490, 242] width 792 height 446
type input "0"
drag, startPoint x: 16, startPoint y: 273, endPoint x: 4, endPoint y: 274, distance: 12.0
click at [4, 274] on div "0px Columns Gap 0 px" at bounding box center [48, 270] width 89 height 22
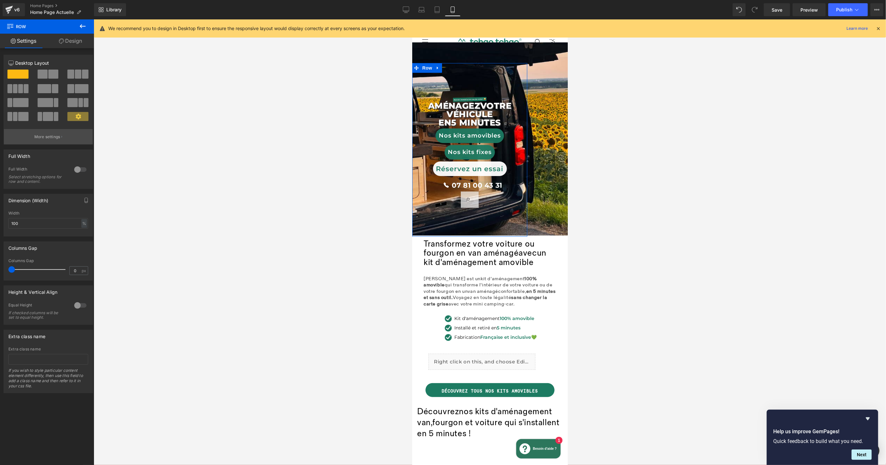
click at [49, 137] on p "More settings" at bounding box center [47, 137] width 26 height 6
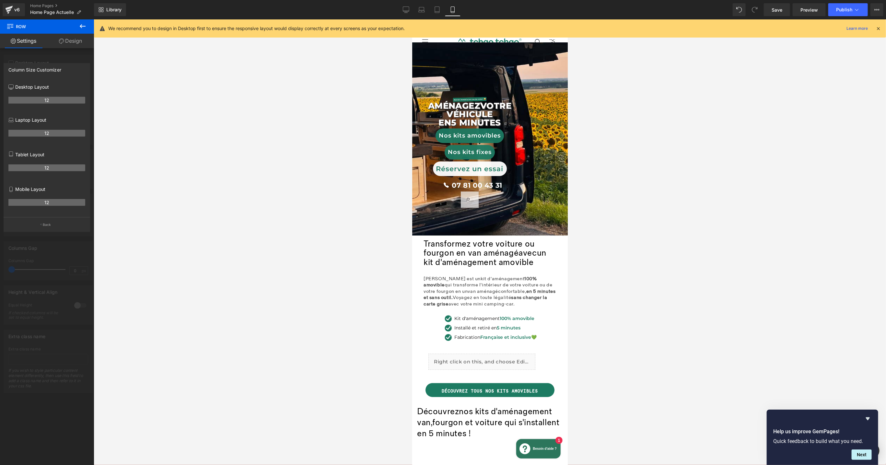
click at [183, 125] on div at bounding box center [490, 242] width 792 height 446
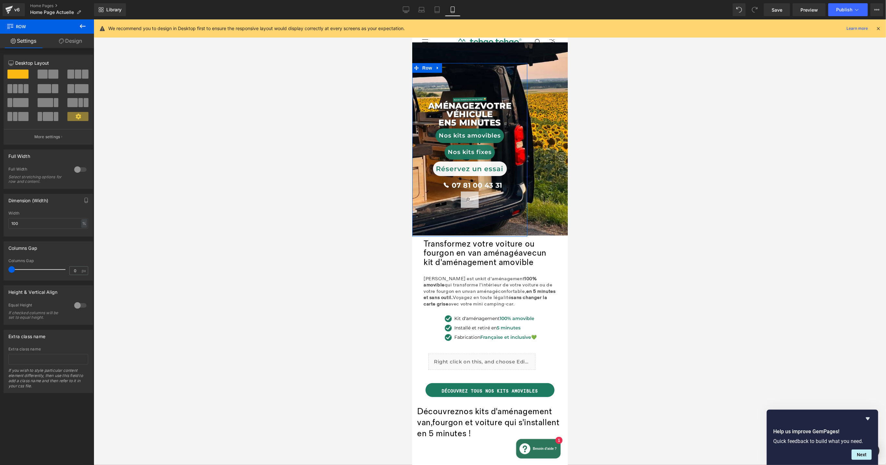
click at [79, 41] on link "Design" at bounding box center [70, 41] width 47 height 15
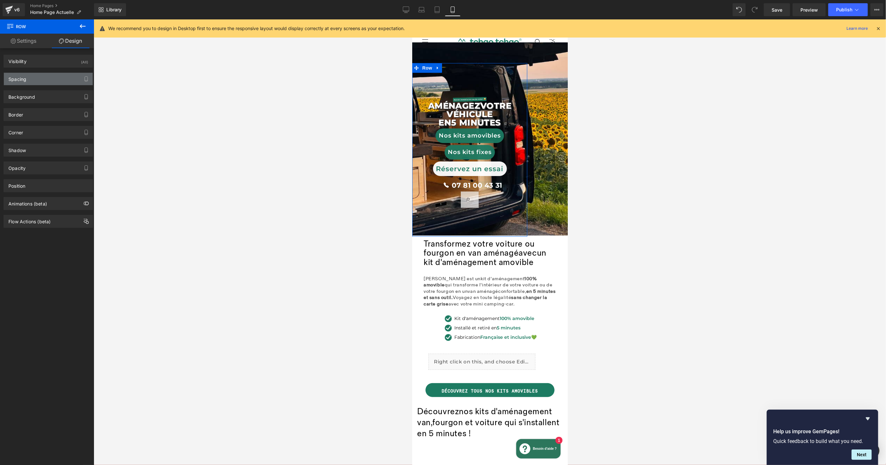
click at [60, 76] on div "Spacing" at bounding box center [48, 79] width 89 height 12
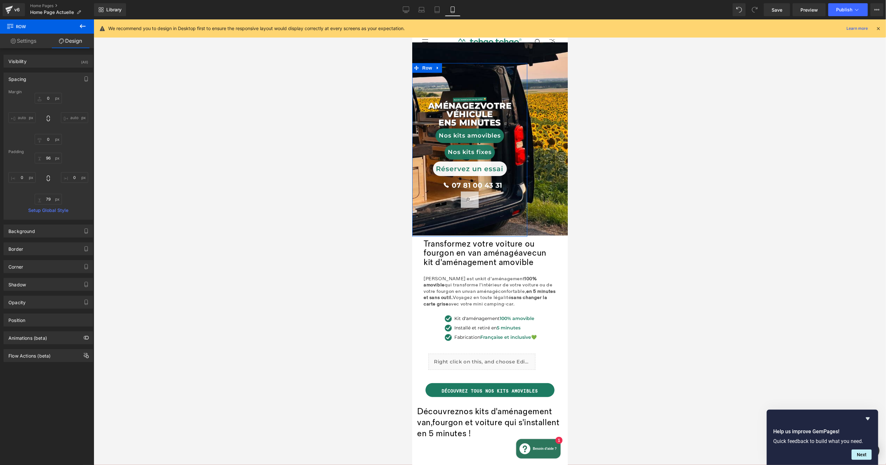
type input "0"
type input "96"
type input "0"
type input "79"
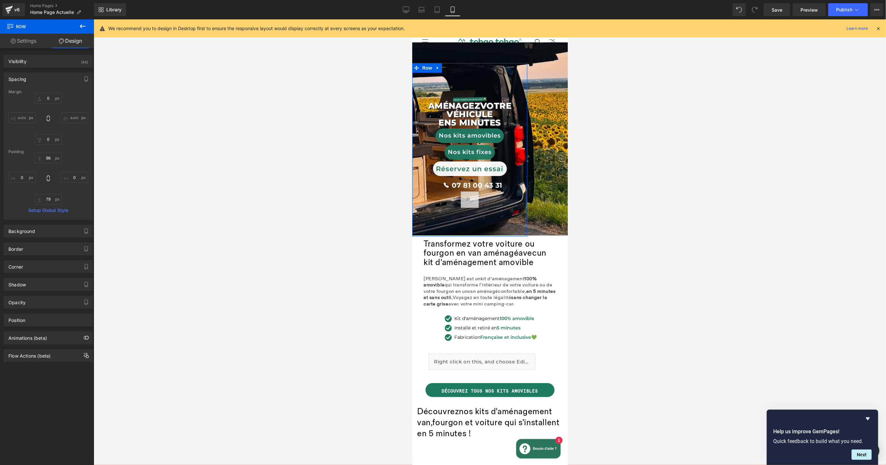
type input "0"
type input "0px"
drag, startPoint x: 521, startPoint y: 127, endPoint x: 527, endPoint y: 130, distance: 7.4
click at [527, 130] on div "Image AménageZ VOTRE véhicule en 5 minutes Text Block Nos kits amovibles Button…" at bounding box center [489, 144] width 155 height 185
click at [552, 115] on div "Image AménageZ VOTRE véhicule en 5 minutes Text Block Nos kits amovibles Button…" at bounding box center [489, 144] width 155 height 185
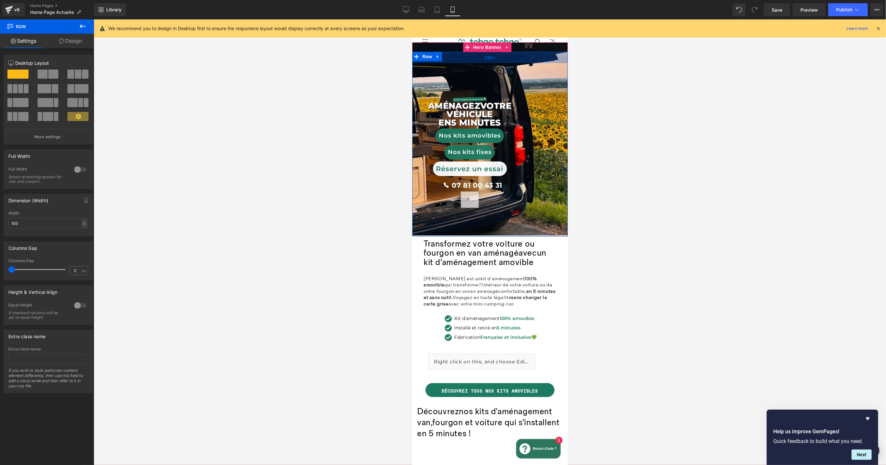
click at [536, 58] on div "35px" at bounding box center [489, 57] width 155 height 11
click at [425, 58] on span "Row" at bounding box center [426, 57] width 13 height 10
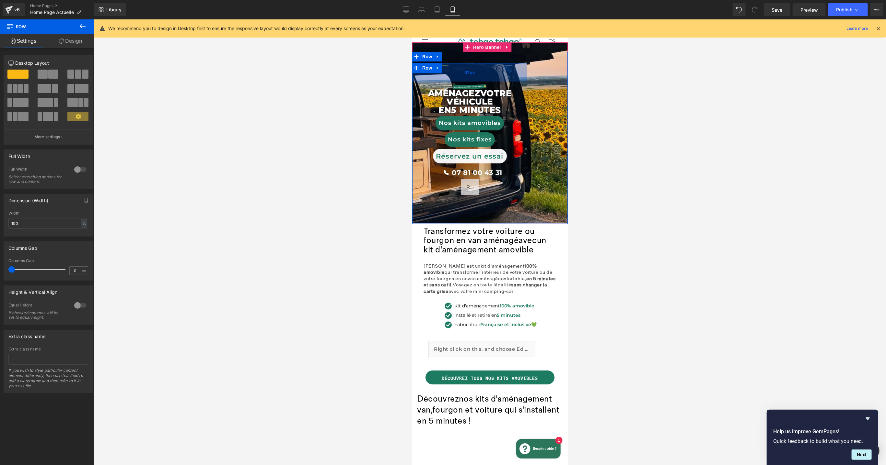
drag, startPoint x: 504, startPoint y: 92, endPoint x: 1091, endPoint y: 151, distance: 590.2
click at [509, 79] on div "57px" at bounding box center [469, 72] width 115 height 18
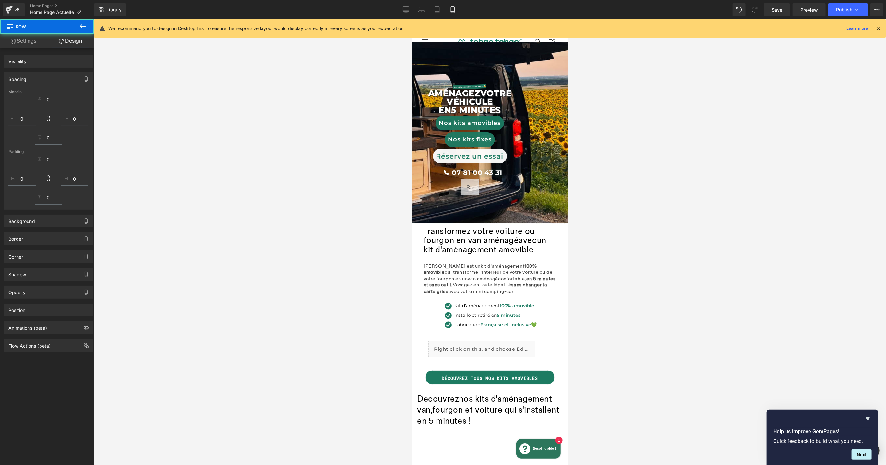
click at [680, 132] on div at bounding box center [490, 242] width 792 height 446
type input "0"
type input "57"
type input "0"
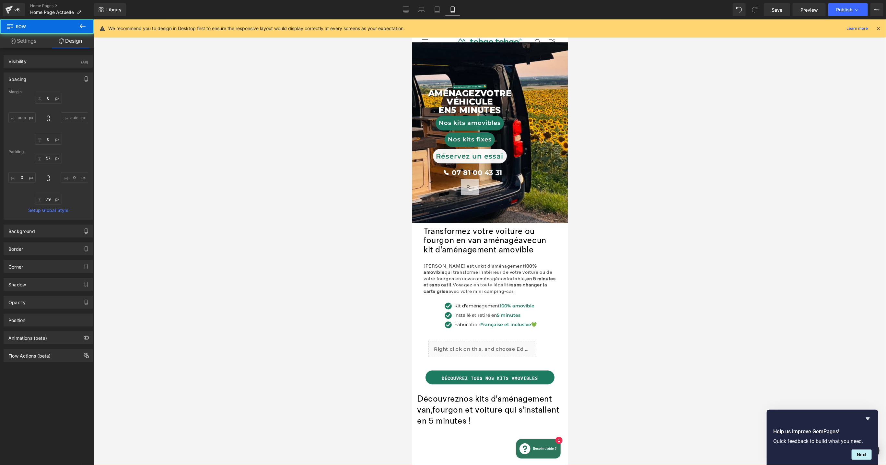
type input "79"
type input "0"
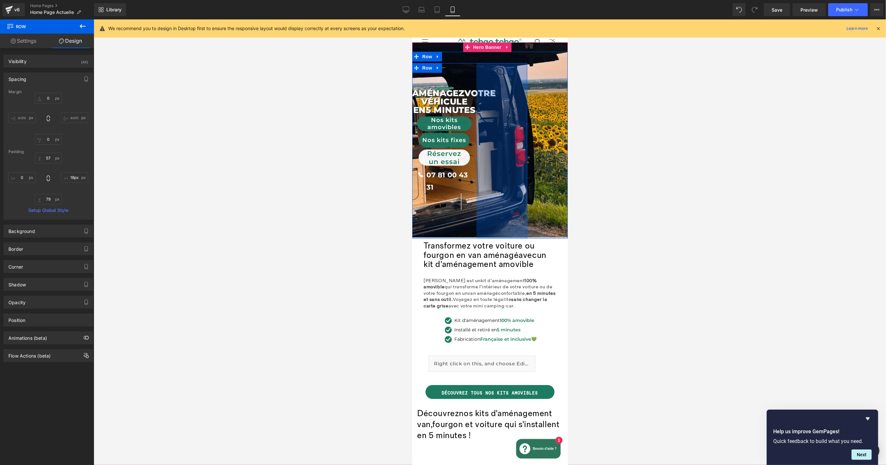
type input "0px"
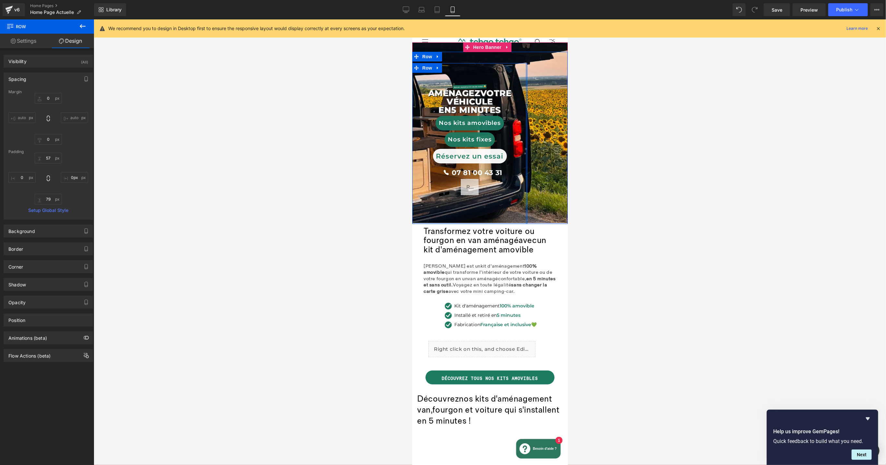
drag, startPoint x: 520, startPoint y: 198, endPoint x: 989, endPoint y: 206, distance: 468.8
click at [567, 193] on html "Ignorer et passer au contenu 🚗 Prenez RDV pour tester le kit gratuitement ! Kit…" at bounding box center [489, 242] width 155 height 446
click at [546, 111] on div "125px" at bounding box center [547, 138] width 40 height 172
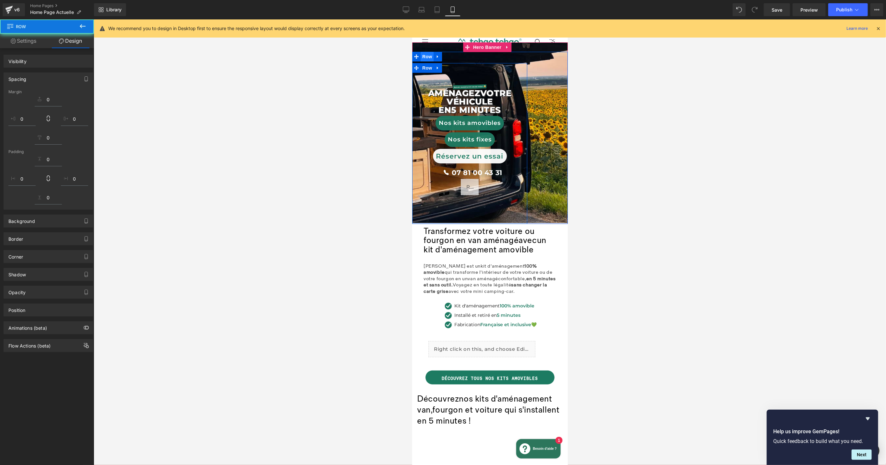
click at [424, 58] on span "Row" at bounding box center [426, 57] width 13 height 10
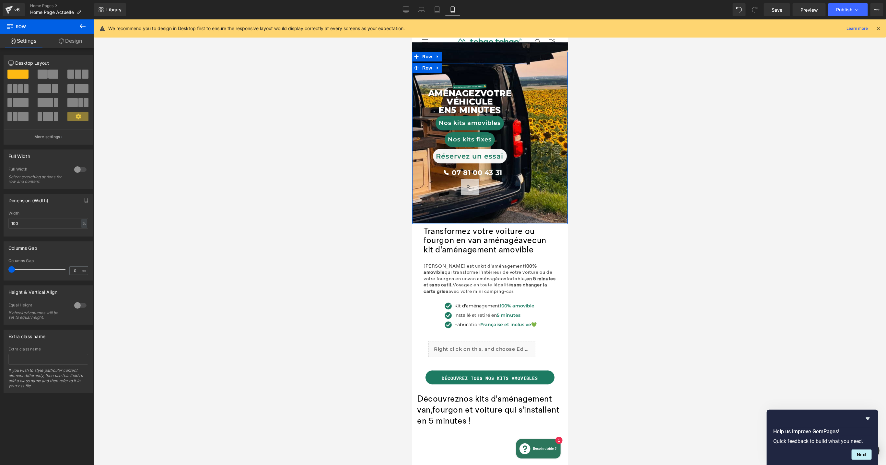
click at [73, 117] on span at bounding box center [77, 116] width 21 height 9
click at [75, 118] on icon at bounding box center [78, 117] width 6 height 6
click at [62, 135] on button "More settings" at bounding box center [48, 136] width 89 height 15
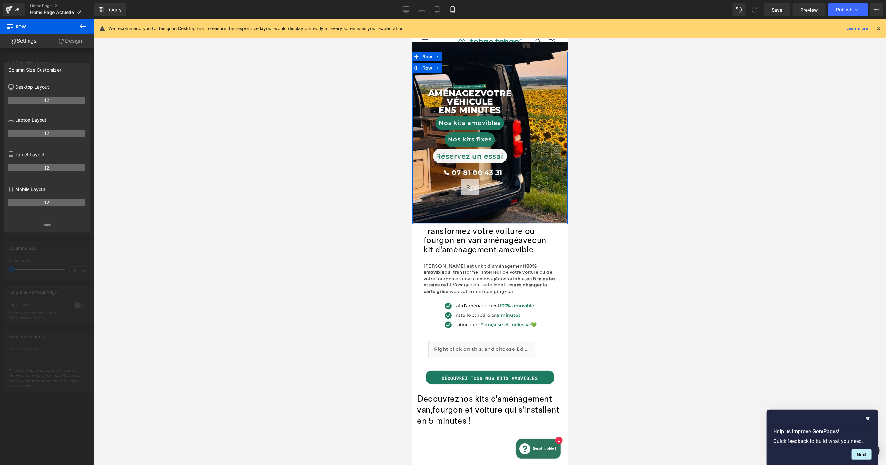
click at [42, 205] on th "12" at bounding box center [46, 202] width 77 height 7
drag, startPoint x: 71, startPoint y: 207, endPoint x: 57, endPoint y: 203, distance: 14.6
click at [57, 203] on th "12" at bounding box center [46, 202] width 77 height 7
drag, startPoint x: 56, startPoint y: 202, endPoint x: 36, endPoint y: 193, distance: 22.0
click at [56, 202] on th "12" at bounding box center [46, 202] width 77 height 7
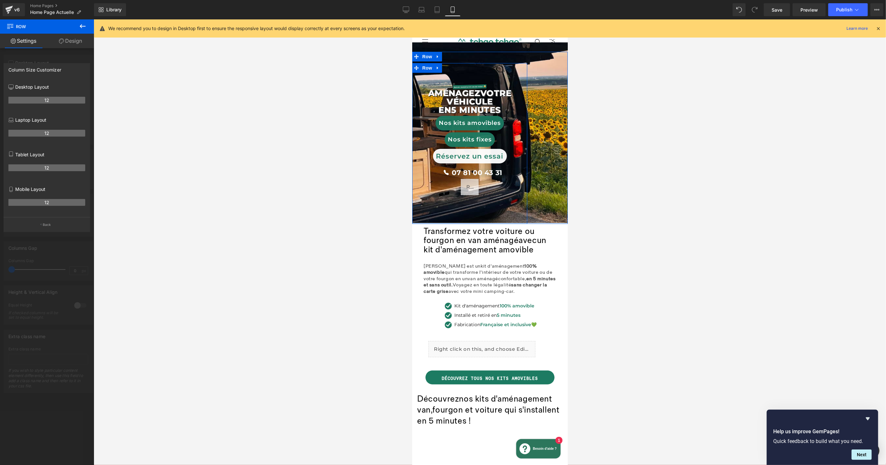
click at [77, 200] on div "12" at bounding box center [46, 205] width 77 height 18
click at [36, 193] on p "Mobile Layout" at bounding box center [46, 189] width 77 height 7
click at [76, 200] on div "12" at bounding box center [46, 205] width 77 height 18
click at [84, 27] on icon at bounding box center [83, 26] width 8 height 8
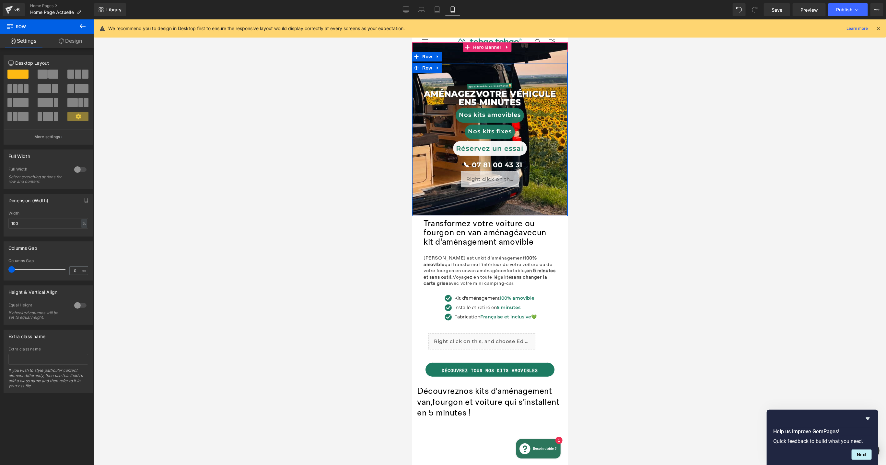
drag, startPoint x: 521, startPoint y: 66, endPoint x: 561, endPoint y: 71, distance: 40.5
click at [567, 71] on div at bounding box center [567, 134] width 0 height 165
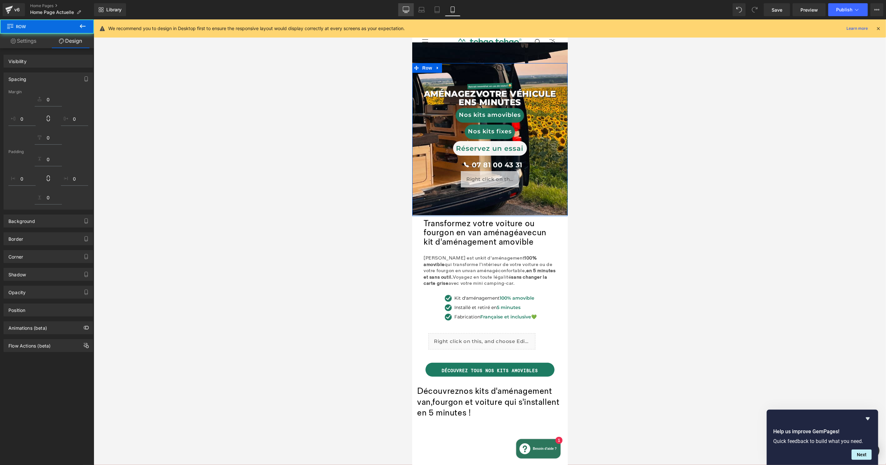
click at [409, 13] on icon at bounding box center [406, 9] width 6 height 6
type input "0"
type input "35"
type input "1"
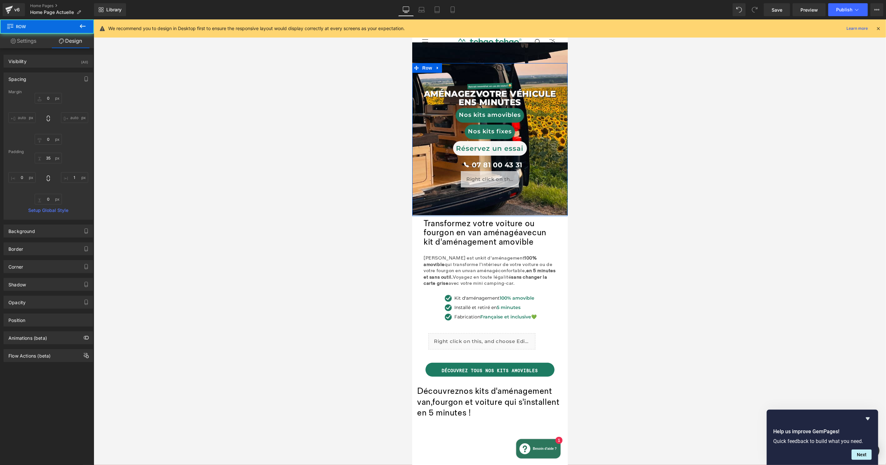
type input "0"
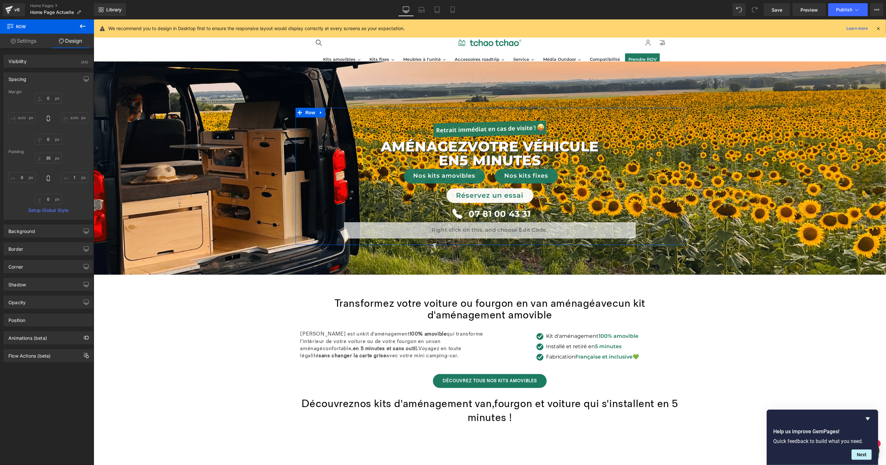
type input "0"
type input "35"
type input "0"
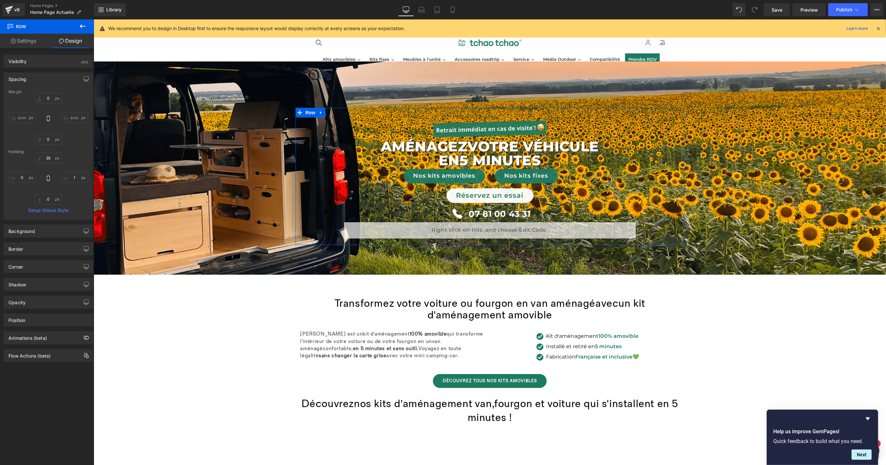
type input "0"
click at [452, 8] on icon at bounding box center [452, 9] width 6 height 6
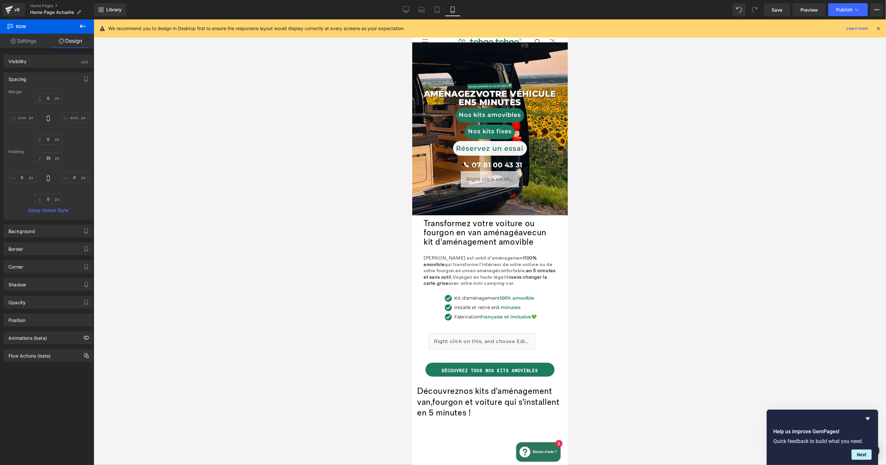
type input "0"
type input "35"
type input "1"
type input "0"
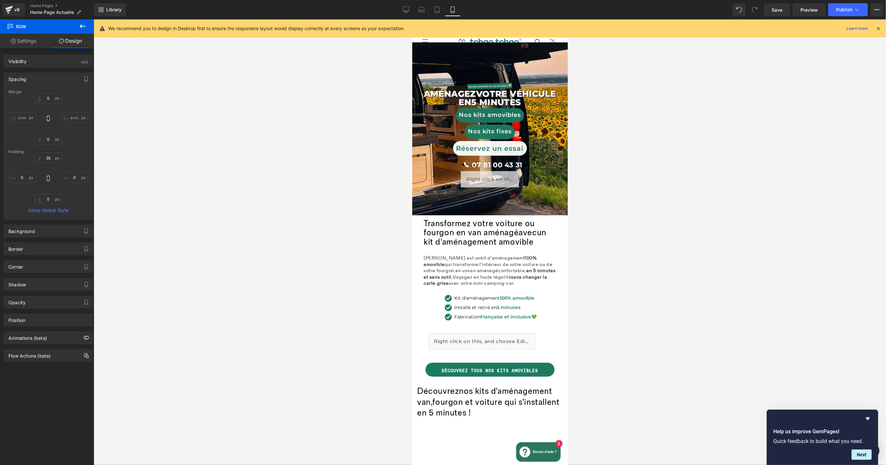
type input "0"
click at [522, 95] on span "VOTRE véhicule" at bounding box center [516, 93] width 80 height 10
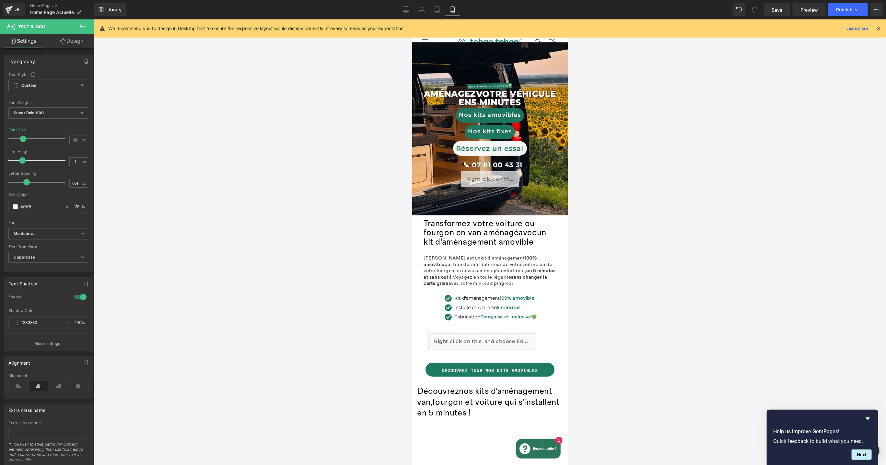
drag, startPoint x: 630, startPoint y: 109, endPoint x: 599, endPoint y: 103, distance: 31.7
click at [630, 109] on div at bounding box center [490, 242] width 792 height 446
click at [486, 84] on div "Image" at bounding box center [489, 85] width 155 height 9
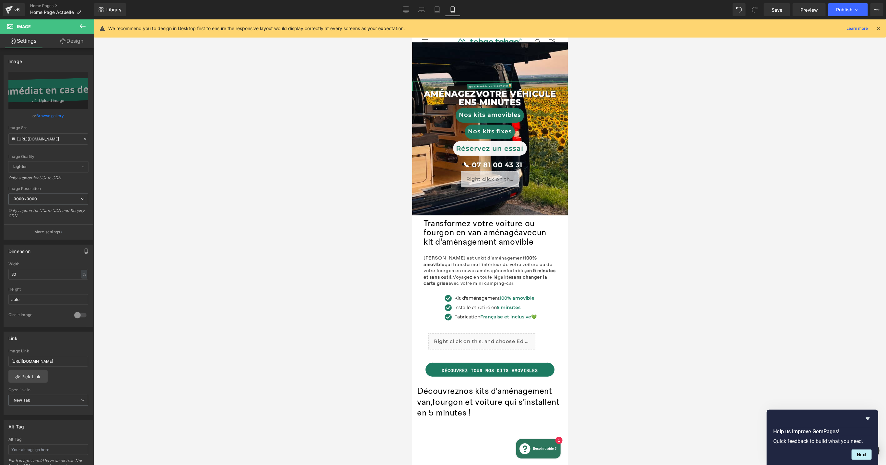
click at [74, 44] on link "Design" at bounding box center [71, 41] width 47 height 15
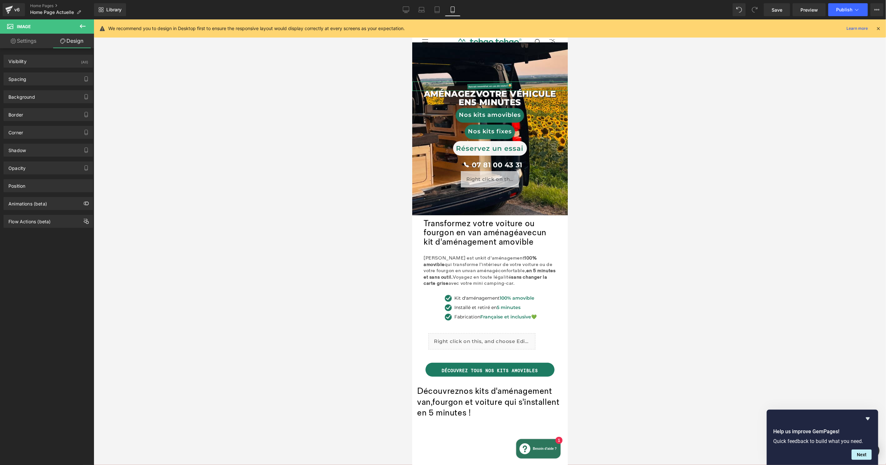
click at [31, 42] on link "Settings" at bounding box center [23, 41] width 47 height 15
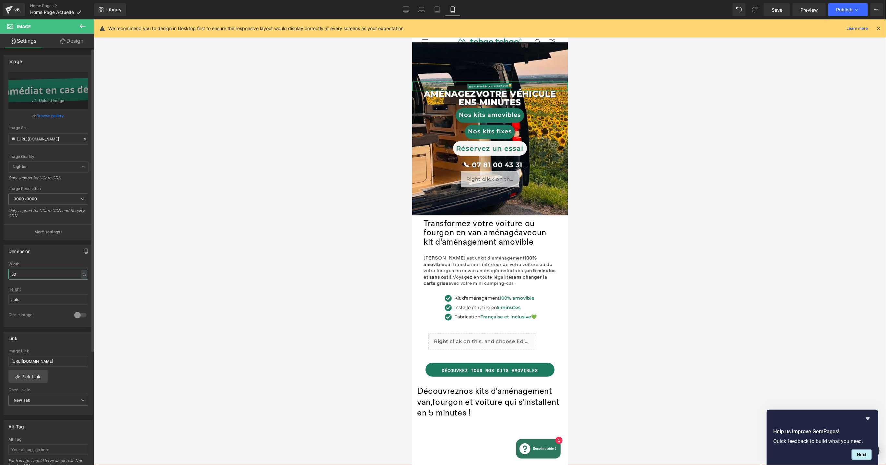
click at [37, 272] on input "30" at bounding box center [48, 274] width 80 height 11
type input "50"
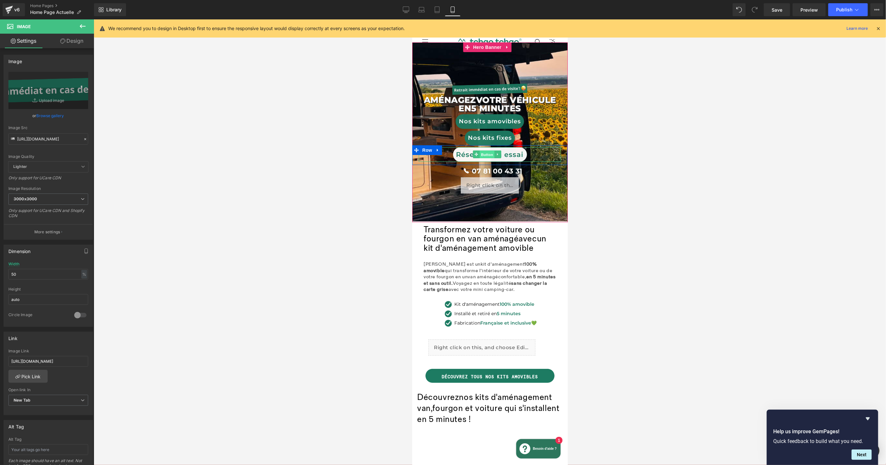
click at [483, 153] on div "Réservez un essai Button" at bounding box center [489, 154] width 142 height 15
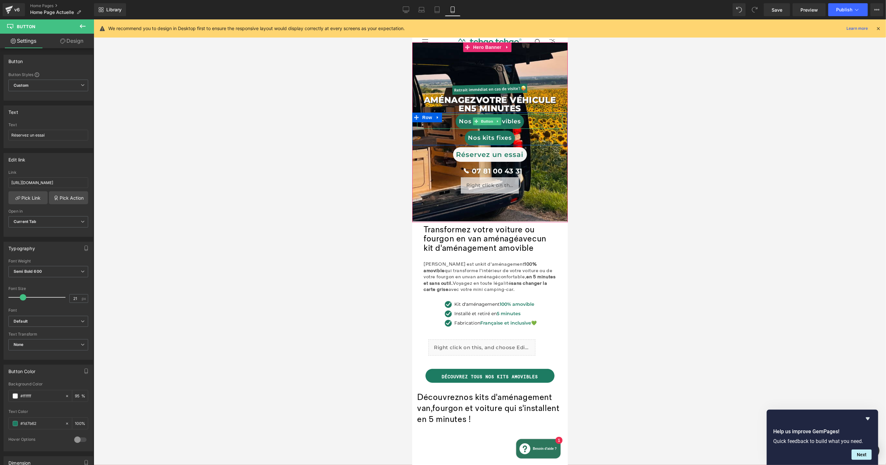
click at [480, 121] on div "Nos kits amovibles Button" at bounding box center [489, 121] width 145 height 15
click at [485, 155] on div "Réservez un essai Button" at bounding box center [489, 154] width 142 height 15
click at [20, 298] on span at bounding box center [21, 297] width 6 height 6
click at [731, 281] on div at bounding box center [490, 242] width 792 height 446
click at [776, 14] on link "Save" at bounding box center [776, 9] width 26 height 13
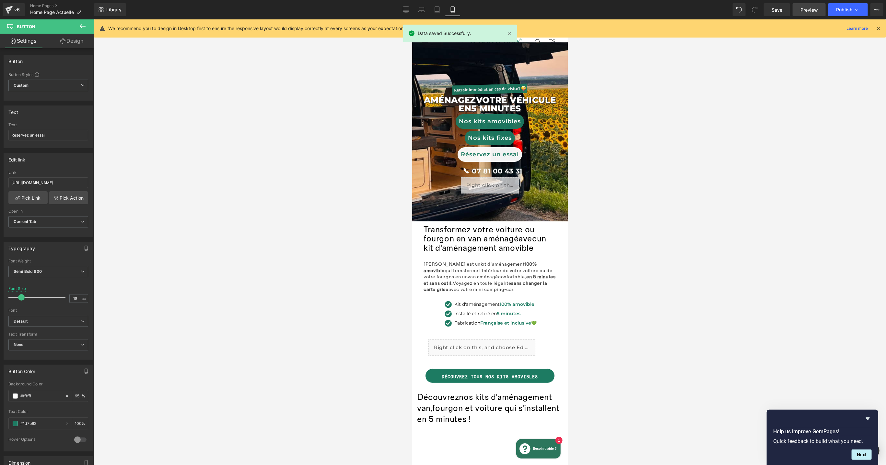
click at [804, 10] on span "Preview" at bounding box center [808, 9] width 17 height 7
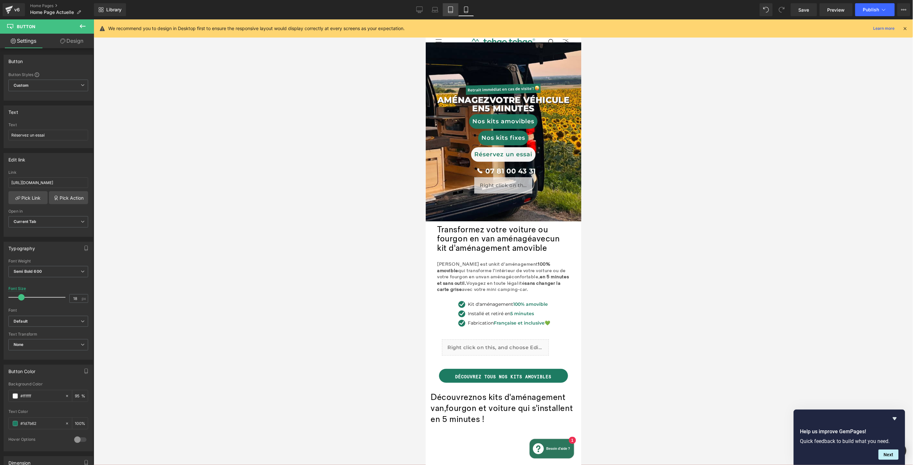
click at [449, 11] on icon at bounding box center [450, 9] width 6 height 6
type input "21"
type input "95"
type input "100"
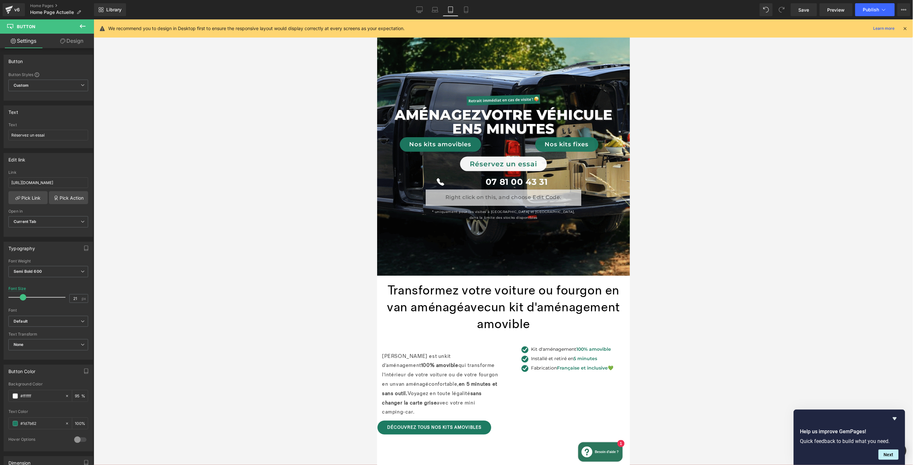
scroll to position [42, 0]
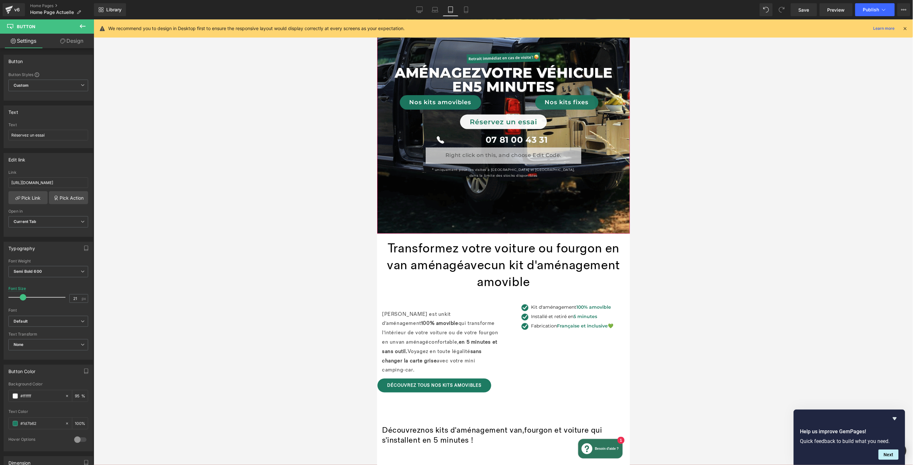
click at [436, 191] on div at bounding box center [503, 105] width 253 height 256
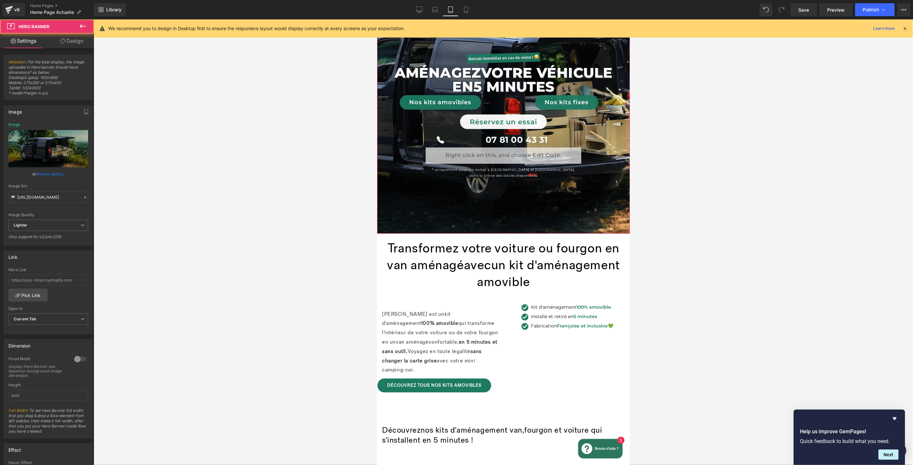
scroll to position [0, 0]
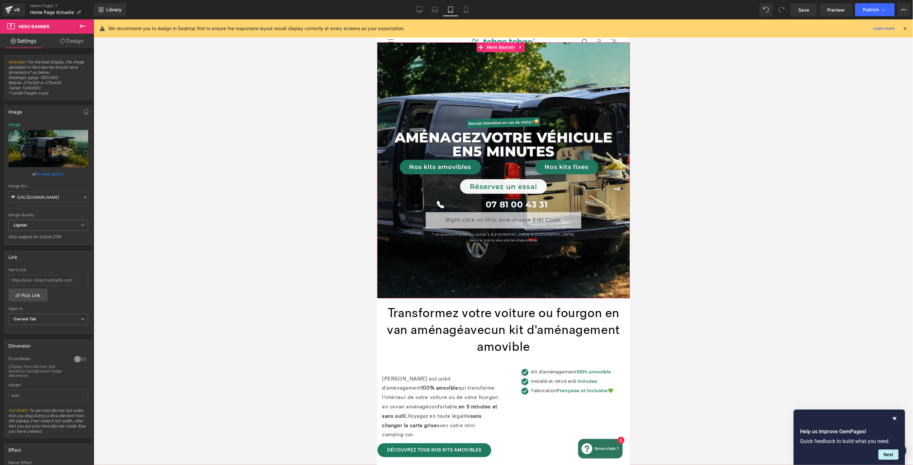
click at [506, 50] on span "Hero Banner" at bounding box center [500, 47] width 31 height 10
click at [53, 176] on link "Browse gallery" at bounding box center [51, 173] width 28 height 11
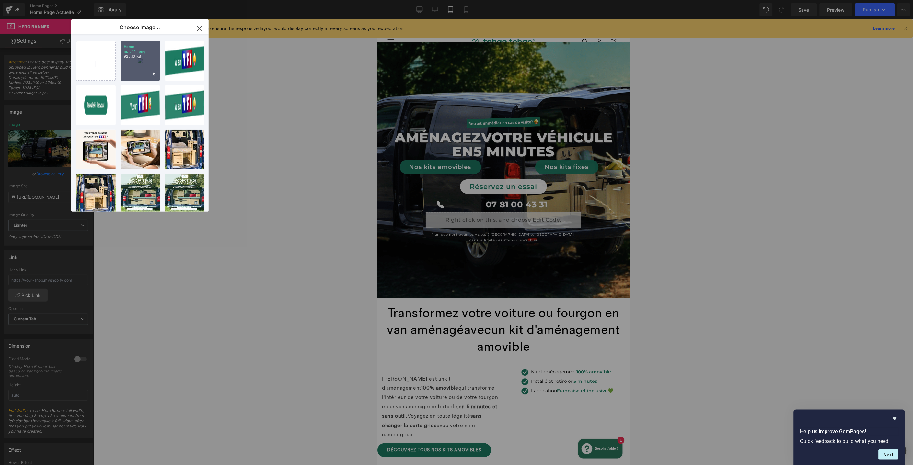
click at [130, 66] on div "Home- m..._11_.png 925.10 KB" at bounding box center [140, 61] width 40 height 40
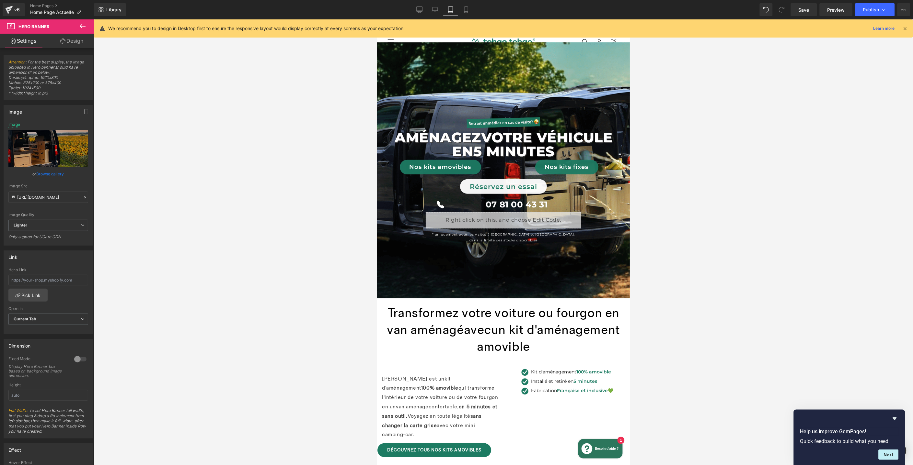
type input "https://ucarecdn.com/cc1d842e-5518-4cee-9d1e-6611954f808f/-/format/auto/-/previ…"
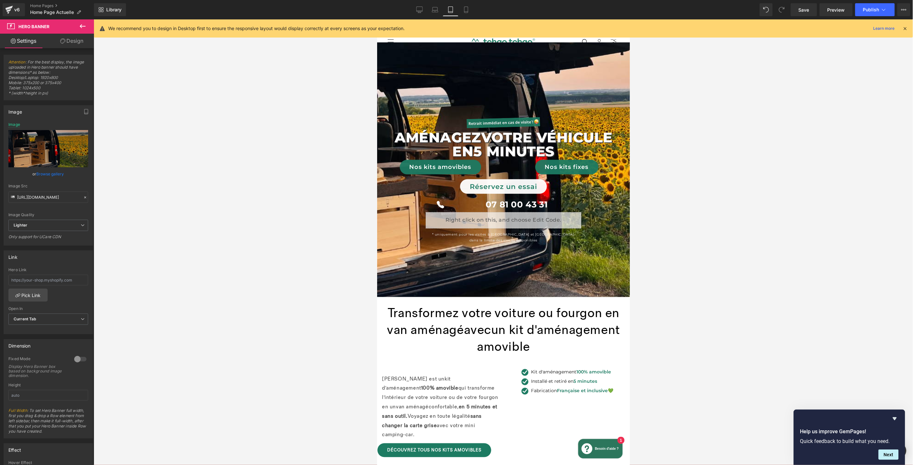
click at [733, 188] on div at bounding box center [503, 242] width 819 height 446
click at [746, 220] on div at bounding box center [503, 242] width 819 height 446
click at [568, 320] on span "Transformez votre voiture ou fourgon en van aménagé avec un kit d'aménagement a…" at bounding box center [502, 329] width 233 height 49
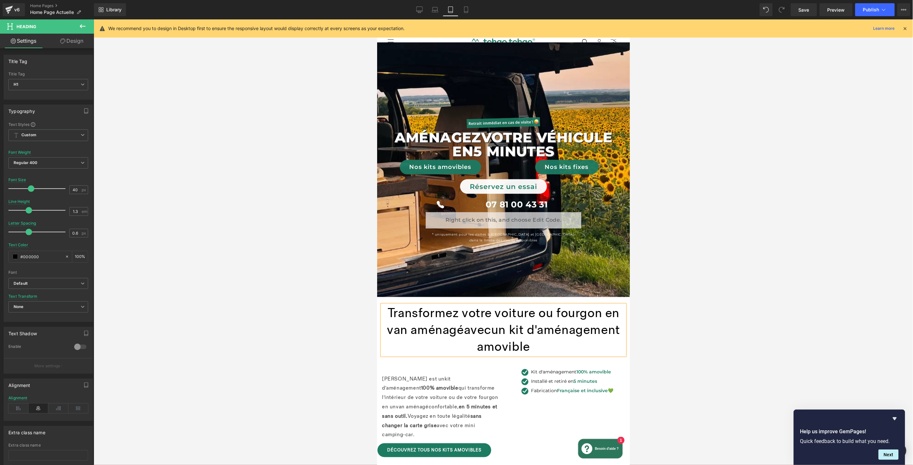
click at [336, 309] on div at bounding box center [503, 242] width 819 height 446
click at [389, 306] on span "Row" at bounding box center [391, 310] width 13 height 10
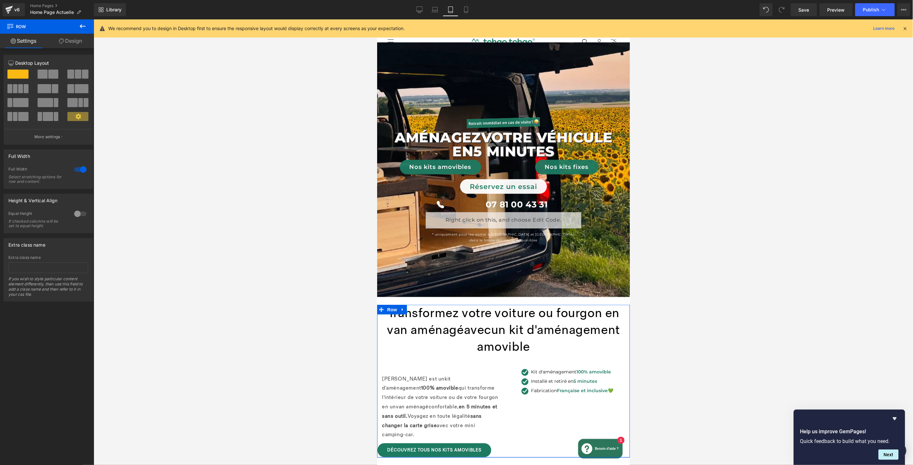
click at [77, 172] on div at bounding box center [81, 170] width 16 height 10
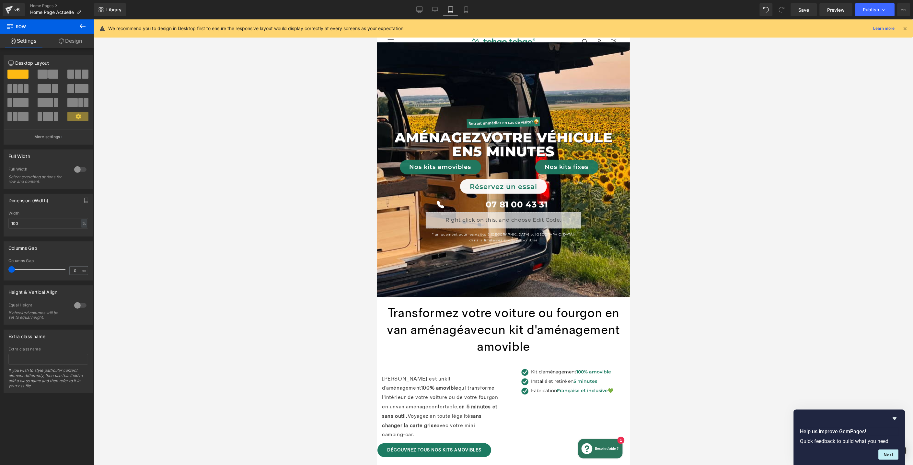
click at [883, 93] on div at bounding box center [503, 242] width 819 height 446
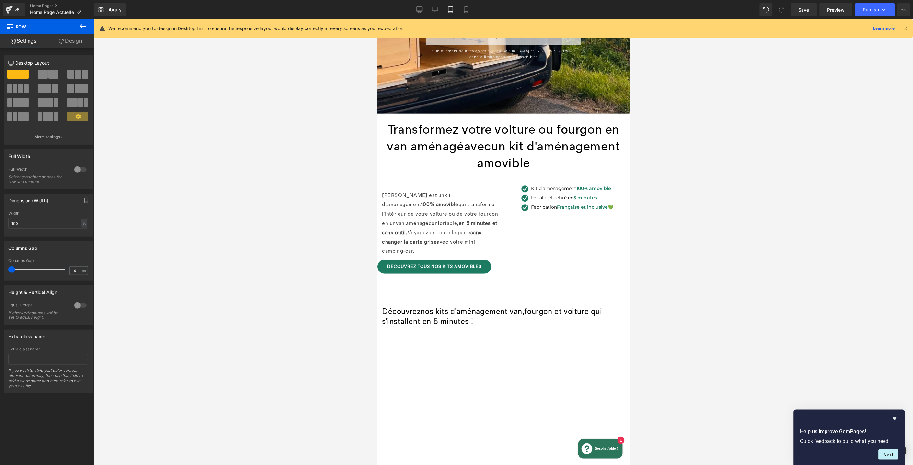
scroll to position [132, 0]
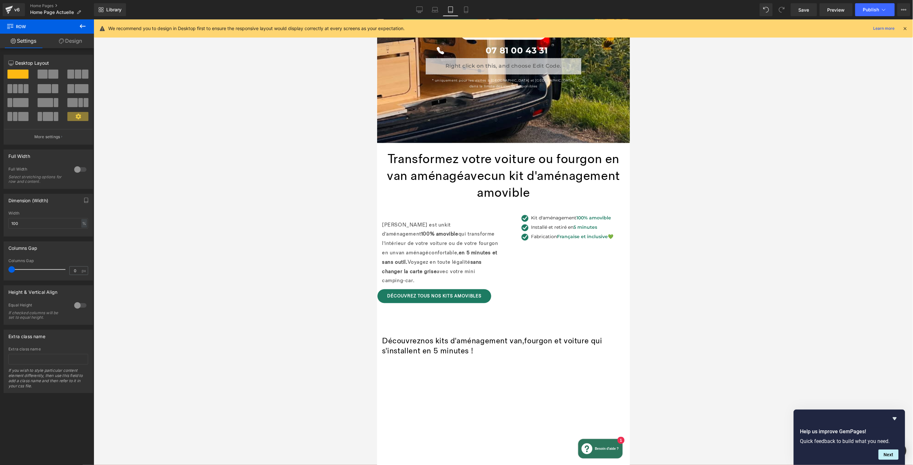
click at [545, 289] on div "découvrez Tous Nos kits amovibles Button" at bounding box center [503, 296] width 253 height 15
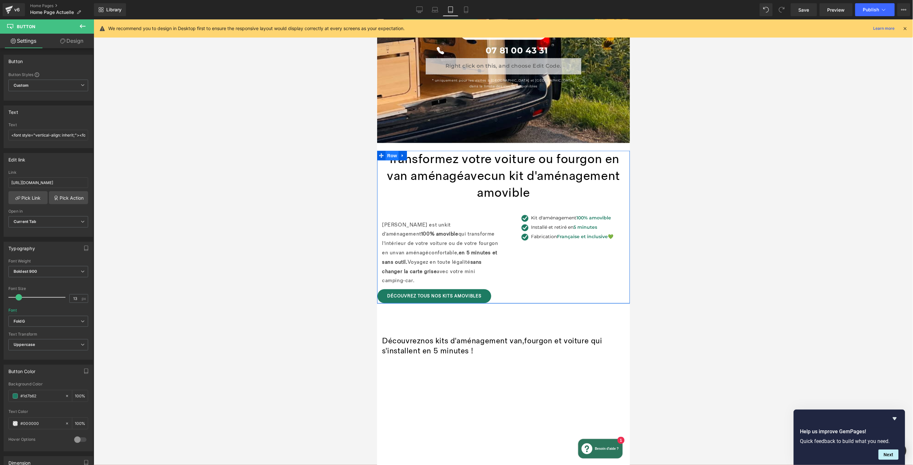
drag, startPoint x: 746, startPoint y: 172, endPoint x: 388, endPoint y: 154, distance: 358.1
click at [388, 154] on span "Row" at bounding box center [391, 156] width 13 height 10
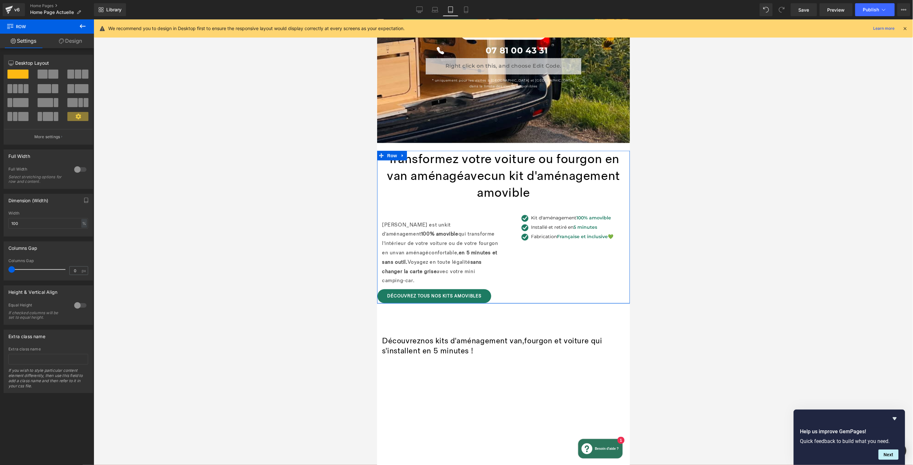
drag, startPoint x: 70, startPoint y: 45, endPoint x: 41, endPoint y: 80, distance: 46.0
click at [70, 45] on link "Design" at bounding box center [70, 41] width 47 height 15
click at [0, 0] on div "Spacing" at bounding box center [0, 0] width 0 height 0
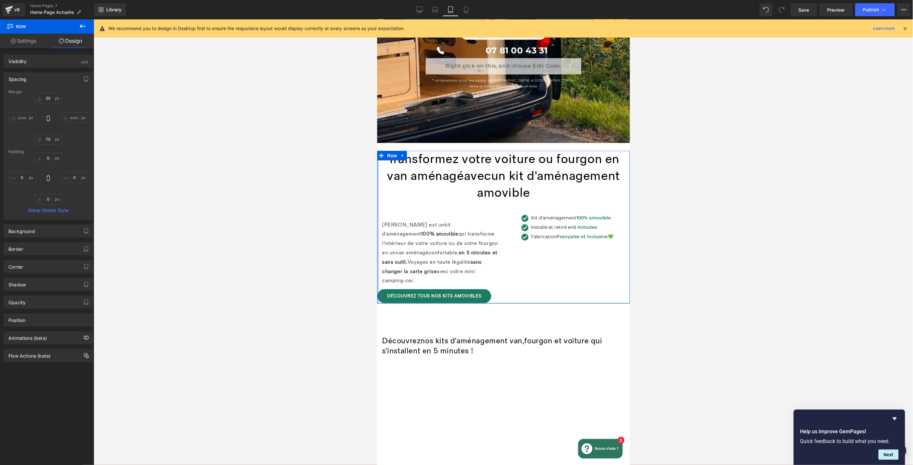
click at [23, 183] on div "0px 0 0px 0 0px 0 0px 0" at bounding box center [48, 179] width 80 height 52
click at [23, 179] on input "0" at bounding box center [21, 177] width 27 height 11
type input "12"
click at [74, 178] on input "0" at bounding box center [74, 177] width 27 height 11
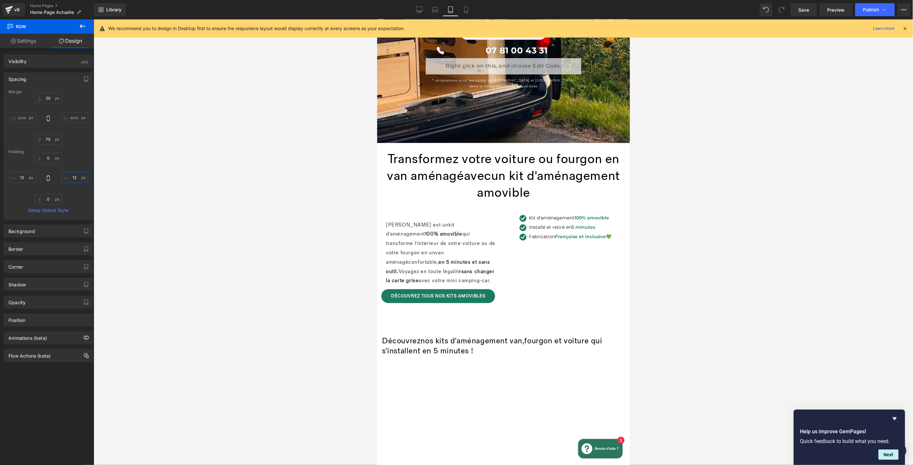
type input "12"
click at [705, 271] on div at bounding box center [503, 242] width 819 height 446
click at [446, 296] on div "découvrez Tous Nos kits amovibles Button" at bounding box center [503, 296] width 245 height 15
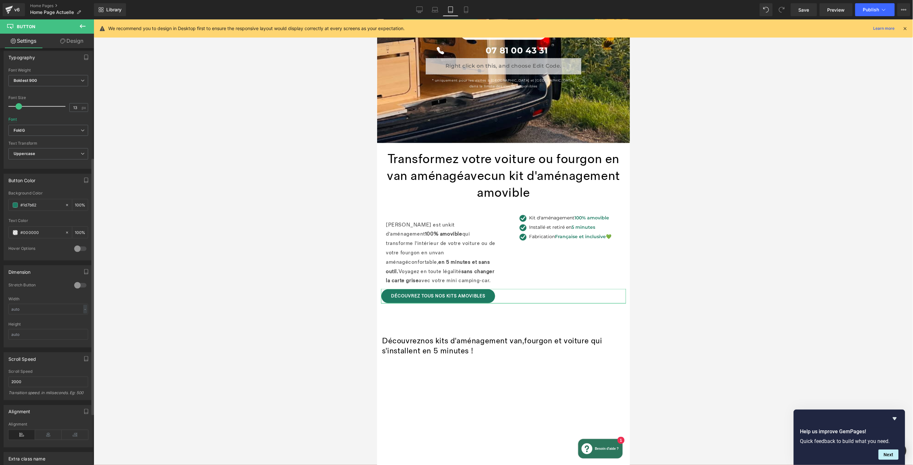
scroll to position [222, 0]
click at [47, 402] on icon at bounding box center [48, 405] width 27 height 10
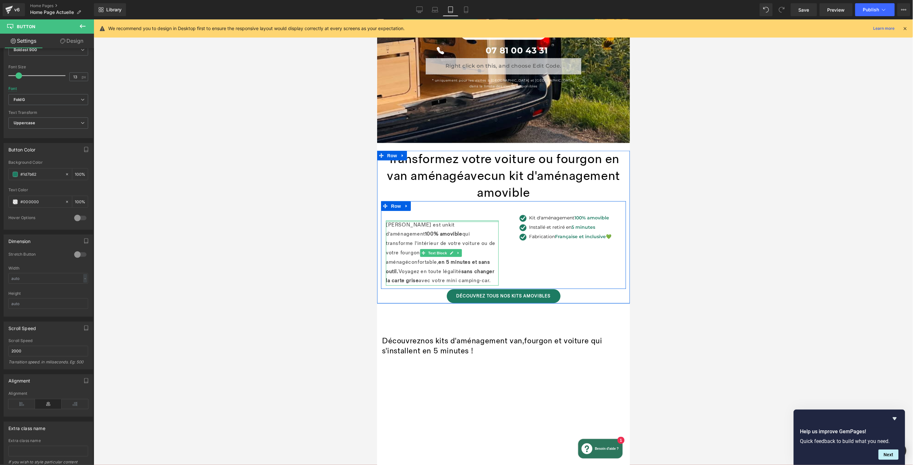
drag, startPoint x: 482, startPoint y: 220, endPoint x: 537, endPoint y: 220, distance: 55.1
click at [482, 216] on div "Tchao Tchao est un kit d'aménagement 100% amovible qui transforme l'intérieur d…" at bounding box center [442, 248] width 122 height 75
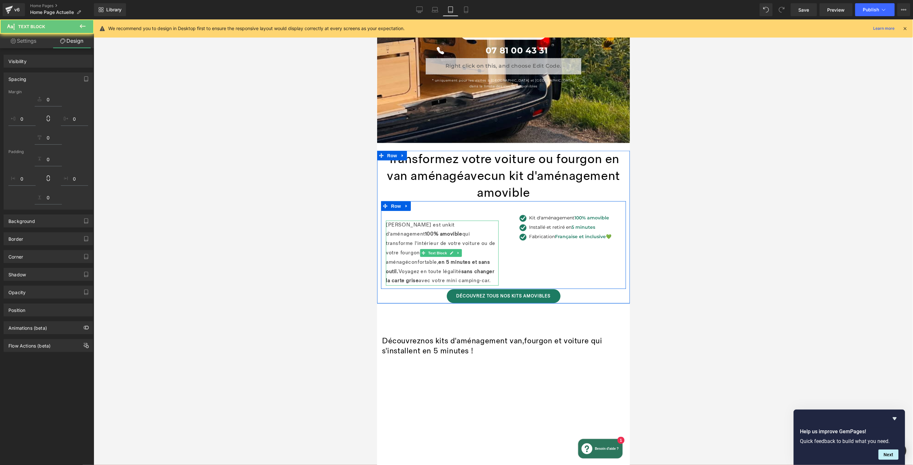
click at [540, 218] on div "Image Kit d'aménagement 100% amovible Text Block Image Installé et retiré en 5 …" at bounding box center [564, 229] width 113 height 37
click at [478, 239] on p "Tchao Tchao est un kit d'aménagement 100% amovible qui transforme l'intérieur d…" at bounding box center [441, 253] width 113 height 65
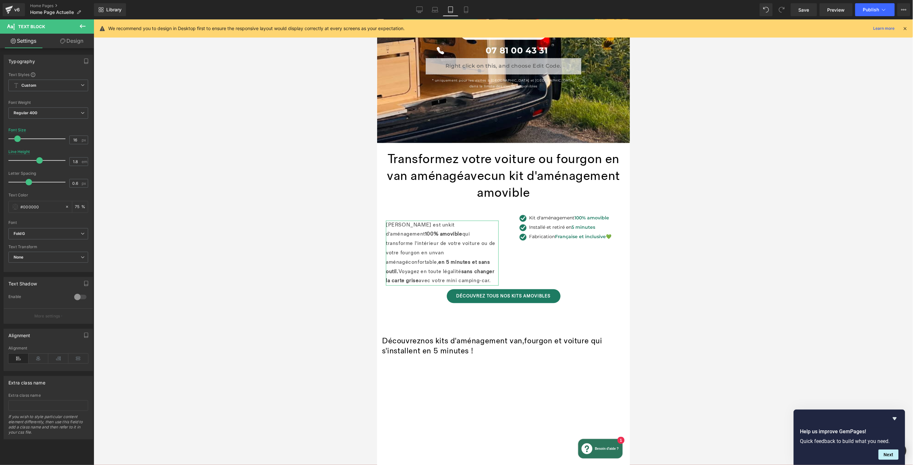
click at [70, 37] on link "Design" at bounding box center [71, 41] width 47 height 15
click at [0, 0] on div "Spacing" at bounding box center [0, 0] width 0 height 0
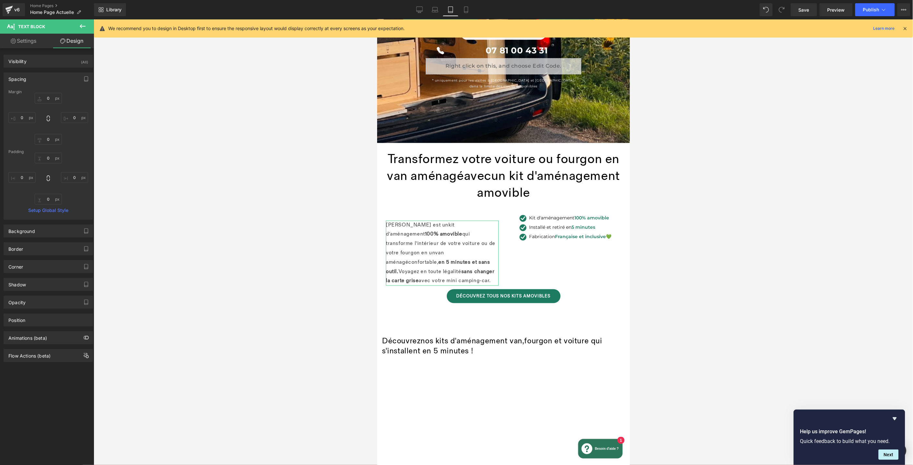
type input "30"
type input "0"
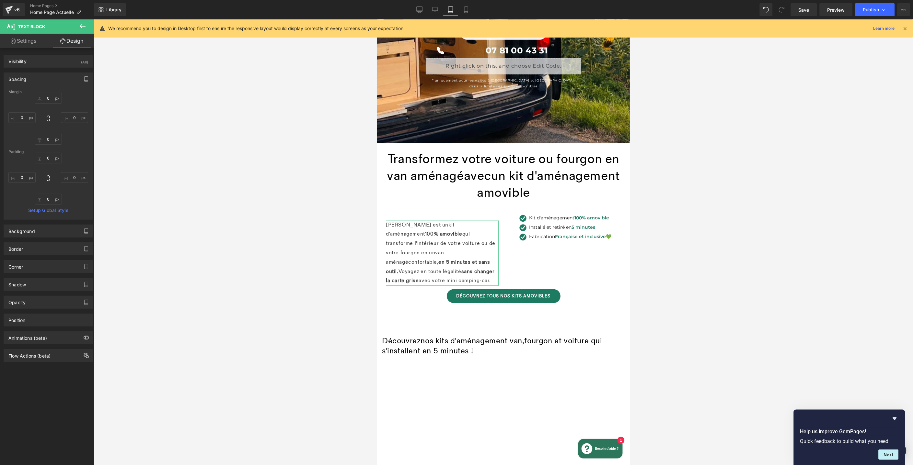
type input "0"
click at [49, 99] on input "30" at bounding box center [48, 98] width 27 height 11
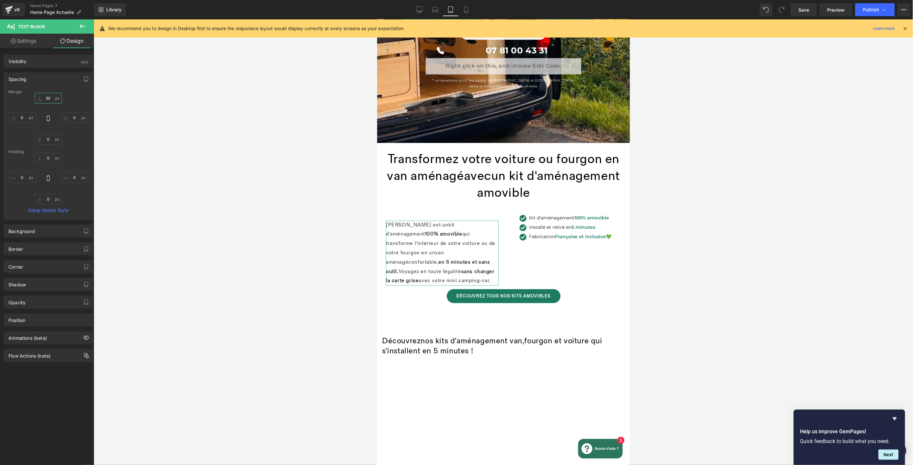
type input "0"
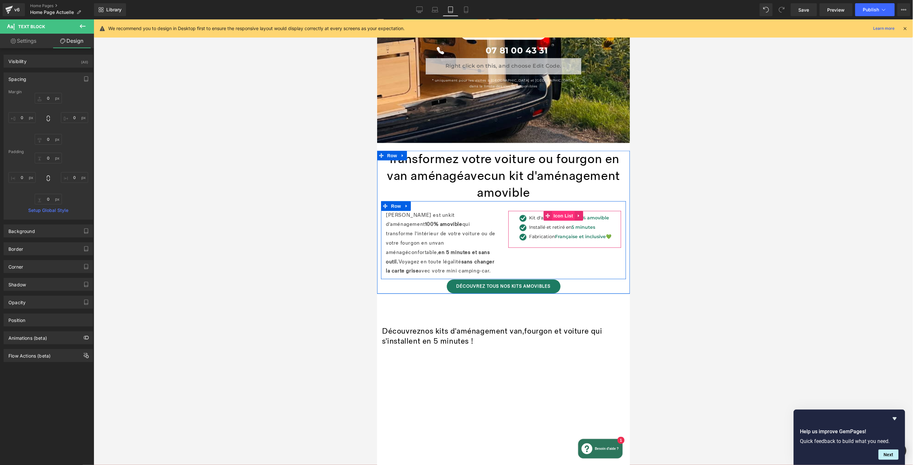
click at [566, 216] on link "Icon List" at bounding box center [558, 216] width 31 height 10
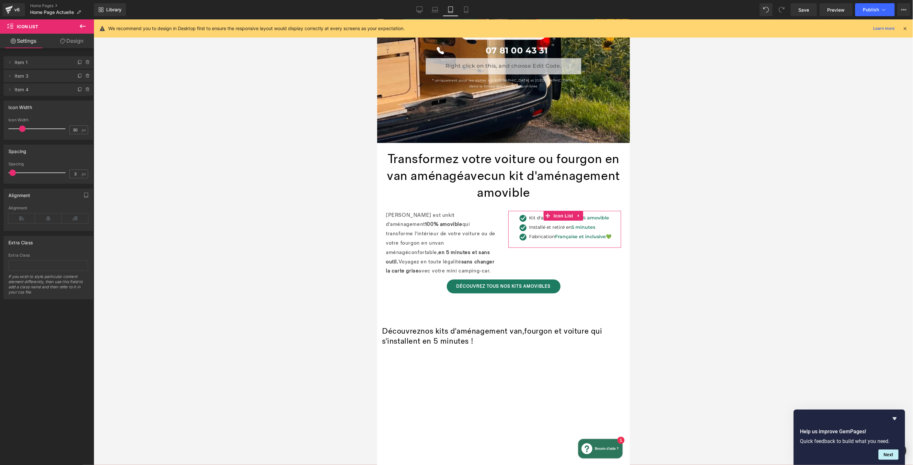
click at [82, 40] on link "Design" at bounding box center [71, 41] width 47 height 15
click at [0, 0] on div "Spacing" at bounding box center [0, 0] width 0 height 0
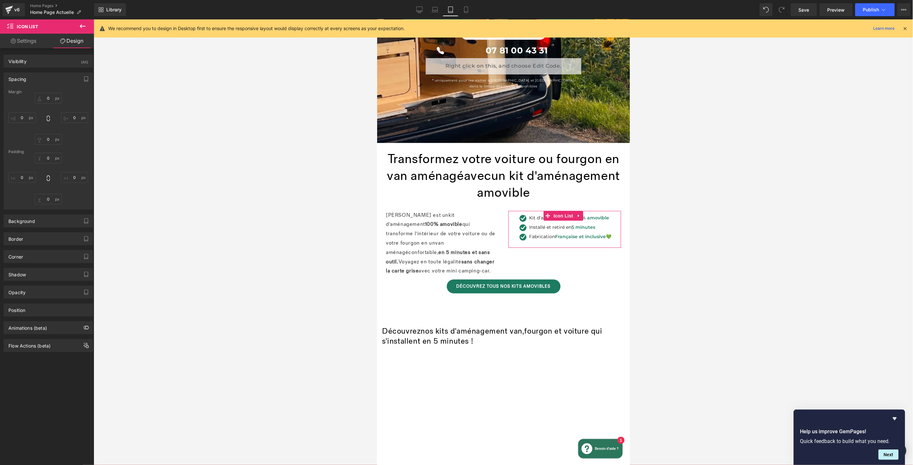
type input "0"
type input "6"
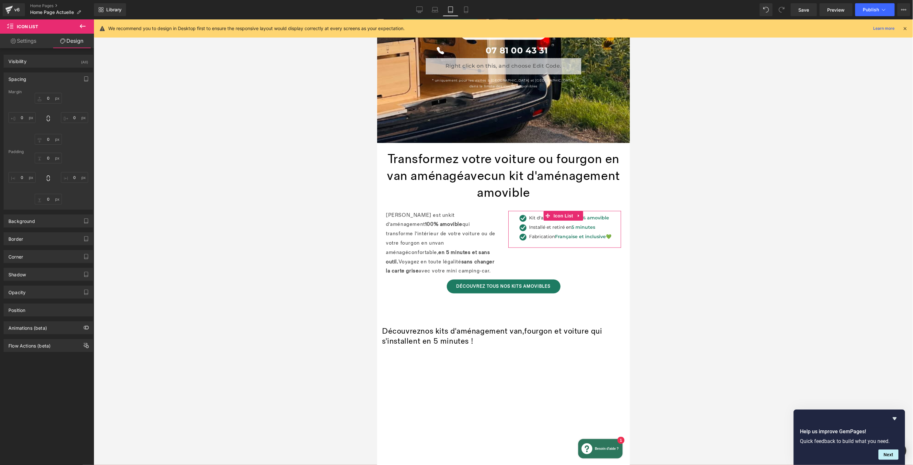
type input "0"
type input "15"
type input "0"
click at [48, 156] on input "6" at bounding box center [48, 158] width 27 height 11
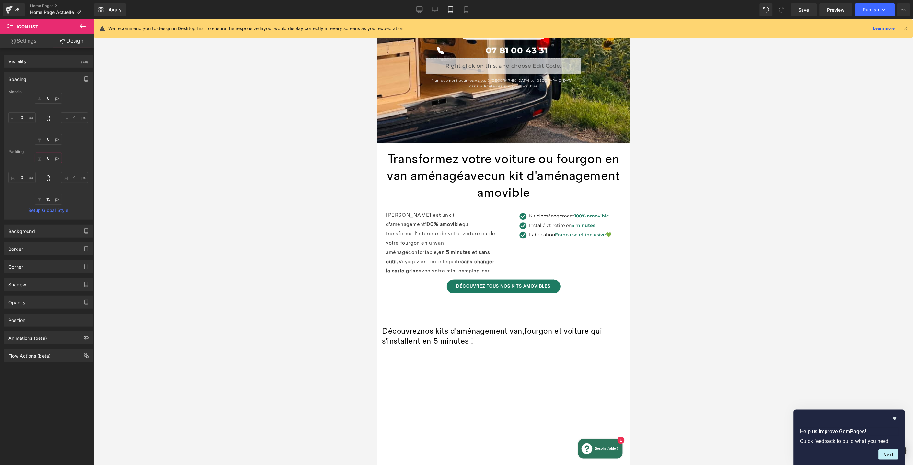
type input "0"
click at [735, 238] on div at bounding box center [503, 242] width 819 height 446
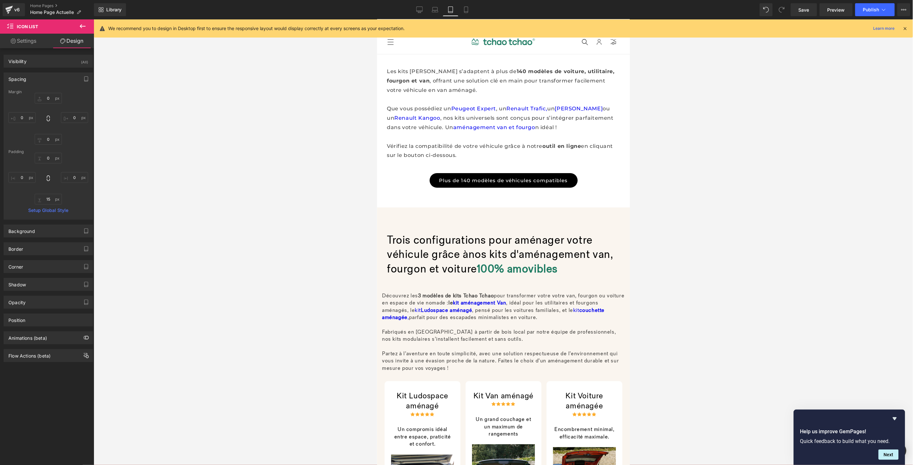
scroll to position [851, 0]
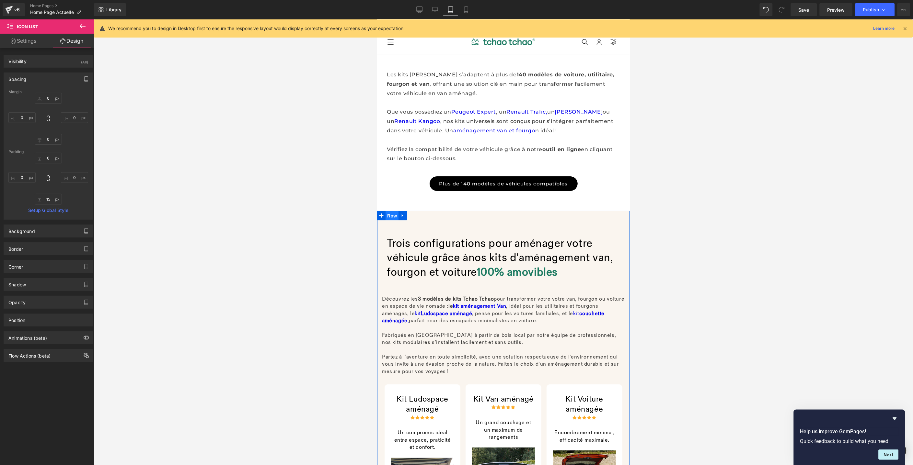
click at [390, 211] on span "Row" at bounding box center [391, 216] width 13 height 10
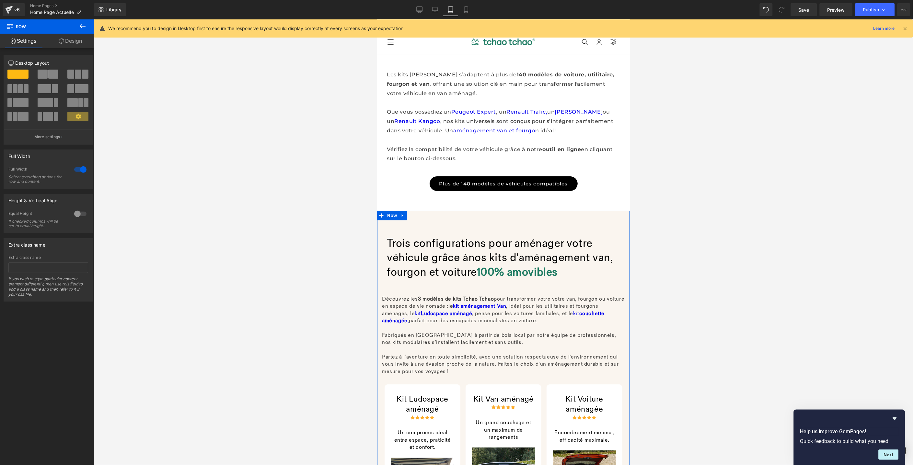
click at [76, 172] on div at bounding box center [81, 170] width 16 height 10
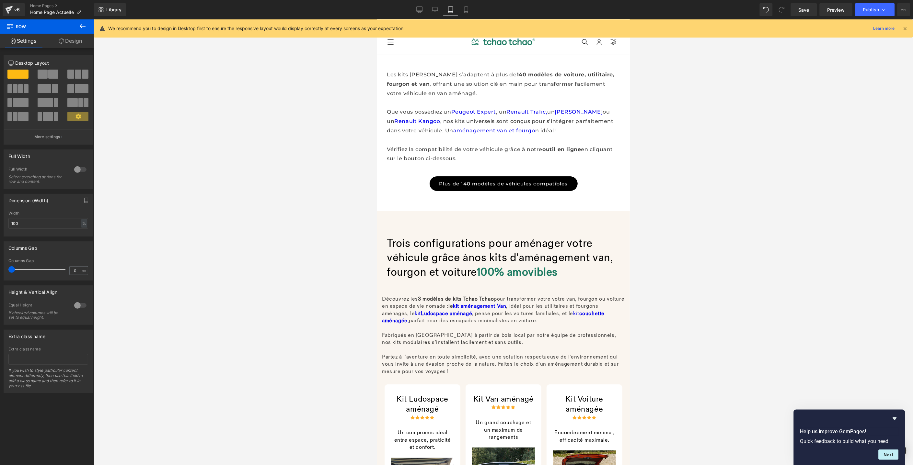
click at [733, 369] on div at bounding box center [503, 242] width 819 height 446
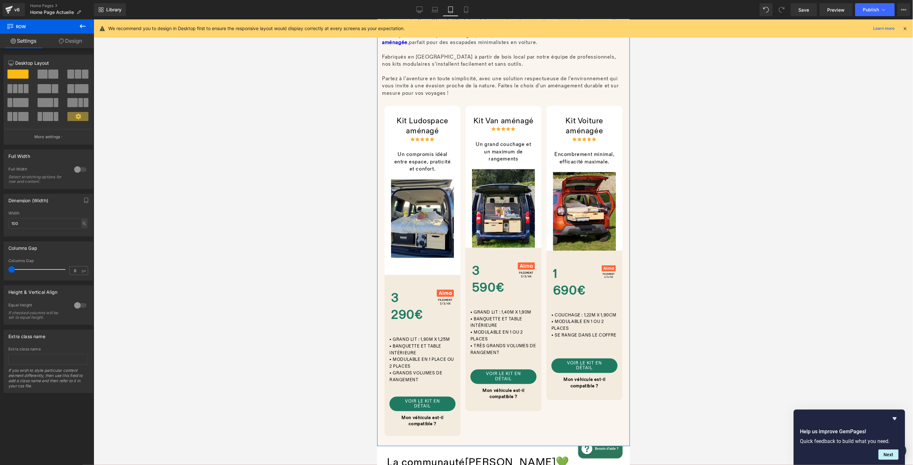
scroll to position [1215, 0]
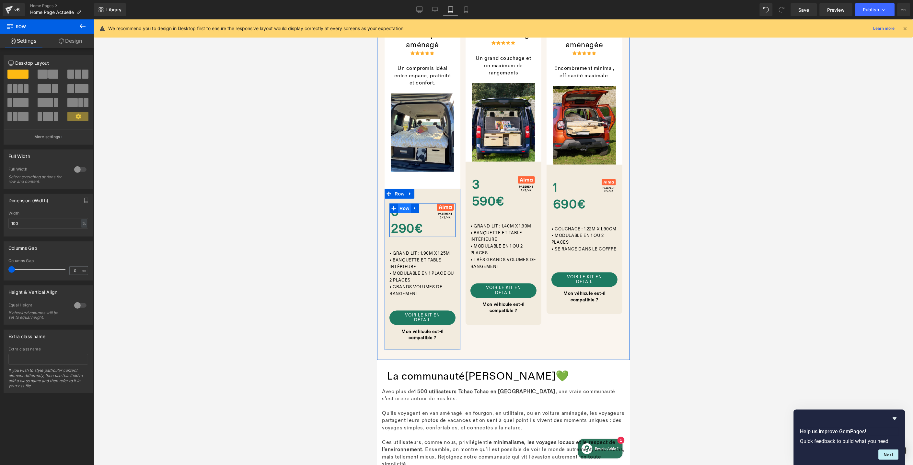
click at [403, 203] on span "Row" at bounding box center [403, 208] width 13 height 10
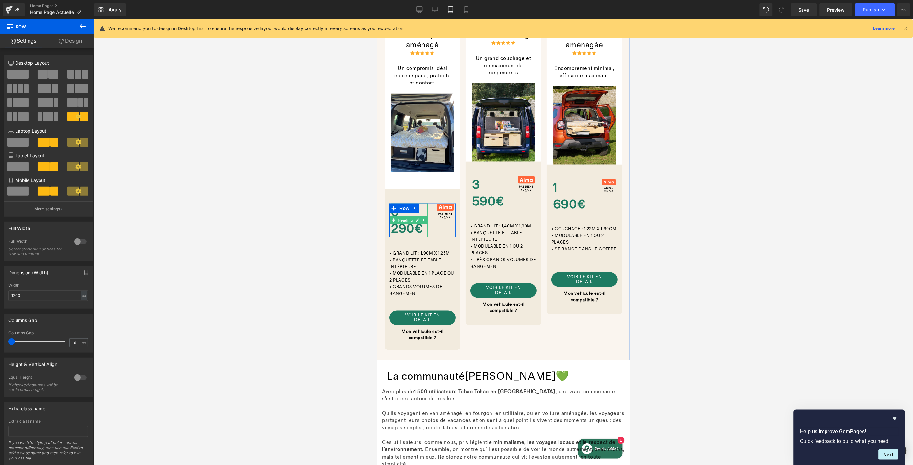
click at [408, 208] on div "3 290€ Heading" at bounding box center [409, 220] width 37 height 34
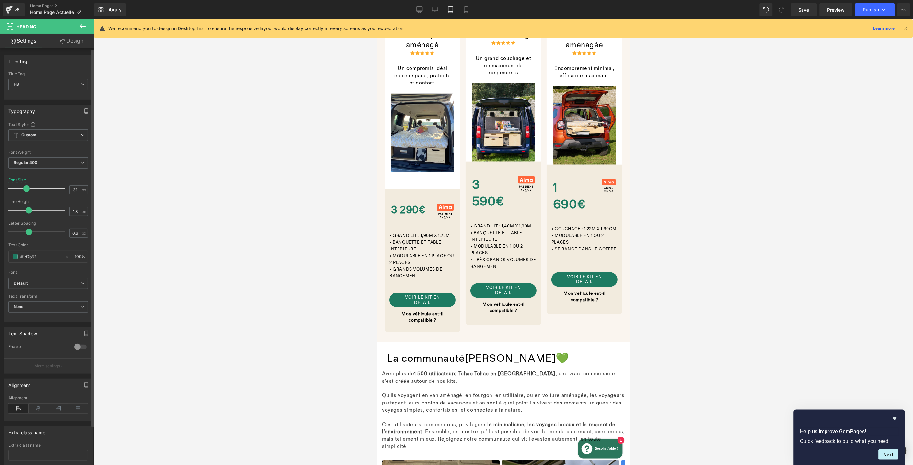
type input "31"
drag, startPoint x: 29, startPoint y: 189, endPoint x: 24, endPoint y: 189, distance: 4.9
click at [24, 189] on span at bounding box center [26, 189] width 6 height 6
click at [487, 178] on div "3 590€ Heading" at bounding box center [490, 193] width 37 height 34
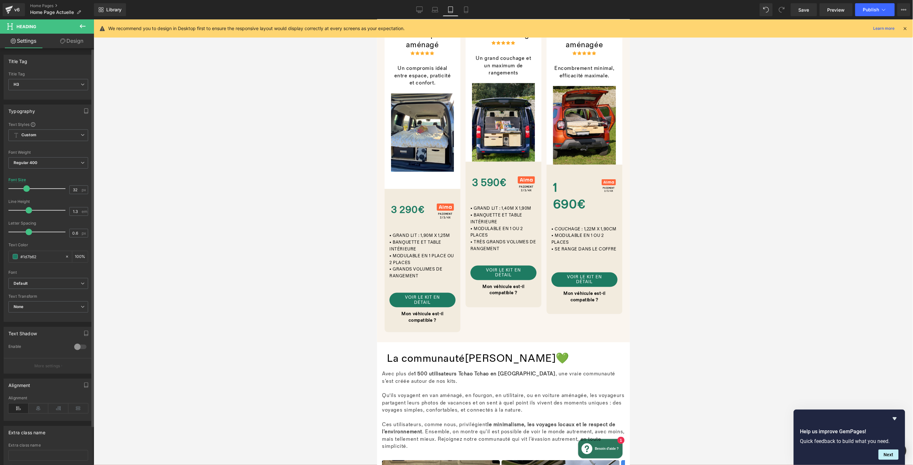
type input "31"
drag, startPoint x: 29, startPoint y: 189, endPoint x: 25, endPoint y: 191, distance: 5.4
click at [25, 191] on span at bounding box center [26, 189] width 6 height 6
click at [556, 181] on div "1 690€ Heading" at bounding box center [571, 196] width 37 height 34
click at [561, 179] on h3 "1 690€" at bounding box center [571, 196] width 37 height 34
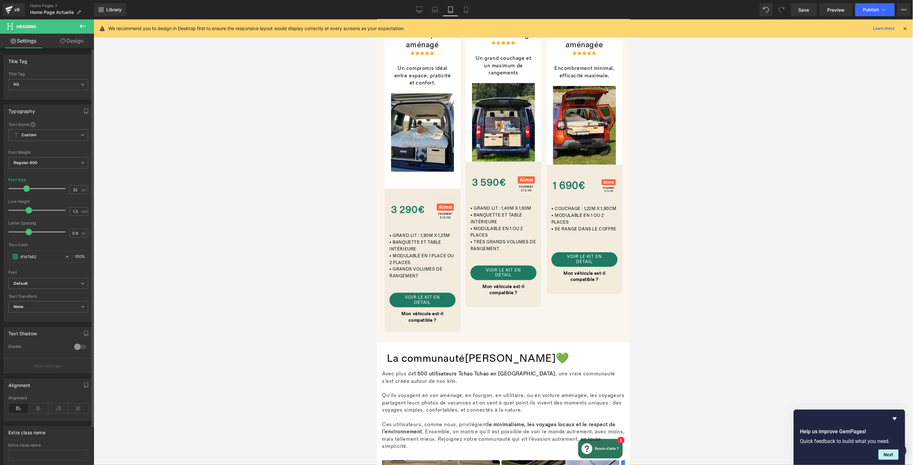
type input "31"
drag, startPoint x: 29, startPoint y: 189, endPoint x: 25, endPoint y: 189, distance: 3.9
click at [25, 189] on span at bounding box center [26, 189] width 6 height 6
click at [693, 253] on div at bounding box center [503, 242] width 819 height 446
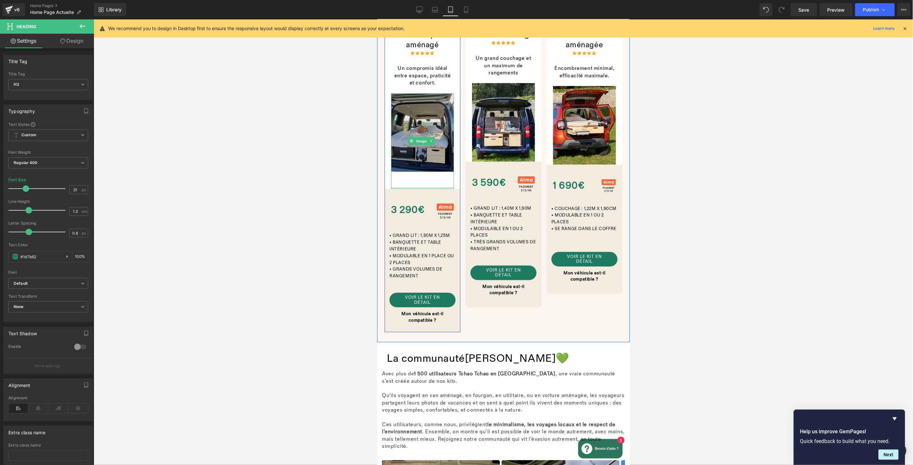
drag, startPoint x: 421, startPoint y: 173, endPoint x: 425, endPoint y: 155, distance: 18.6
click at [422, 163] on div "Image" at bounding box center [422, 141] width 63 height 96
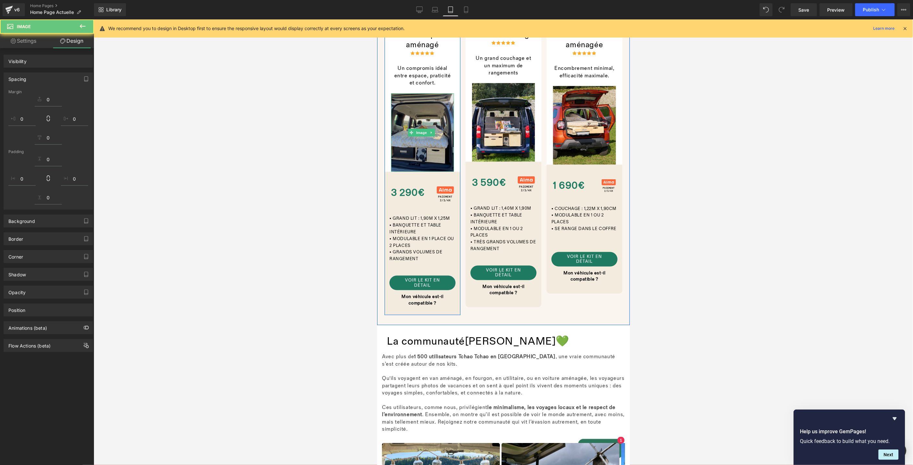
click at [426, 167] on img at bounding box center [422, 132] width 63 height 78
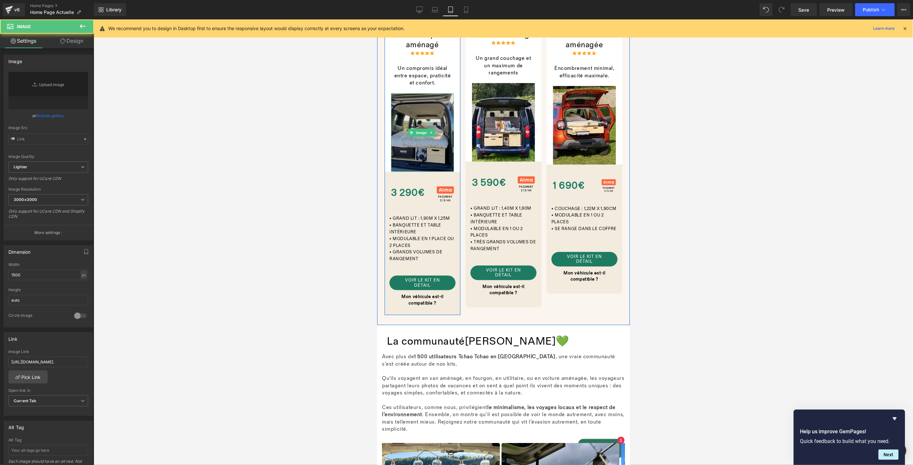
scroll to position [1204, 0]
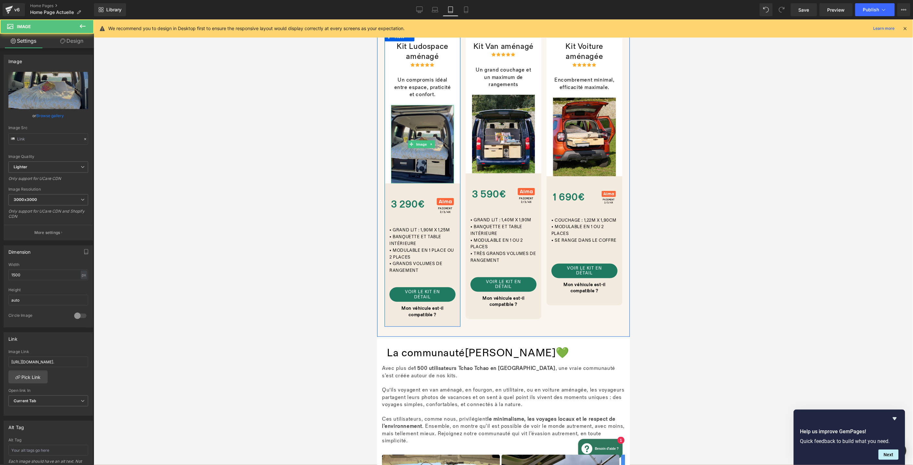
type input "https://ucarecdn.com/31278fa3-527b-4d2b-b171-857ebf730dbf/-/format/auto/-/previ…"
click at [426, 105] on img at bounding box center [422, 144] width 63 height 78
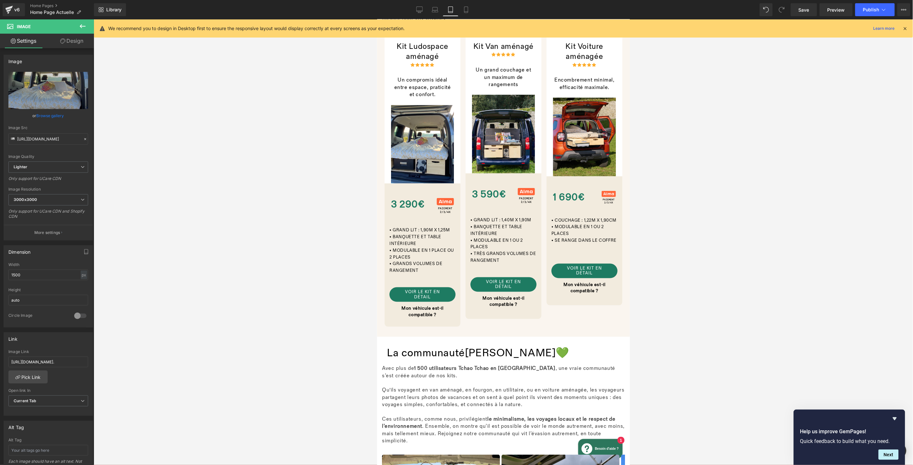
click at [761, 182] on div at bounding box center [503, 242] width 819 height 446
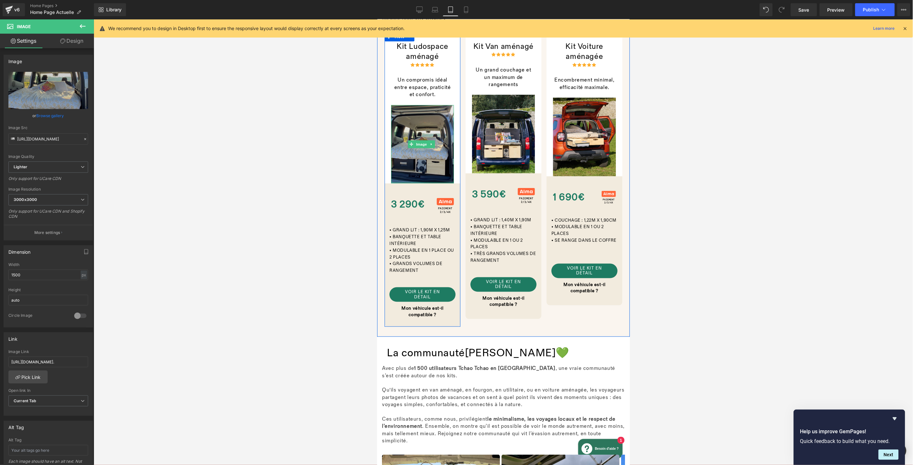
drag, startPoint x: 426, startPoint y: 165, endPoint x: 1065, endPoint y: 181, distance: 639.3
click at [426, 152] on div "Image" at bounding box center [422, 144] width 63 height 78
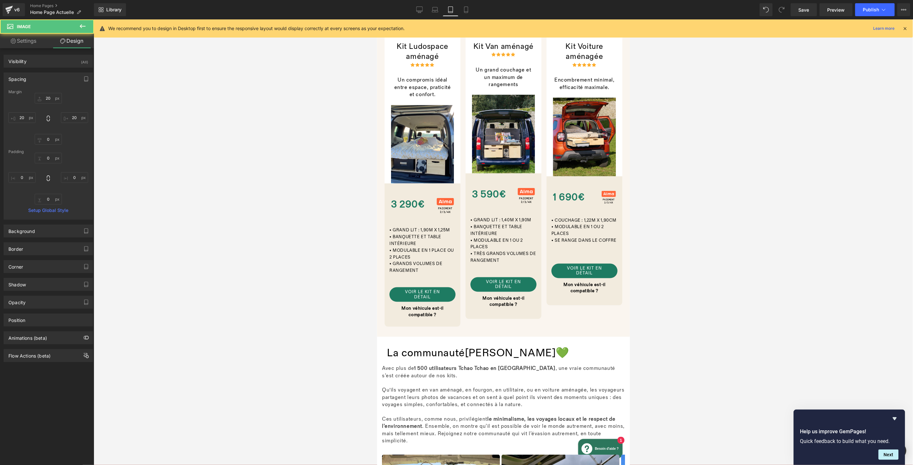
click at [505, 87] on font "Un grand couchage et un maximum de rangements" at bounding box center [502, 77] width 55 height 21
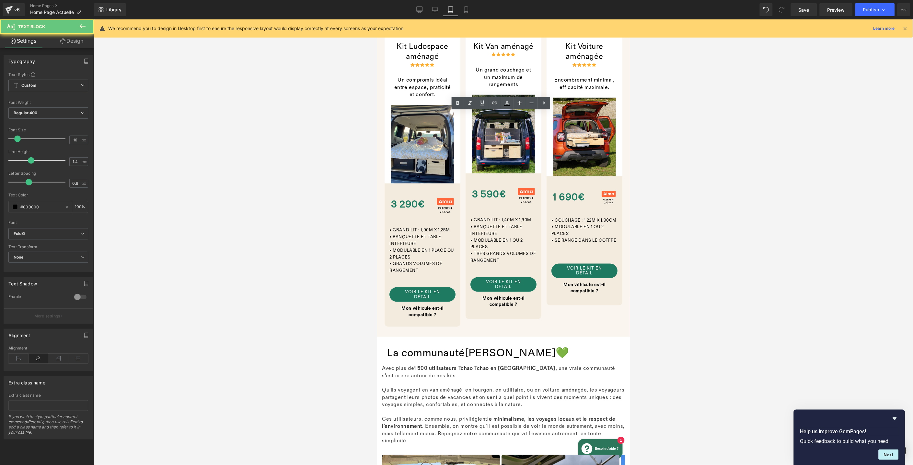
scroll to position [1146, 0]
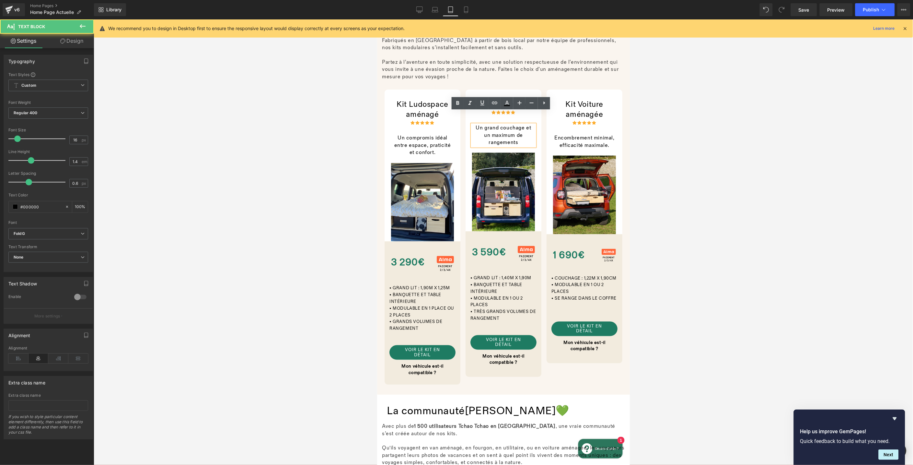
click at [509, 124] on div "Un grand couchage et un maximum de rangements" at bounding box center [503, 135] width 63 height 22
click at [722, 135] on div at bounding box center [503, 242] width 819 height 446
drag, startPoint x: 499, startPoint y: 111, endPoint x: 499, endPoint y: 119, distance: 7.8
click at [499, 124] on div "Un grand couchage et un maximum de rangements Text Block" at bounding box center [503, 135] width 63 height 22
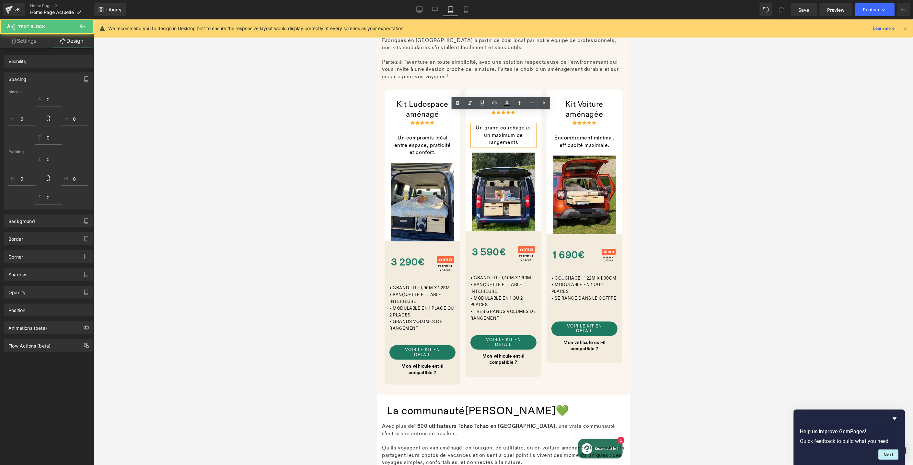
click at [720, 147] on div at bounding box center [503, 242] width 819 height 446
type input "10"
type input "20"
type input "0"
type input "20"
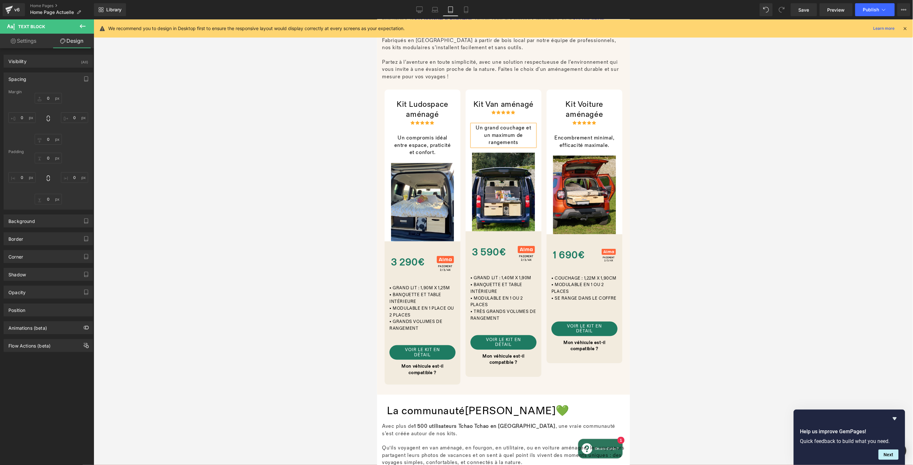
type input "0"
click at [564, 405] on h2 "La communauté Tchao Tchao 💚" at bounding box center [502, 412] width 233 height 14
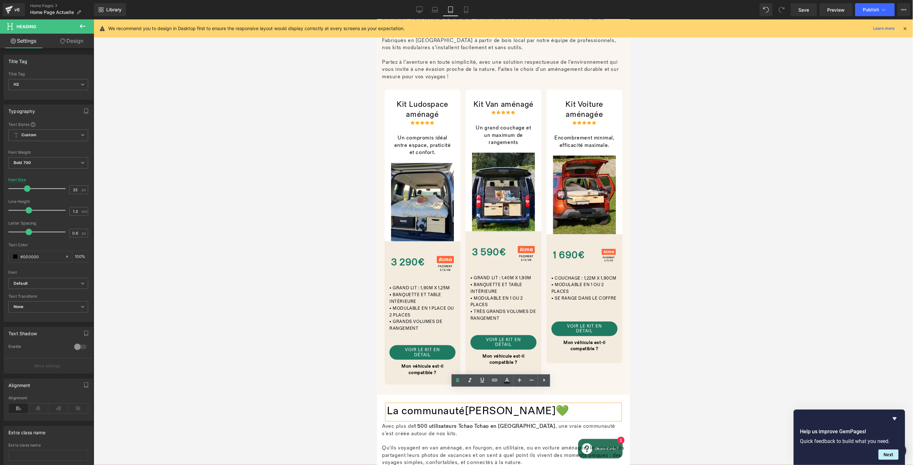
click at [387, 395] on div "La communauté Tchao Tchao 💚 Heading Row" at bounding box center [503, 409] width 243 height 29
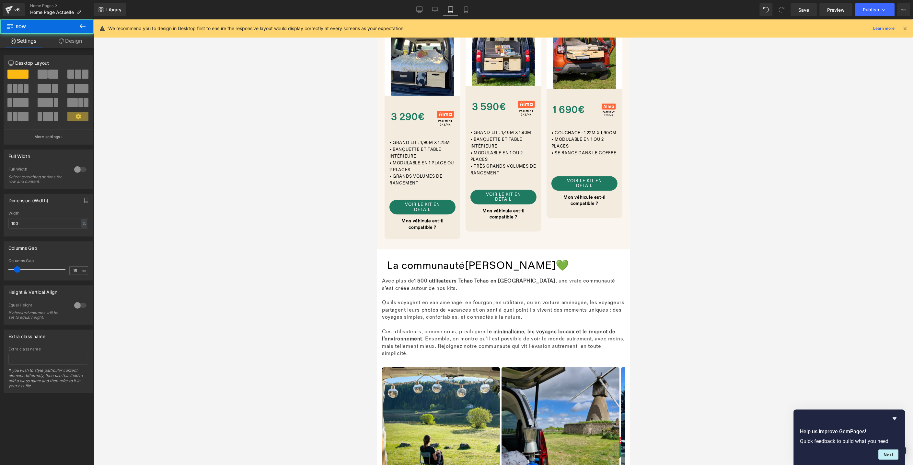
scroll to position [1336, 0]
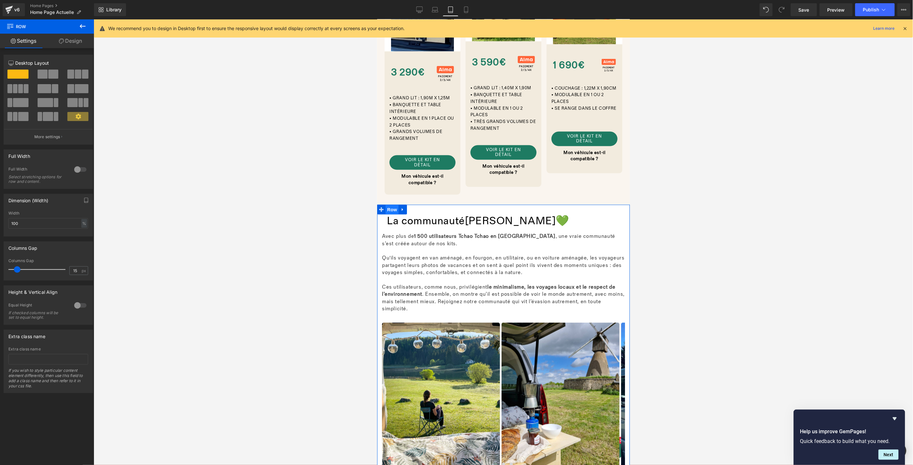
click at [393, 205] on span "Row" at bounding box center [391, 210] width 13 height 10
click at [773, 263] on div at bounding box center [503, 242] width 819 height 446
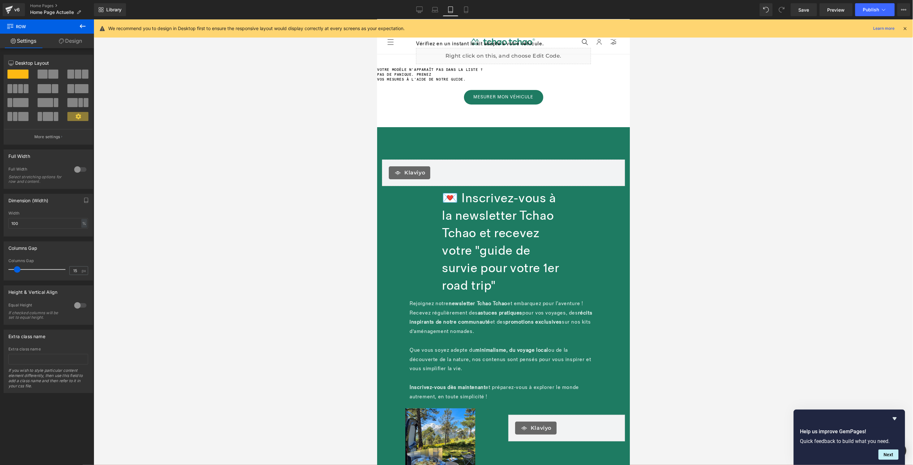
scroll to position [1713, 0]
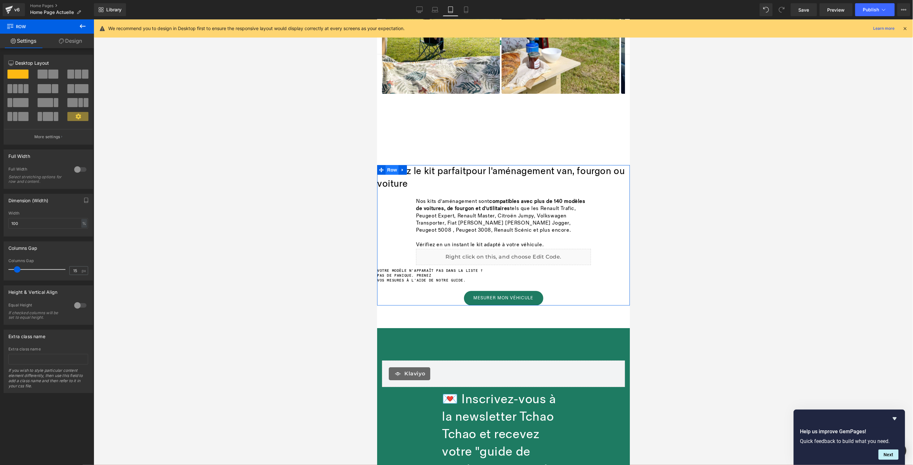
click at [387, 165] on span "Row" at bounding box center [391, 170] width 13 height 10
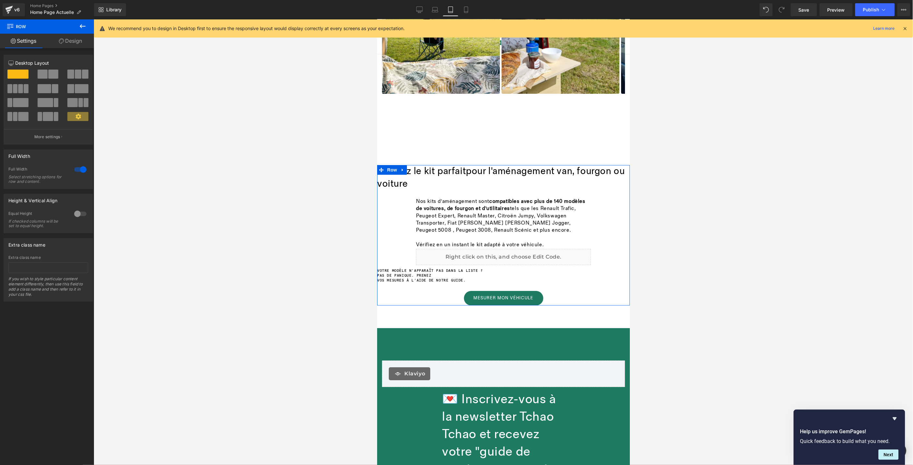
click at [76, 173] on div at bounding box center [81, 170] width 16 height 10
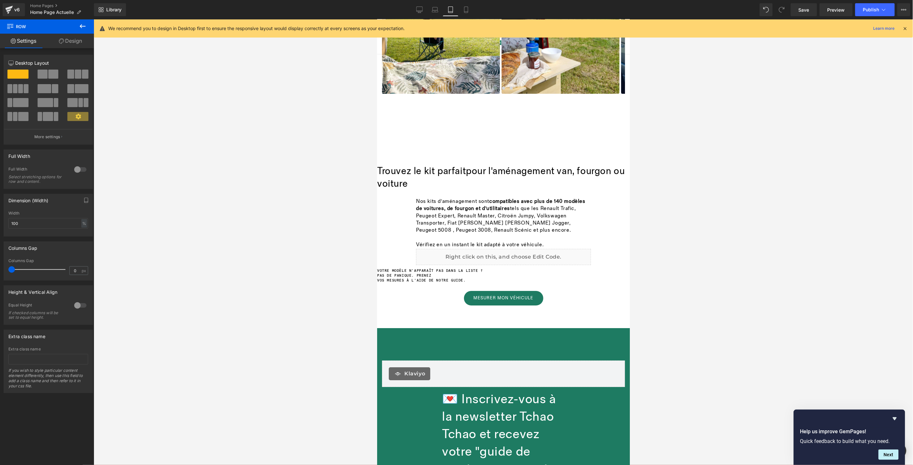
click at [770, 195] on div at bounding box center [503, 242] width 819 height 446
drag, startPoint x: 465, startPoint y: 10, endPoint x: 590, endPoint y: 223, distance: 245.8
click at [465, 10] on icon at bounding box center [466, 9] width 6 height 6
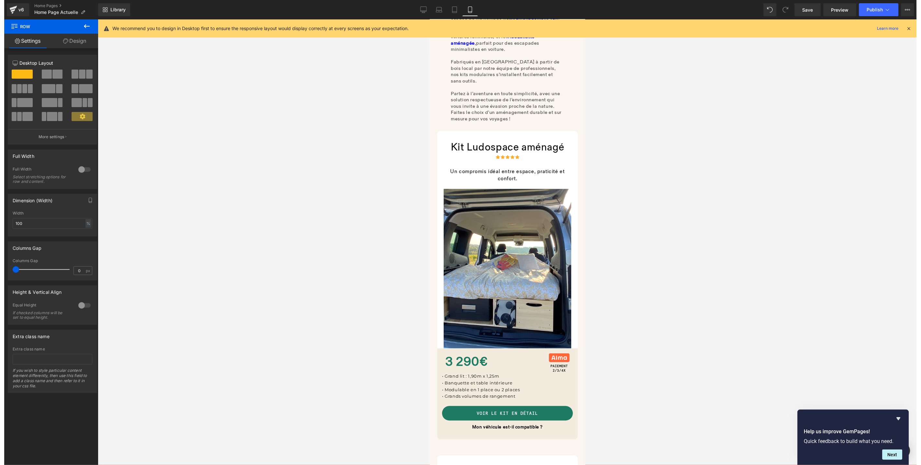
scroll to position [1143, 0]
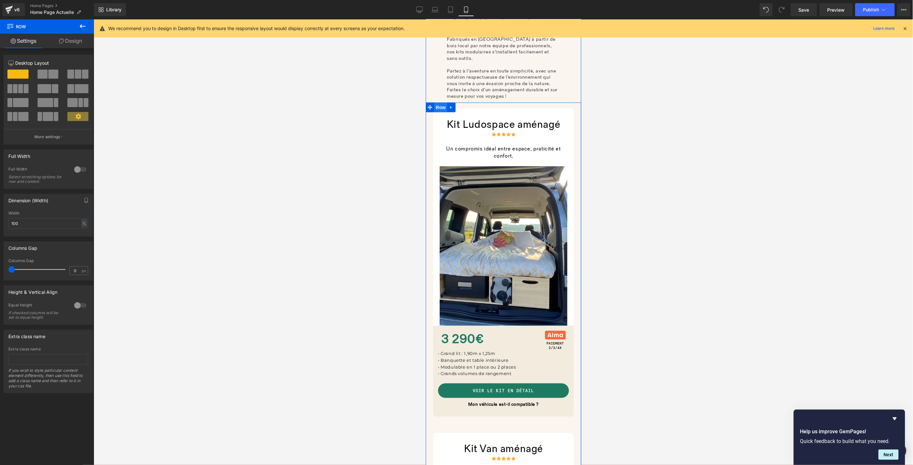
click at [441, 111] on span "Row" at bounding box center [440, 107] width 13 height 10
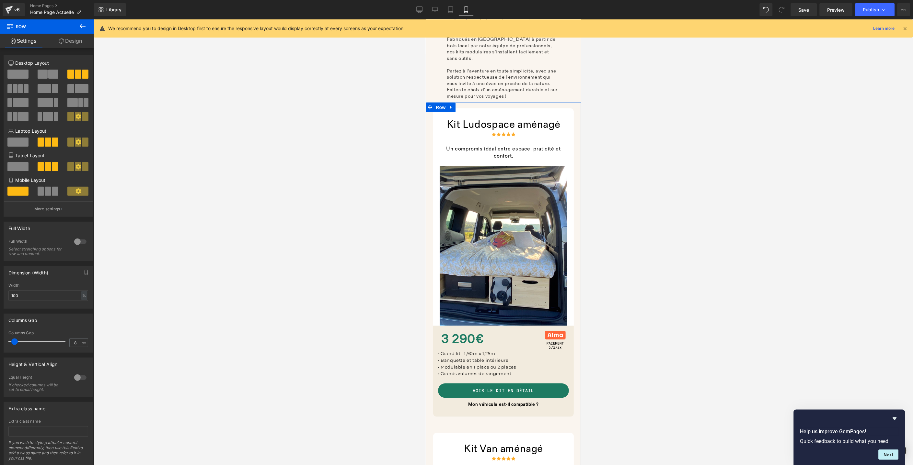
click at [52, 196] on span at bounding box center [55, 191] width 6 height 9
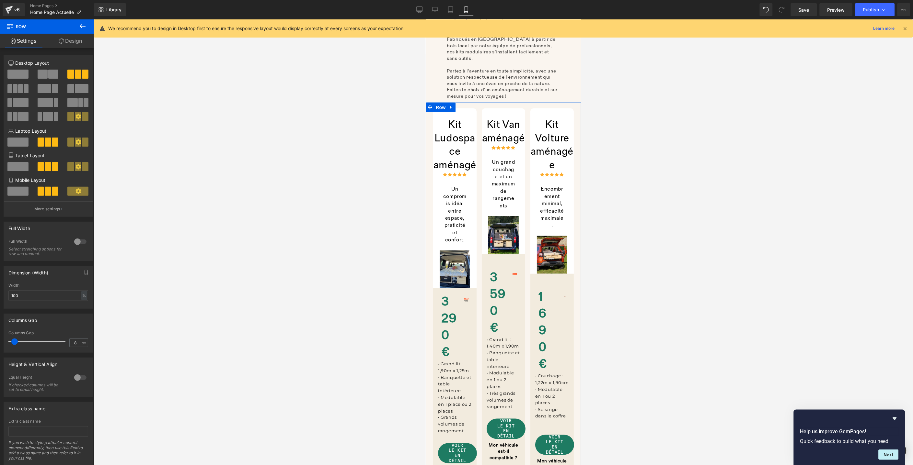
click at [78, 194] on icon at bounding box center [78, 192] width 6 height 6
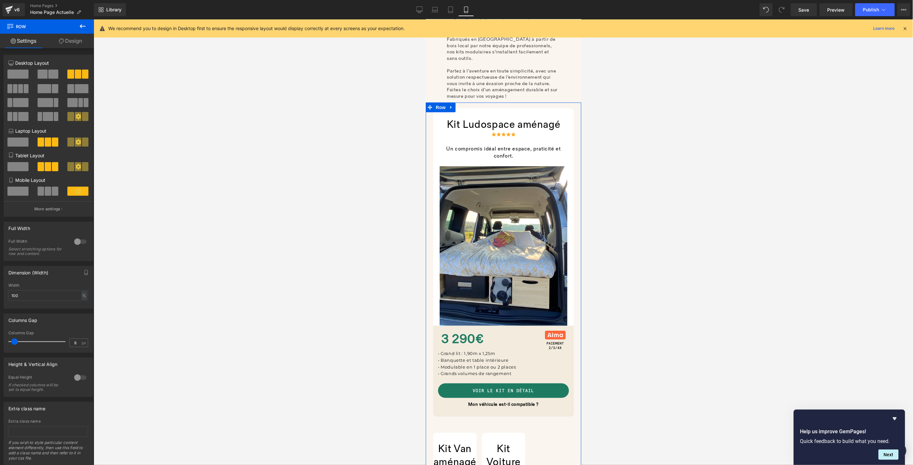
click at [24, 195] on span at bounding box center [17, 191] width 21 height 9
click at [802, 13] on span "Save" at bounding box center [803, 9] width 11 height 7
click at [804, 11] on span "Save" at bounding box center [803, 9] width 11 height 7
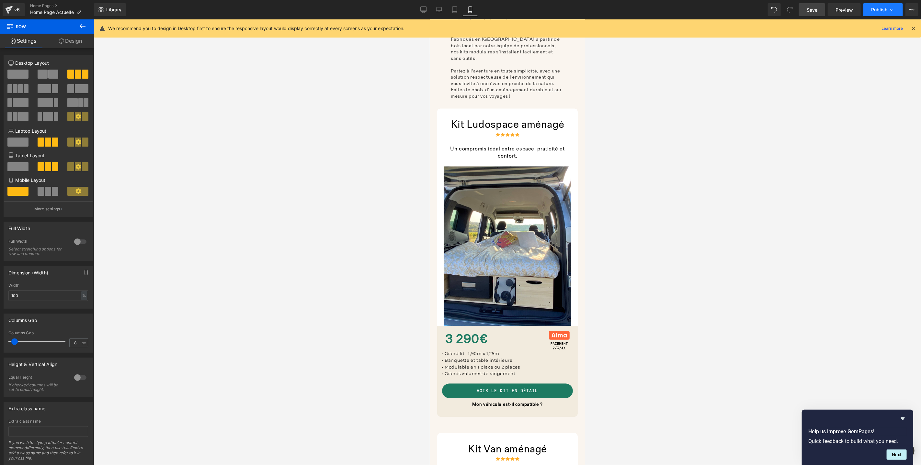
click at [874, 13] on button "Publish" at bounding box center [884, 9] width 40 height 13
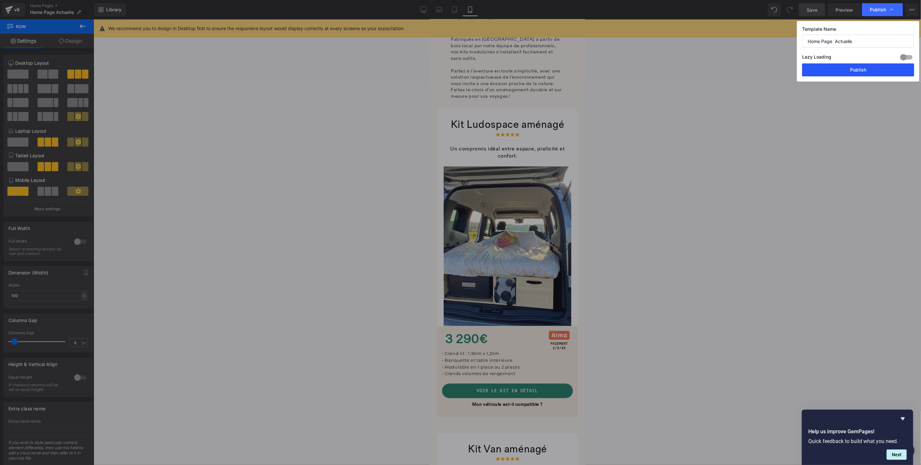
click at [842, 71] on button "Publish" at bounding box center [858, 69] width 112 height 13
